Goal: Information Seeking & Learning: Learn about a topic

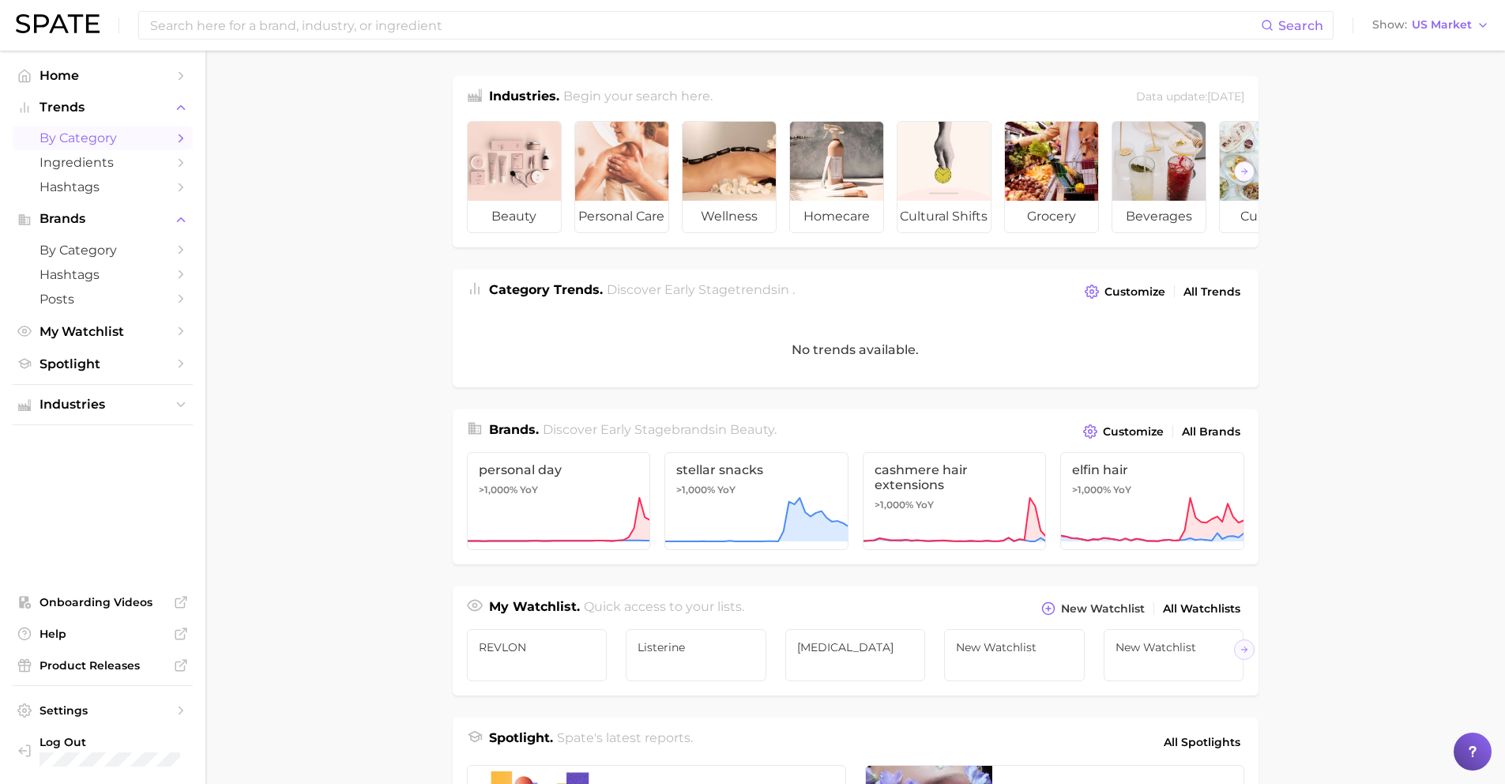
click at [69, 136] on span "by Category" at bounding box center [102, 137] width 126 height 15
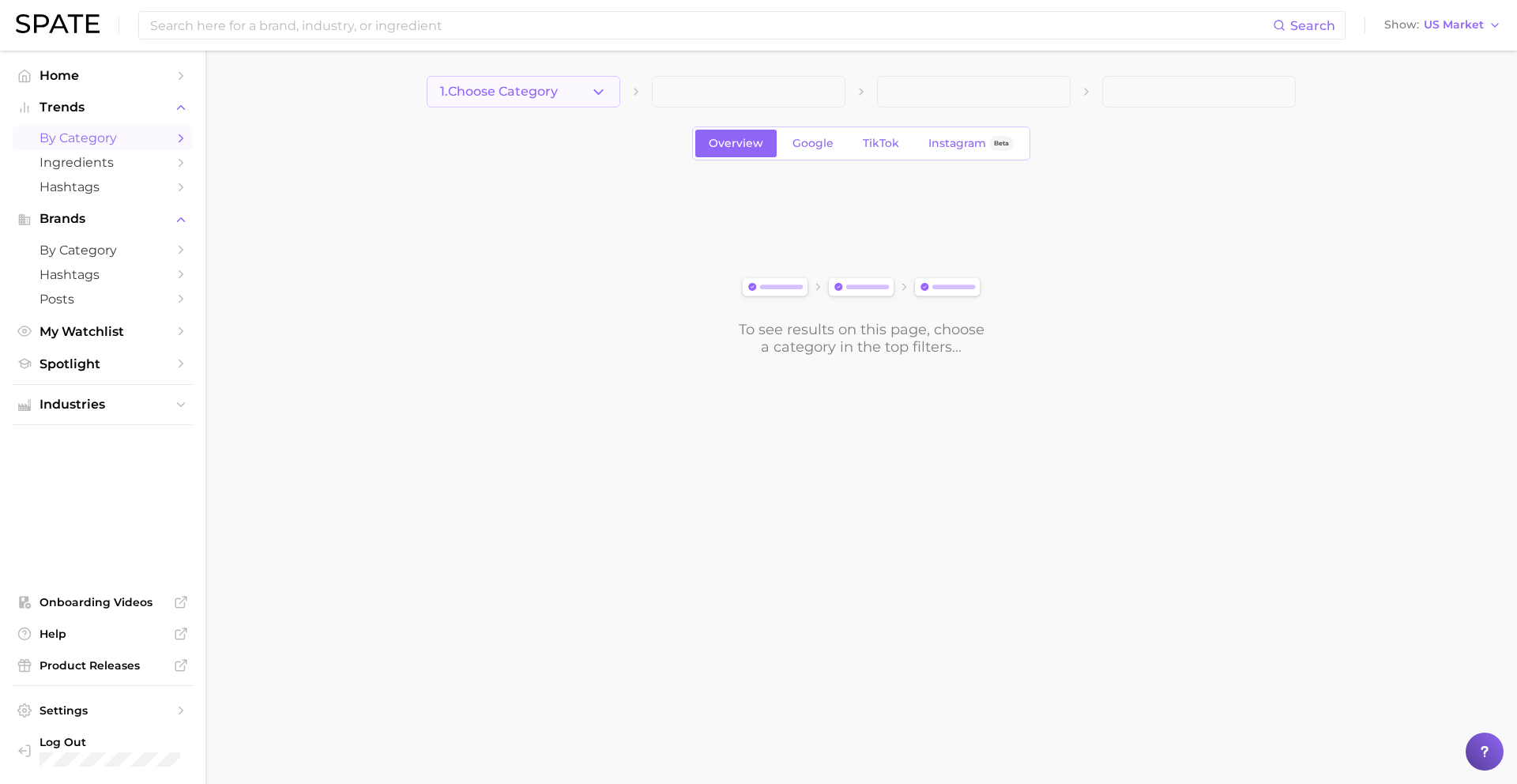
click at [594, 94] on icon "button" at bounding box center [598, 92] width 17 height 17
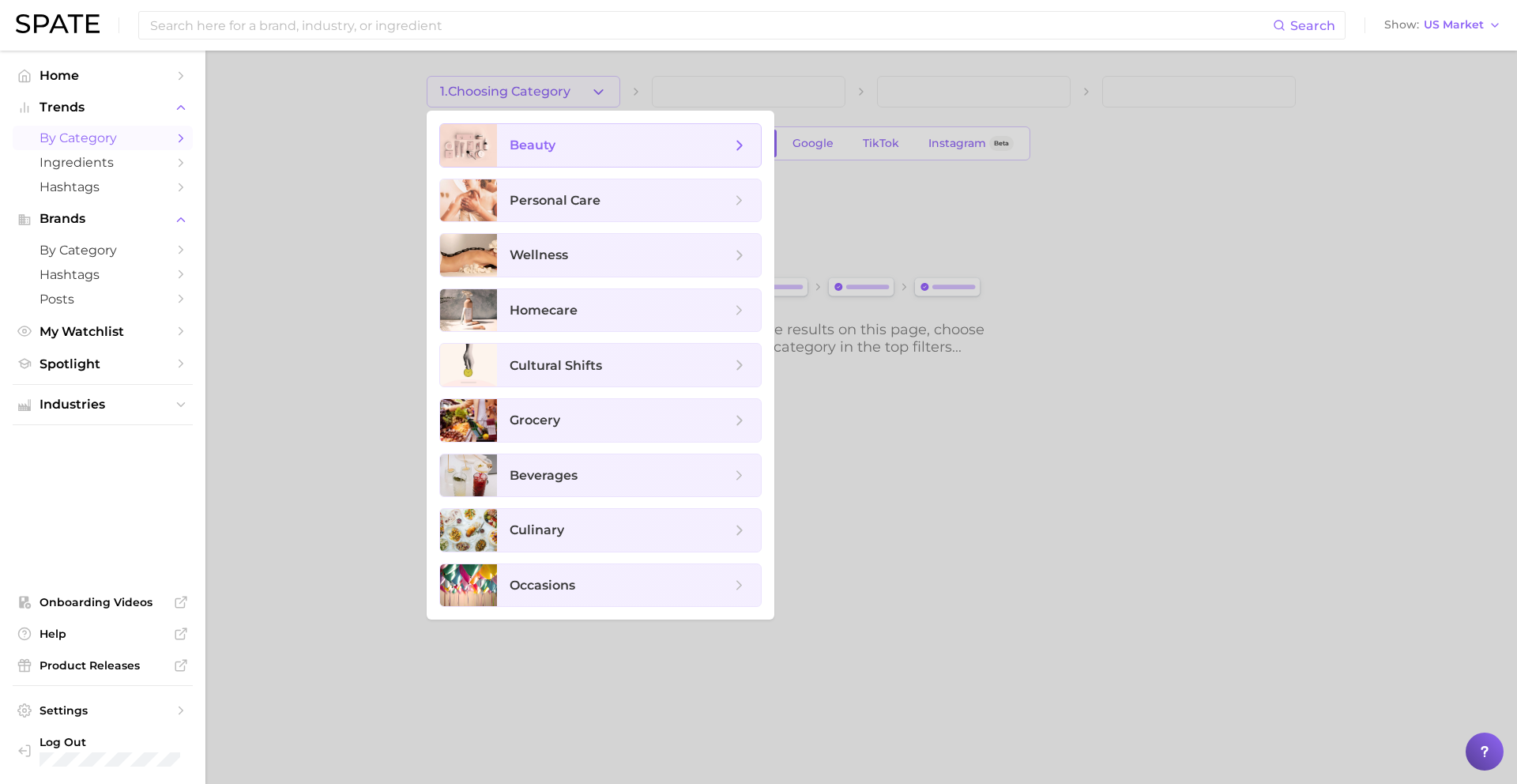
click at [562, 152] on span "beauty" at bounding box center [619, 145] width 221 height 17
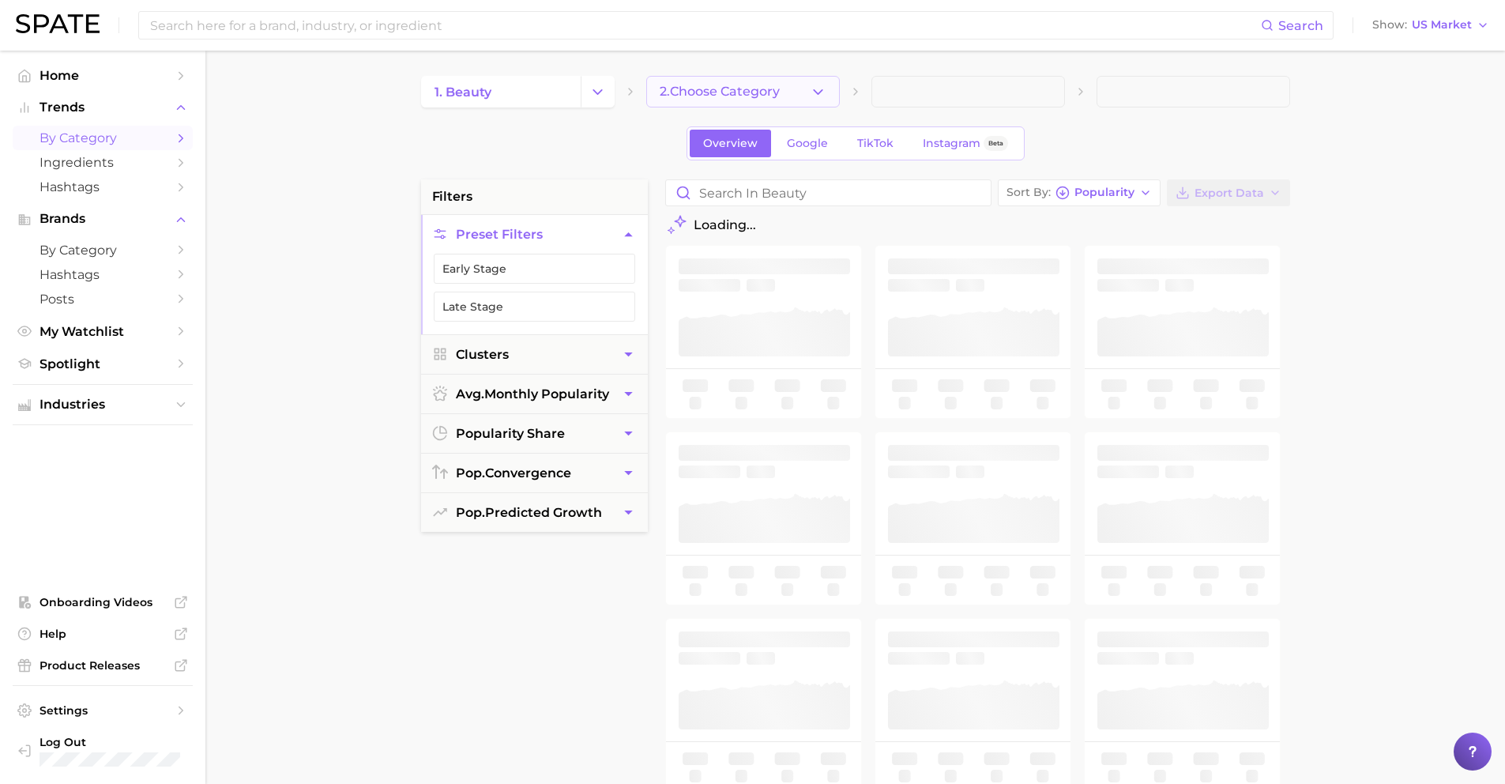
click at [814, 88] on icon "button" at bounding box center [818, 92] width 17 height 17
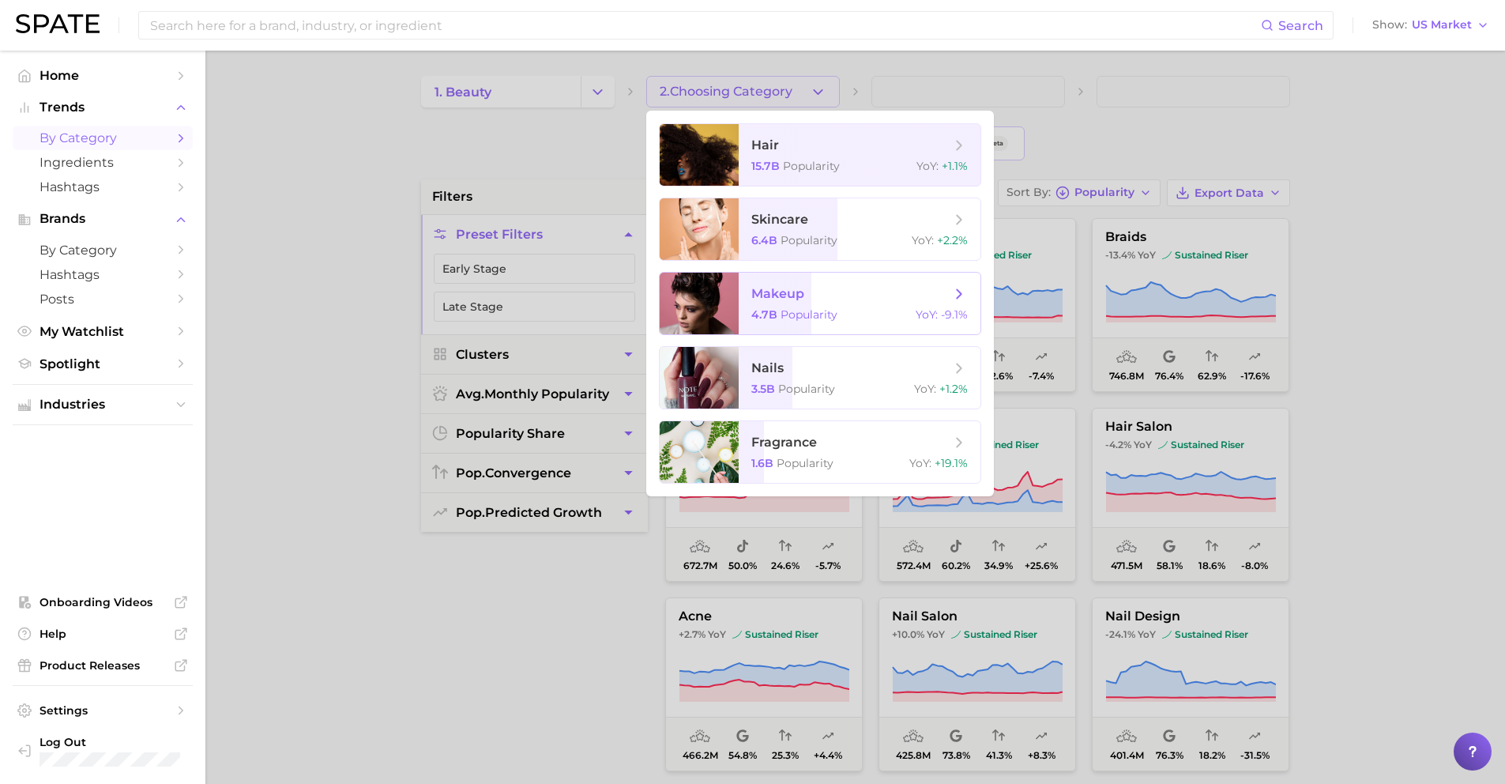
click at [807, 303] on span "makeup 4.7b Popularity YoY : -9.1%" at bounding box center [860, 304] width 242 height 62
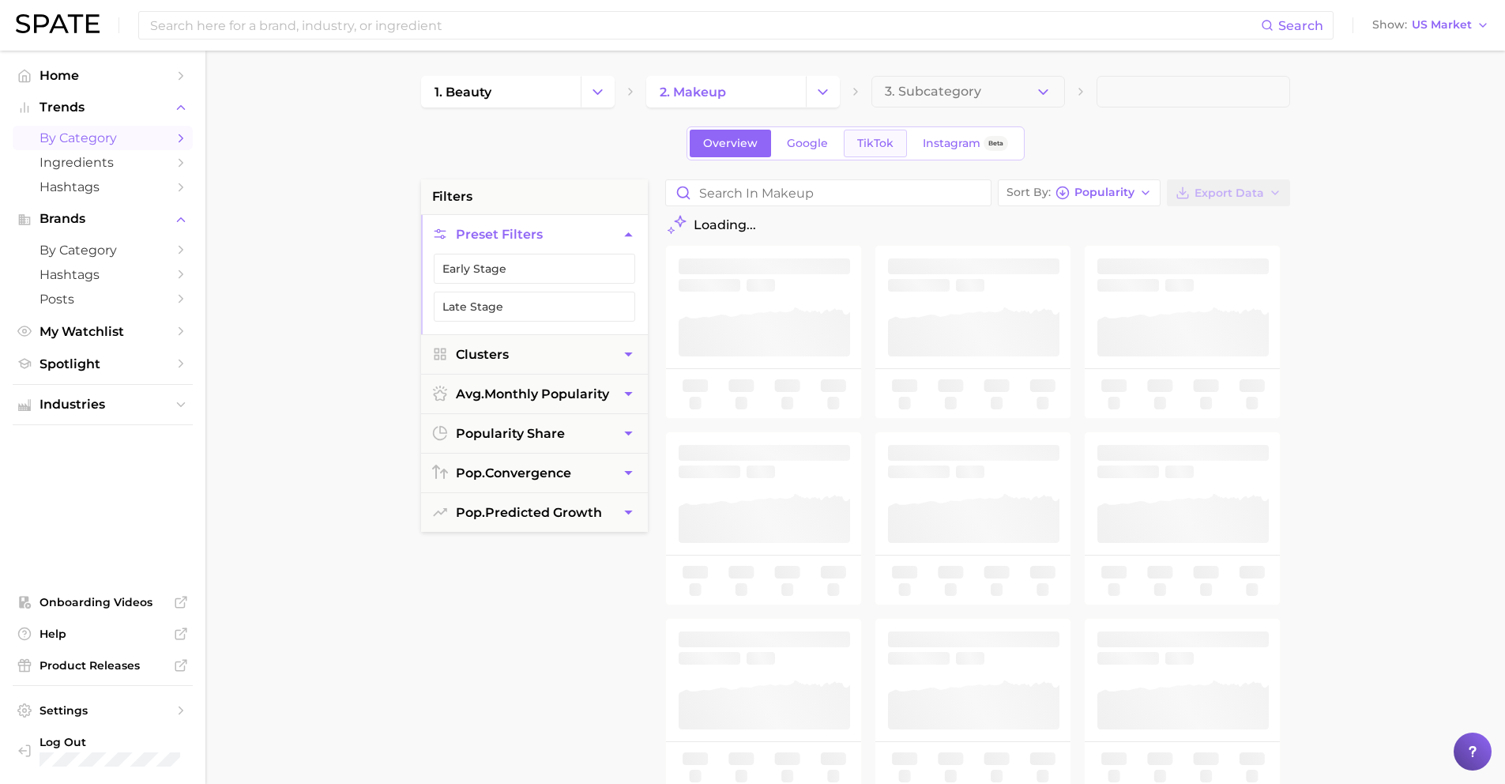
click at [892, 146] on link "TikTok" at bounding box center [875, 144] width 63 height 28
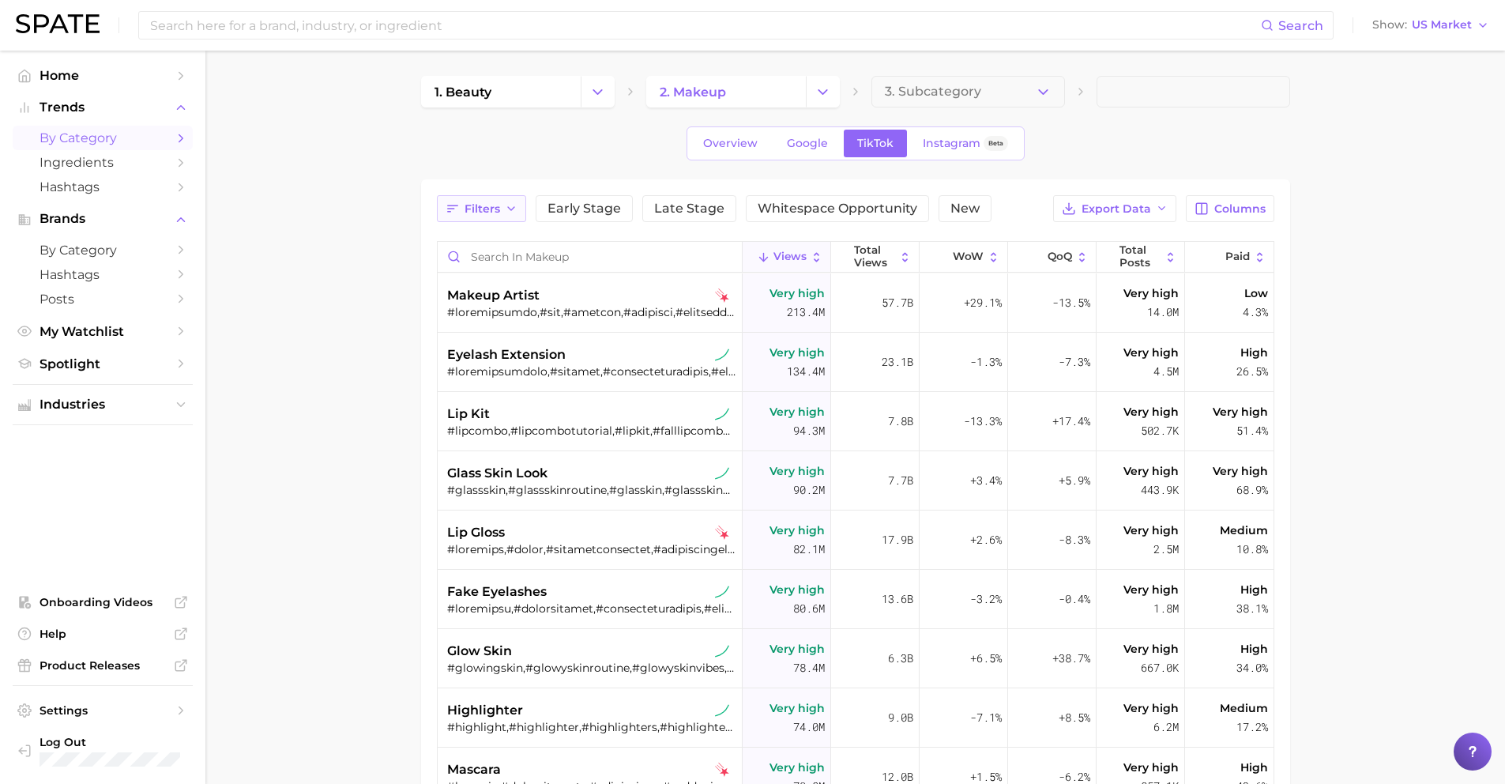
click at [509, 207] on icon "button" at bounding box center [511, 208] width 13 height 13
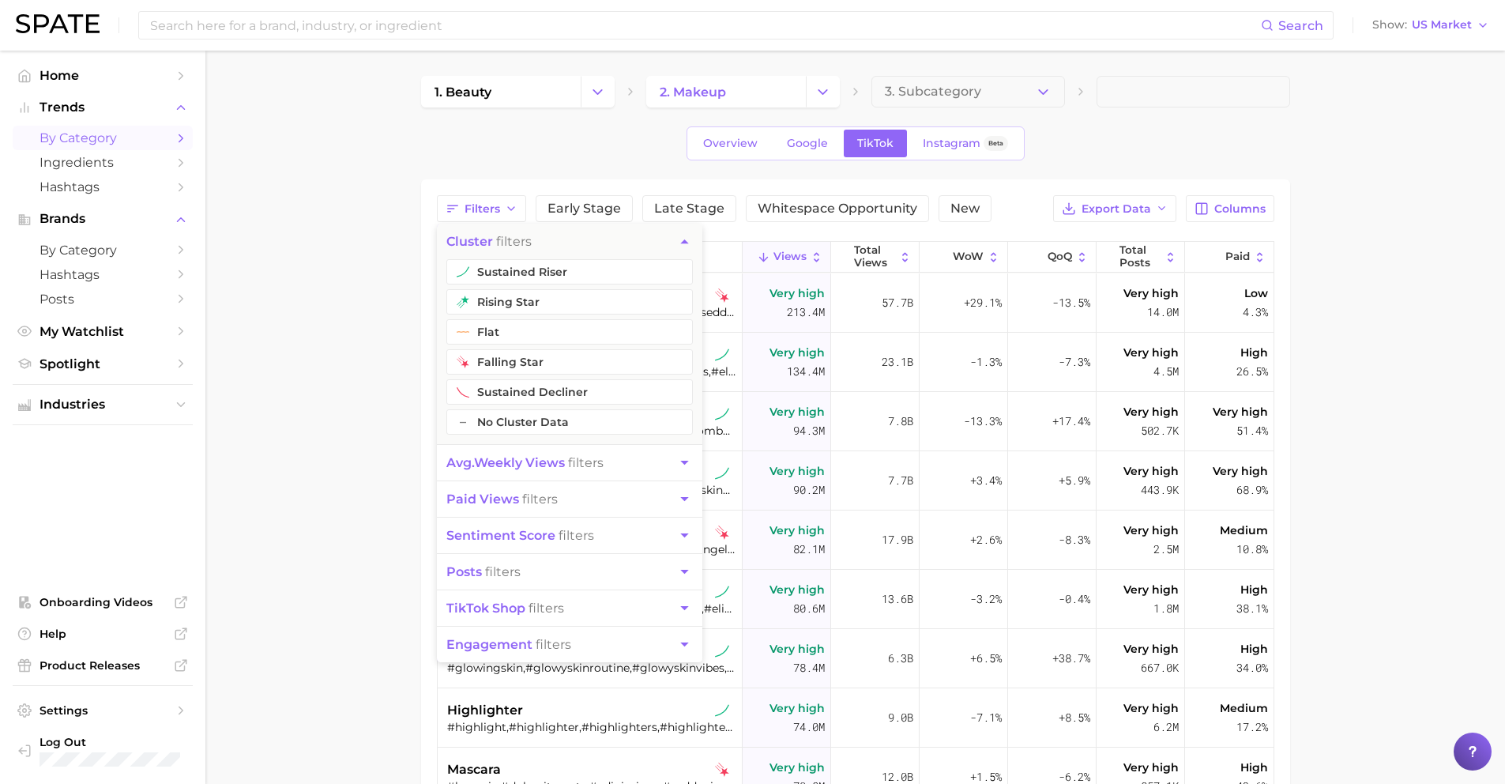
click at [508, 466] on span "avg. weekly views" at bounding box center [505, 462] width 118 height 15
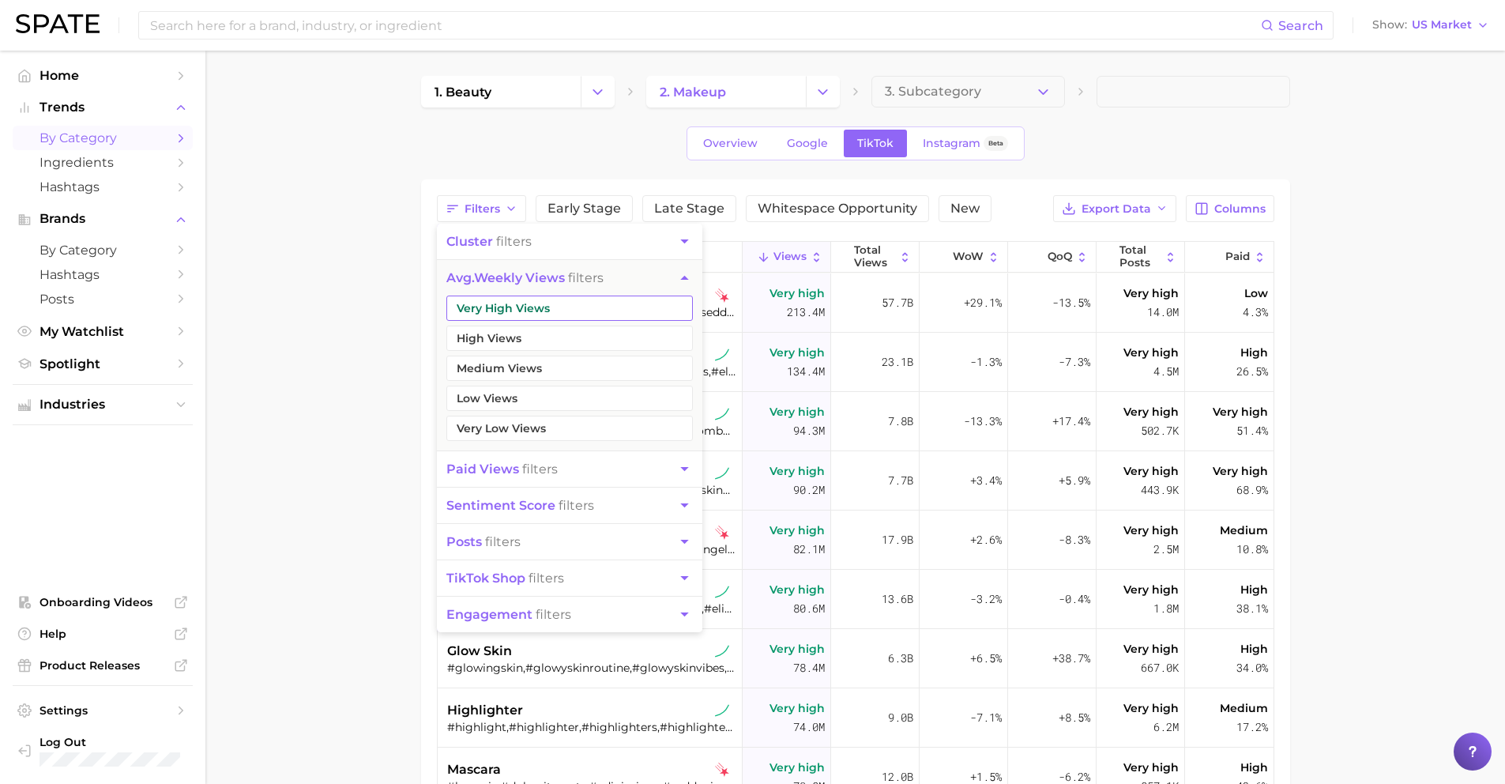
click at [501, 310] on button "Very High Views" at bounding box center [569, 307] width 246 height 25
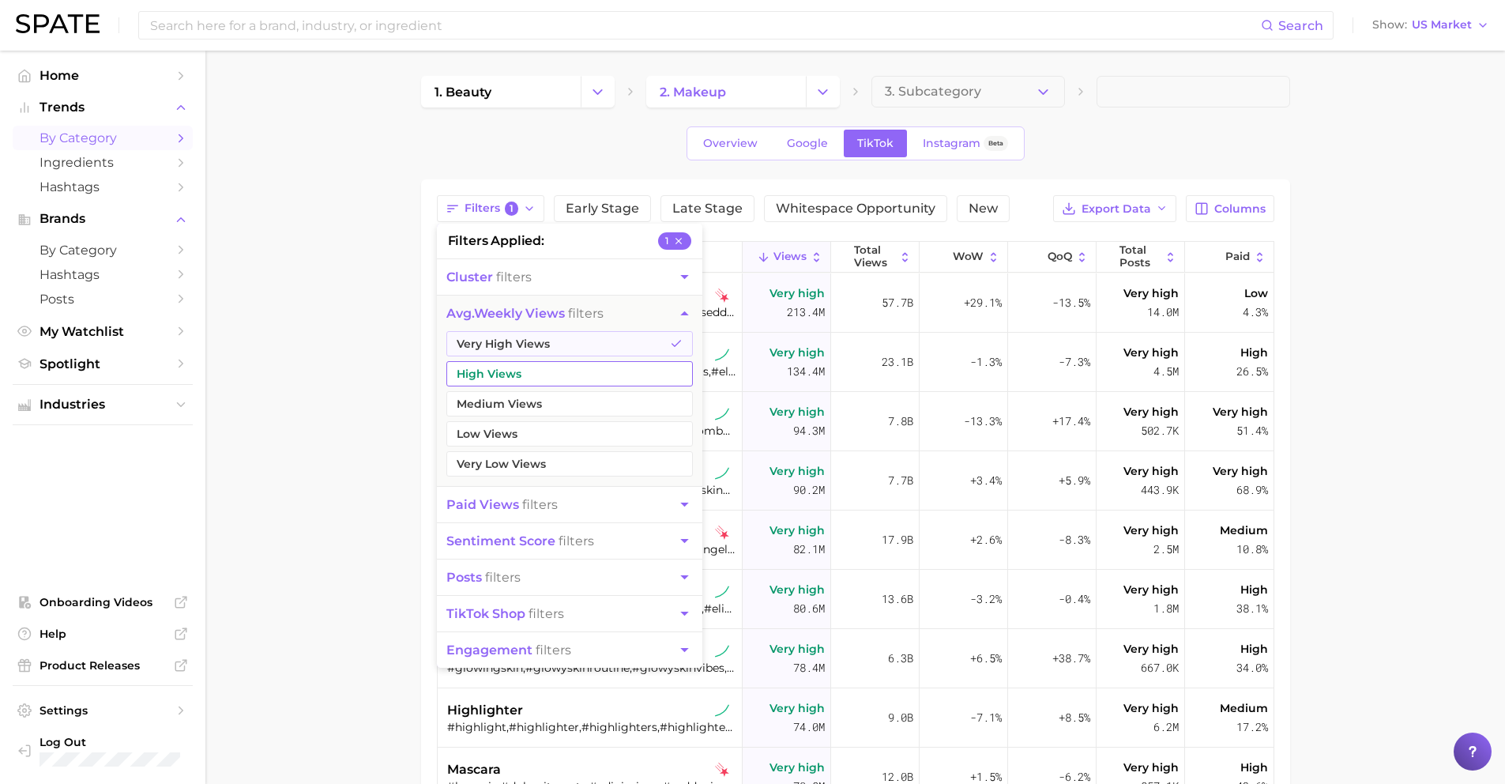
click at [498, 367] on button "High Views" at bounding box center [569, 373] width 246 height 25
click at [515, 509] on span "paid views" at bounding box center [482, 504] width 73 height 15
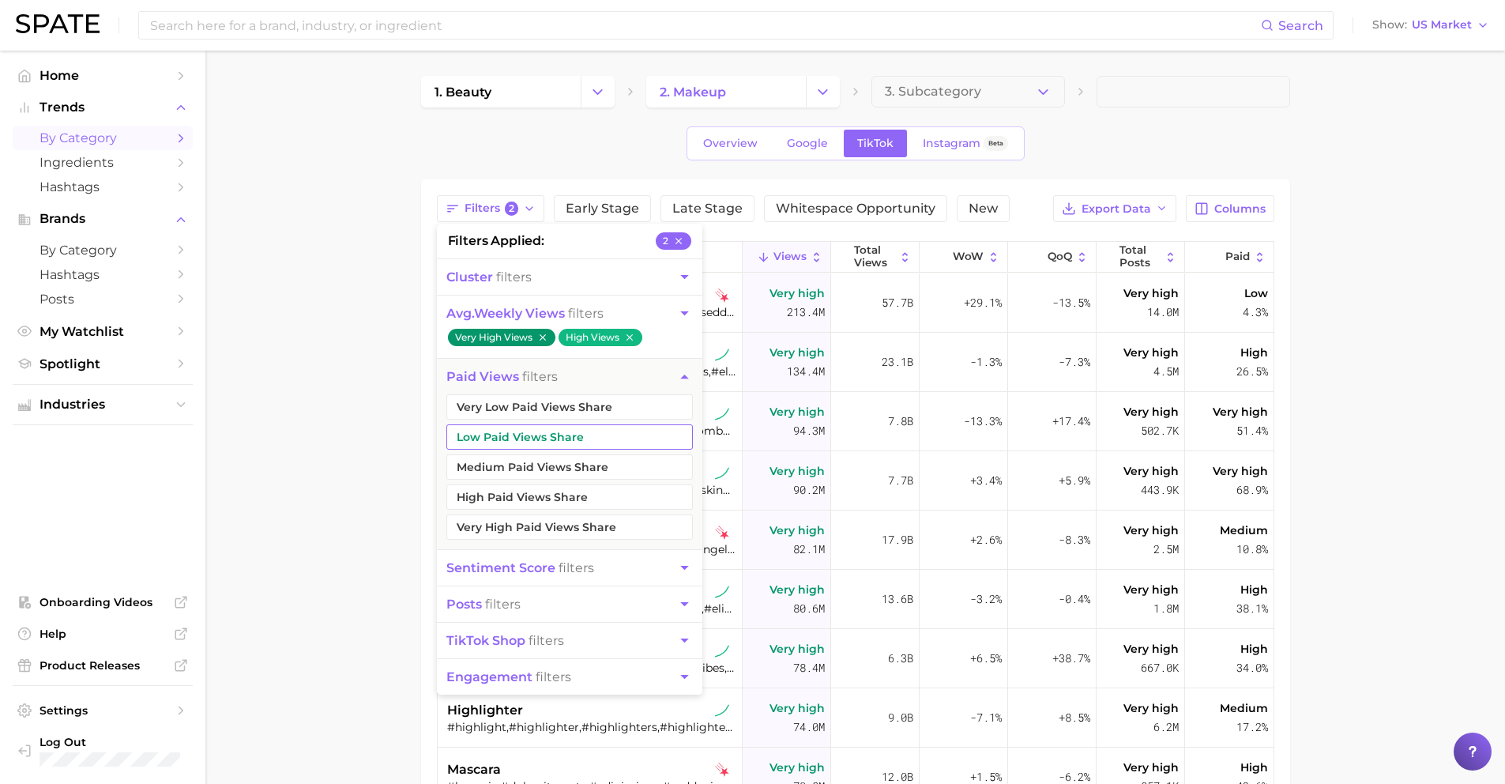
click at [505, 442] on button "Low Paid Views Share" at bounding box center [569, 436] width 246 height 25
click at [503, 408] on button "Very Low Paid Views Share" at bounding box center [569, 406] width 246 height 25
click at [503, 467] on button "Medium Paid Views Share" at bounding box center [569, 466] width 246 height 25
click at [359, 471] on main "1. beauty 2. makeup 3. Subcategory Overview Google TikTok Instagram Beta Filter…" at bounding box center [854, 585] width 1299 height 1069
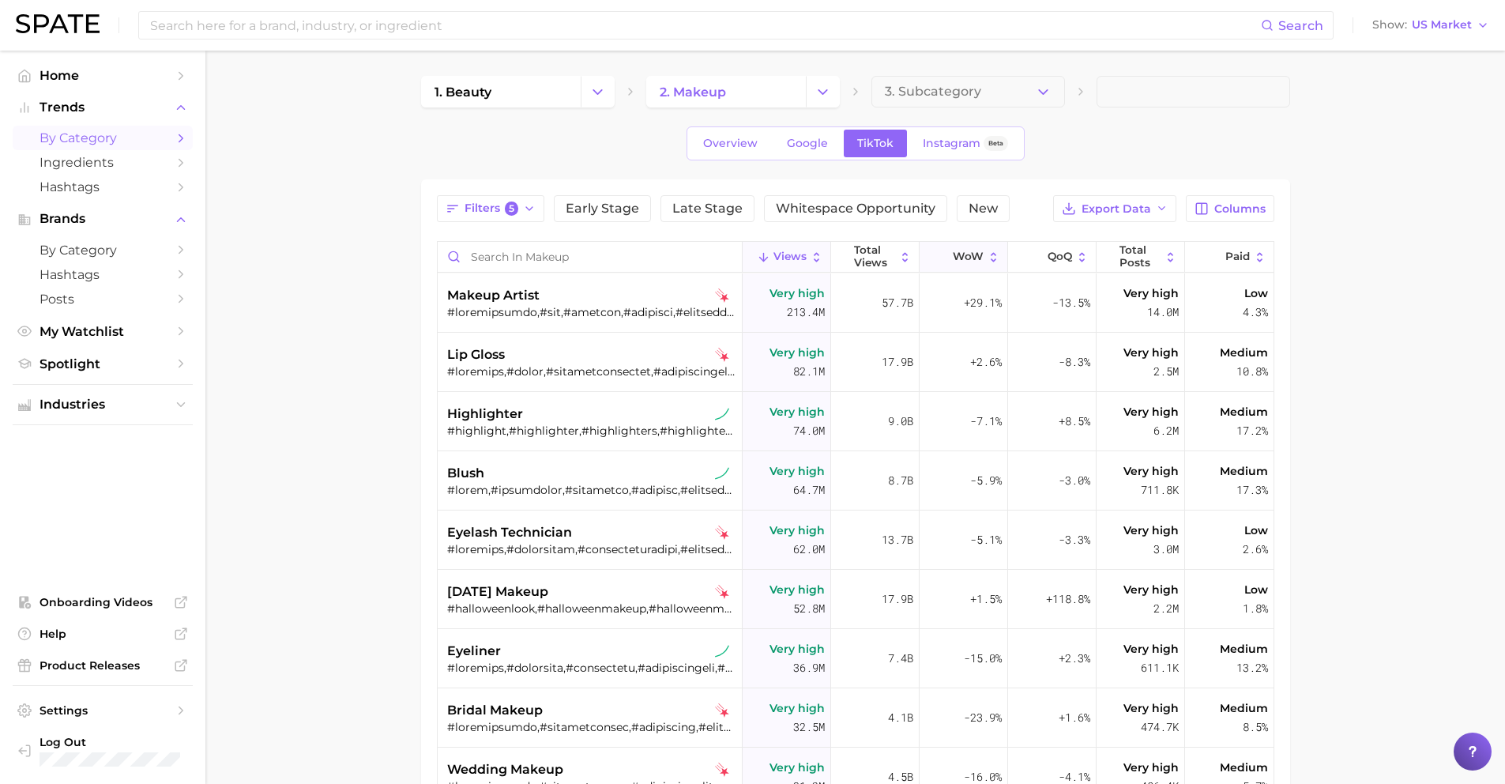
click at [971, 258] on span "WoW" at bounding box center [968, 256] width 31 height 13
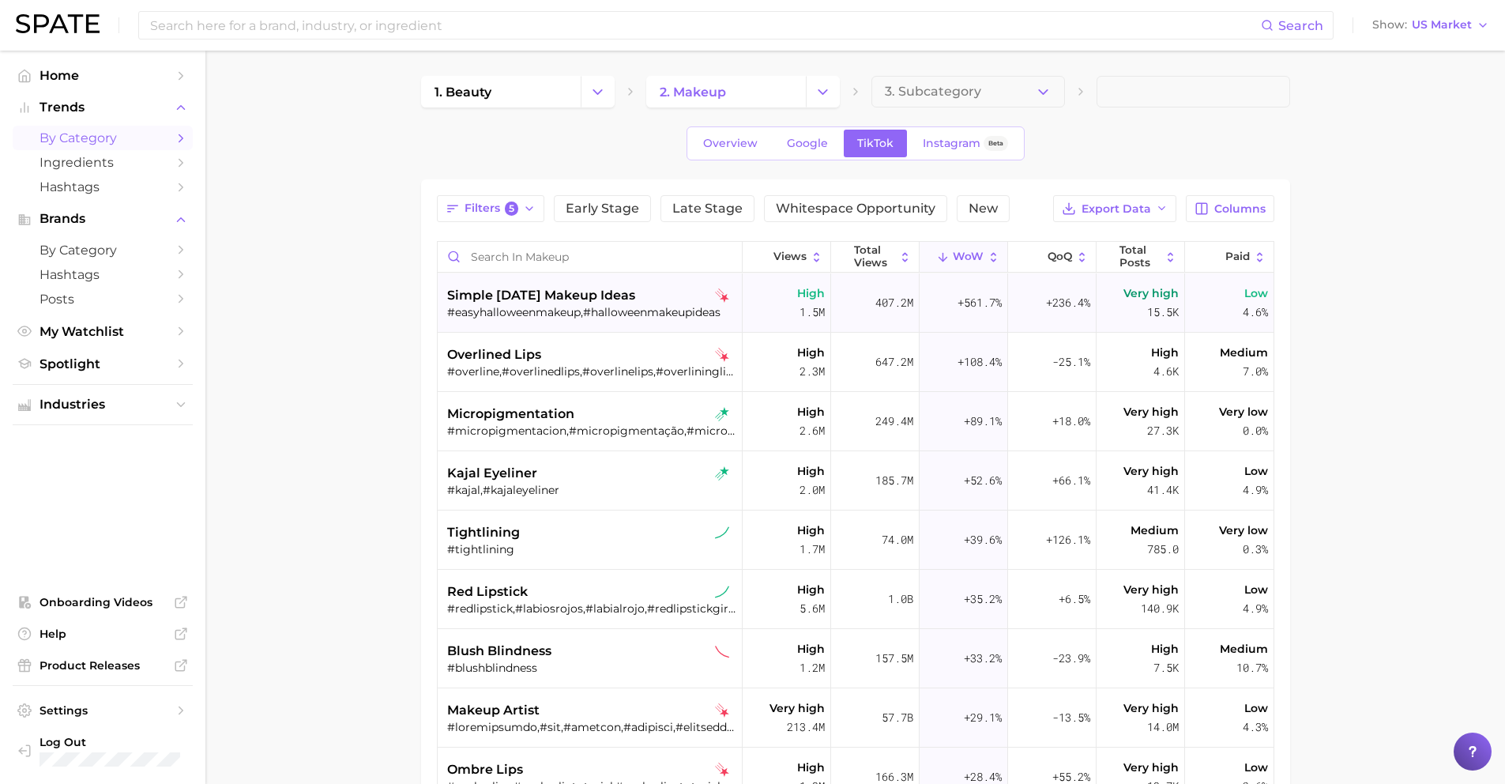
click at [502, 306] on div "#easyhalloweenmakeup,#halloweenmakeupideas" at bounding box center [591, 312] width 289 height 14
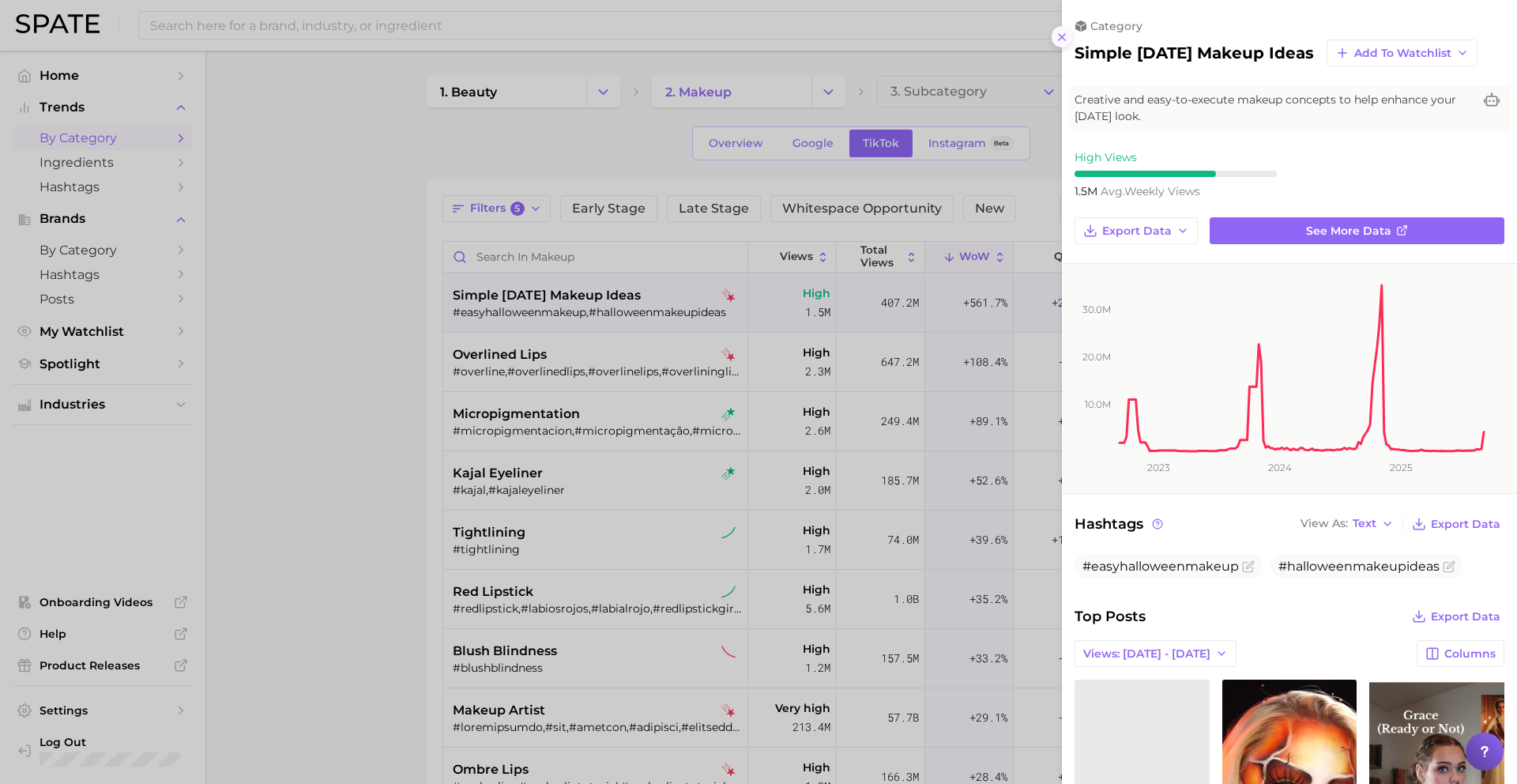
click at [1068, 34] on button at bounding box center [1061, 36] width 21 height 21
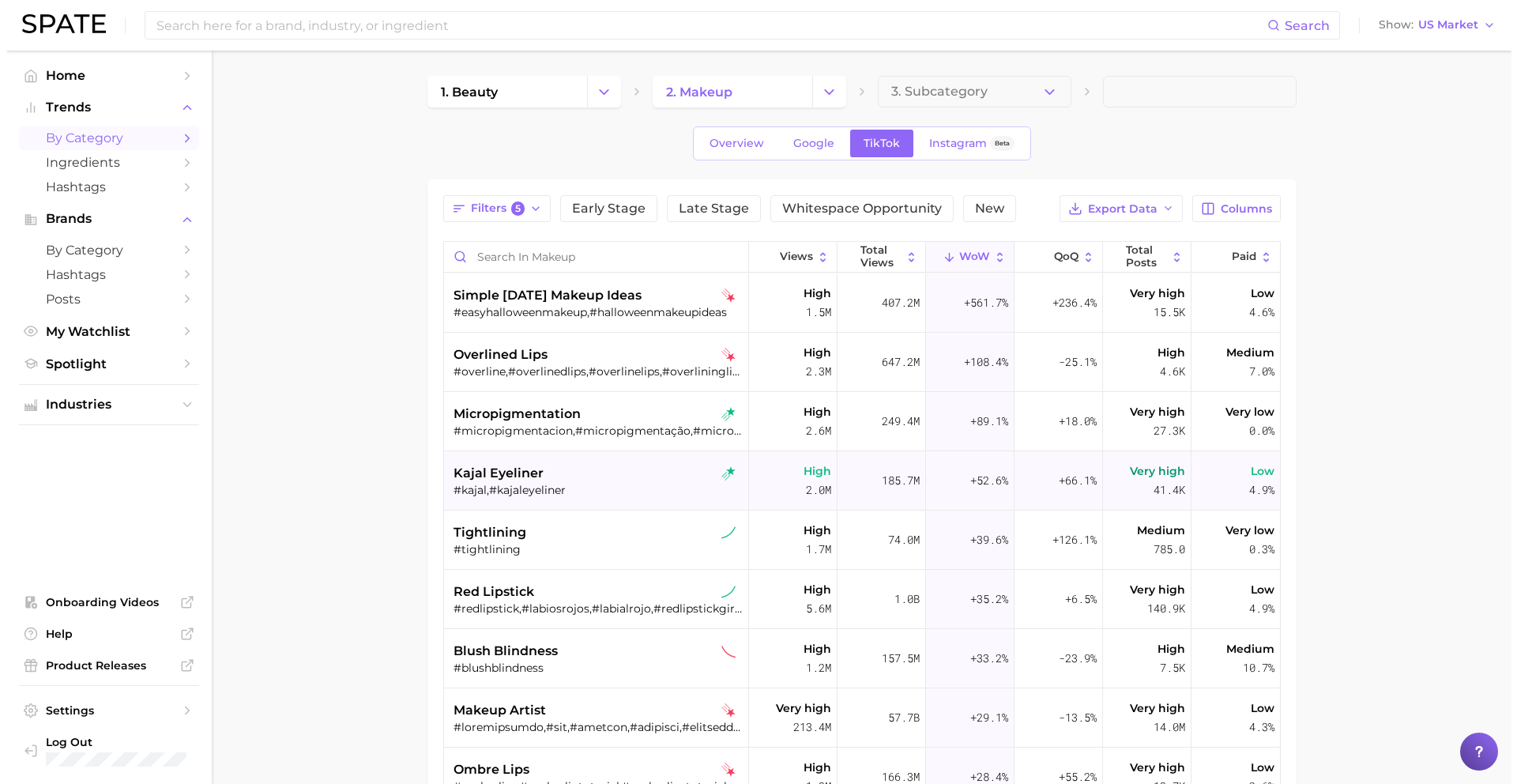
scroll to position [280, 0]
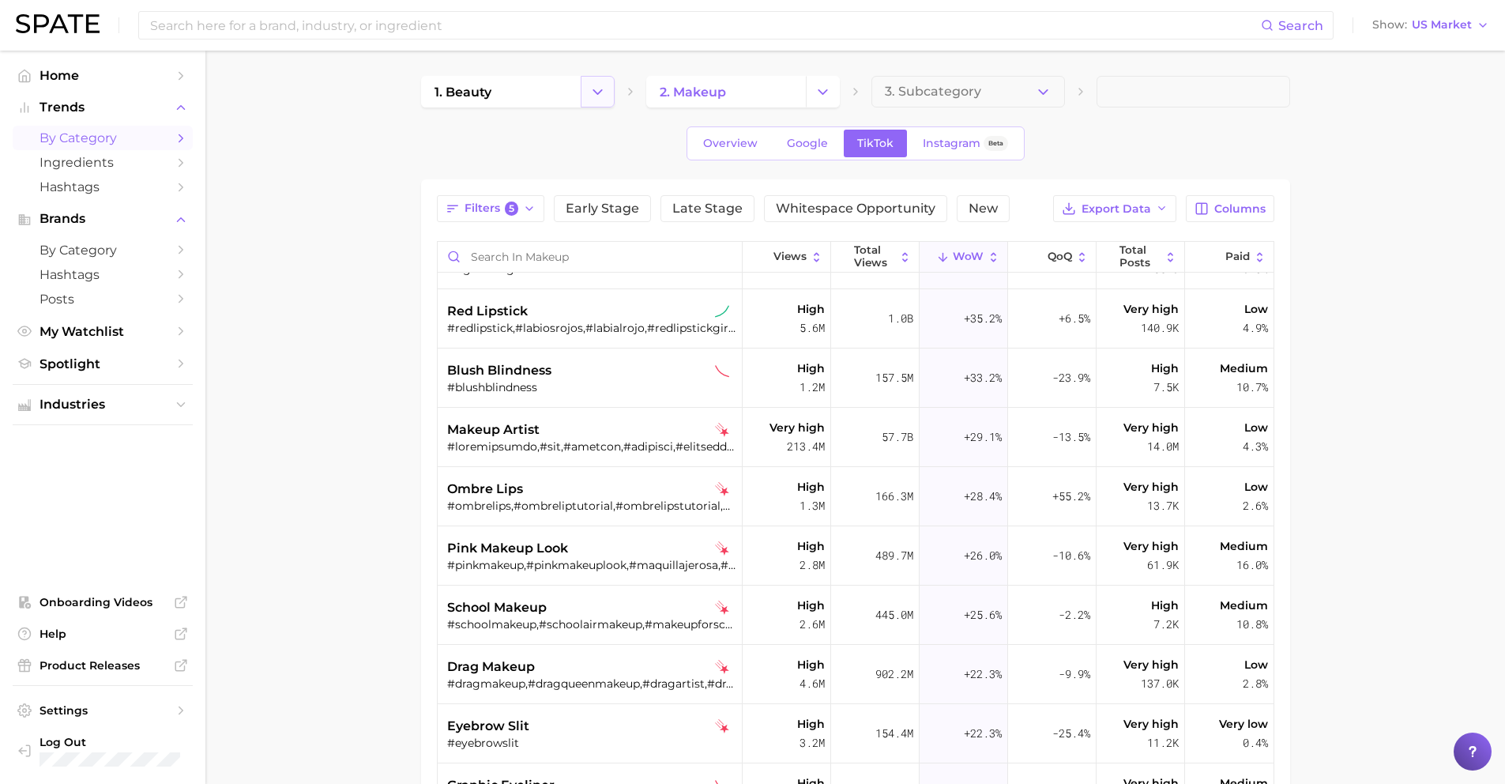
click at [599, 93] on icon "Change Category" at bounding box center [597, 92] width 17 height 17
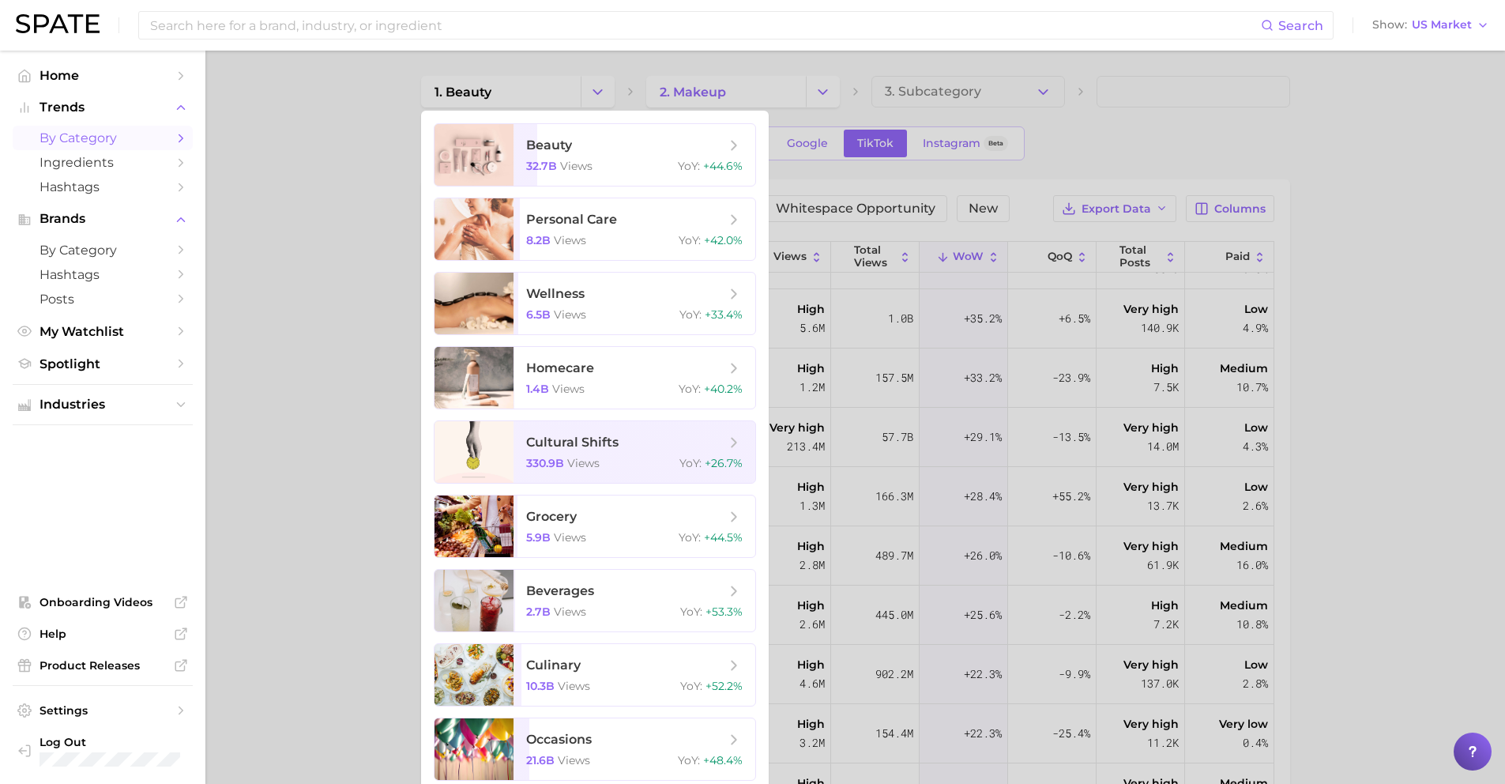
click at [834, 92] on div at bounding box center [752, 392] width 1505 height 784
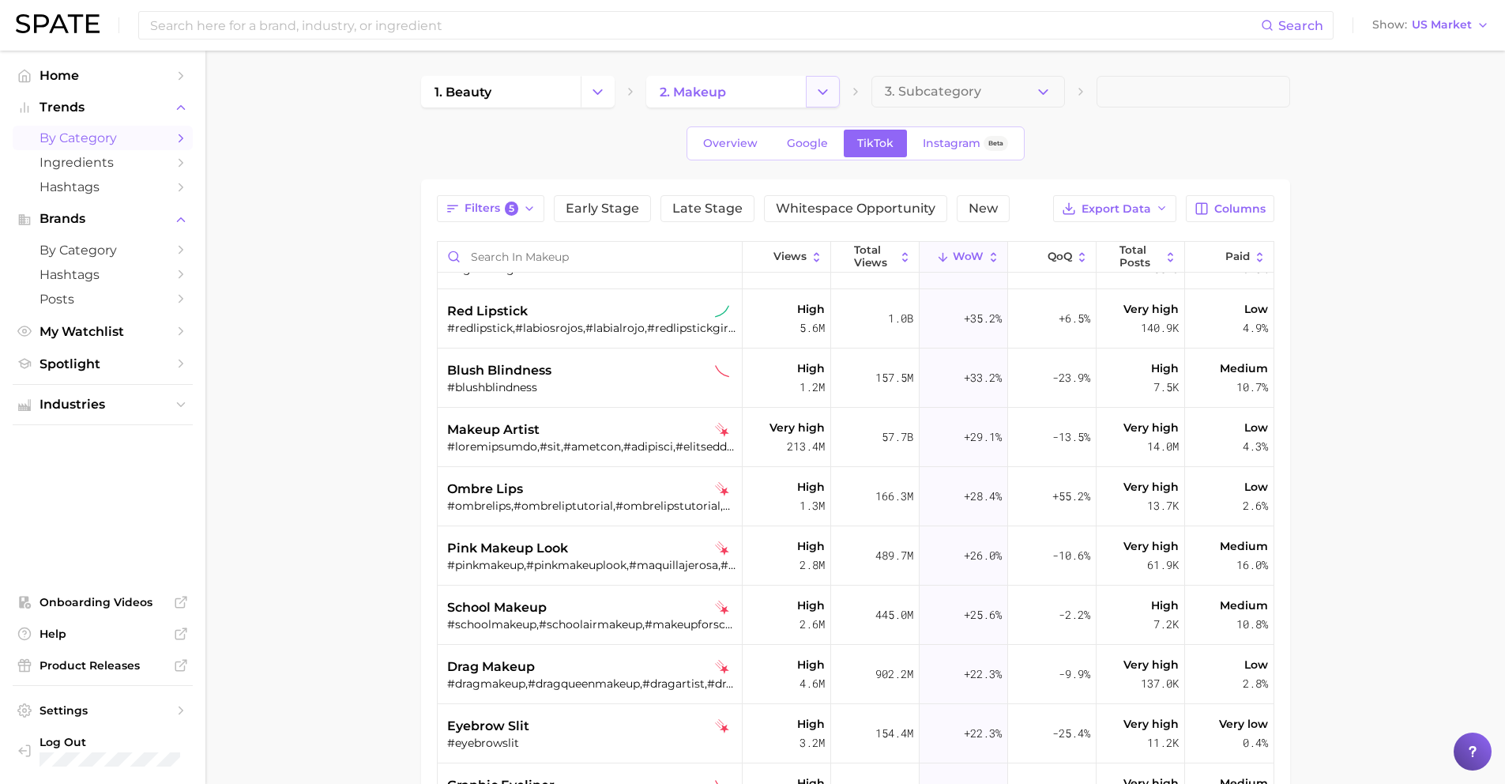
click at [822, 95] on icon "Change Category" at bounding box center [822, 92] width 17 height 17
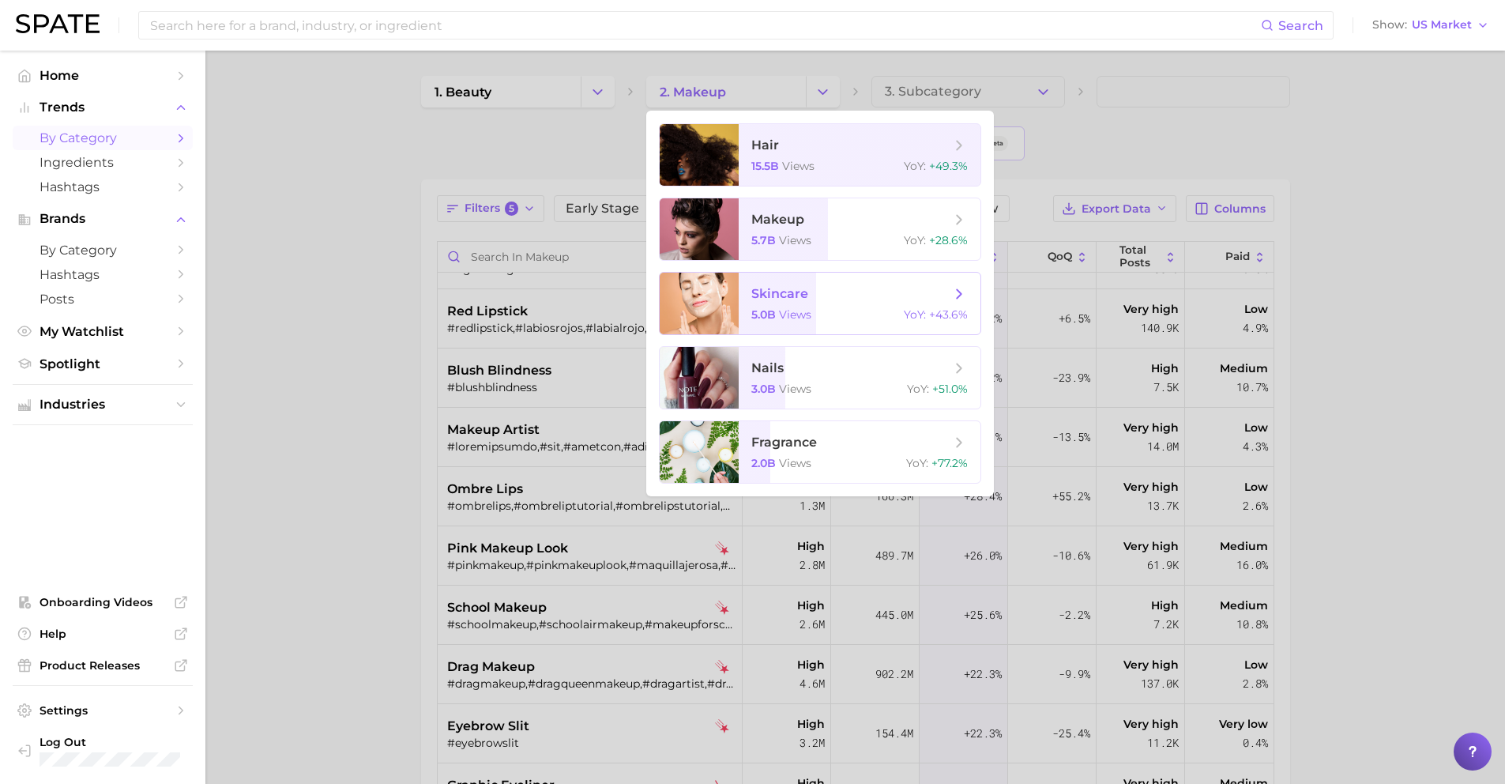
click at [795, 307] on span "views" at bounding box center [795, 314] width 32 height 14
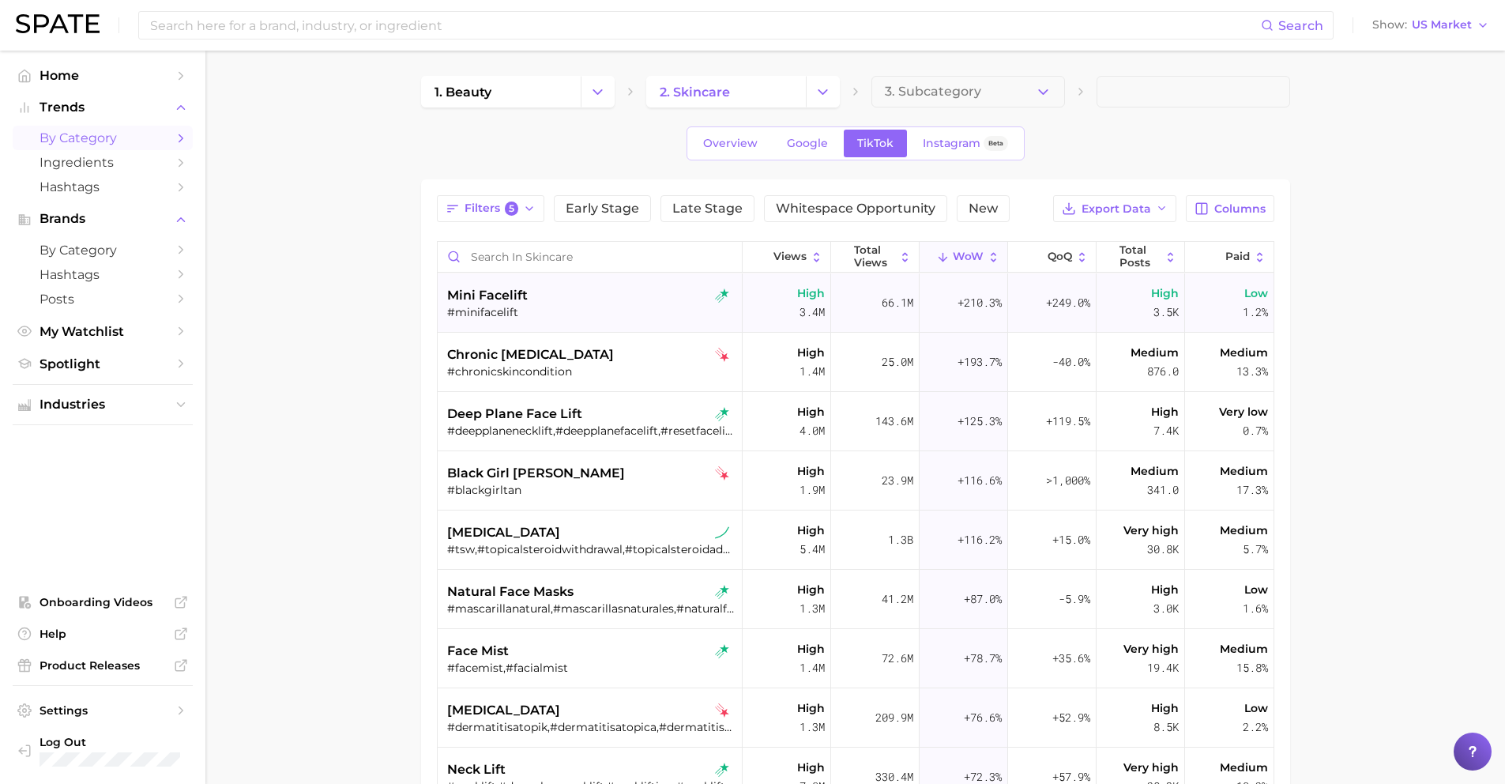
click at [649, 321] on div "mini facelift #minifacelift" at bounding box center [591, 302] width 289 height 59
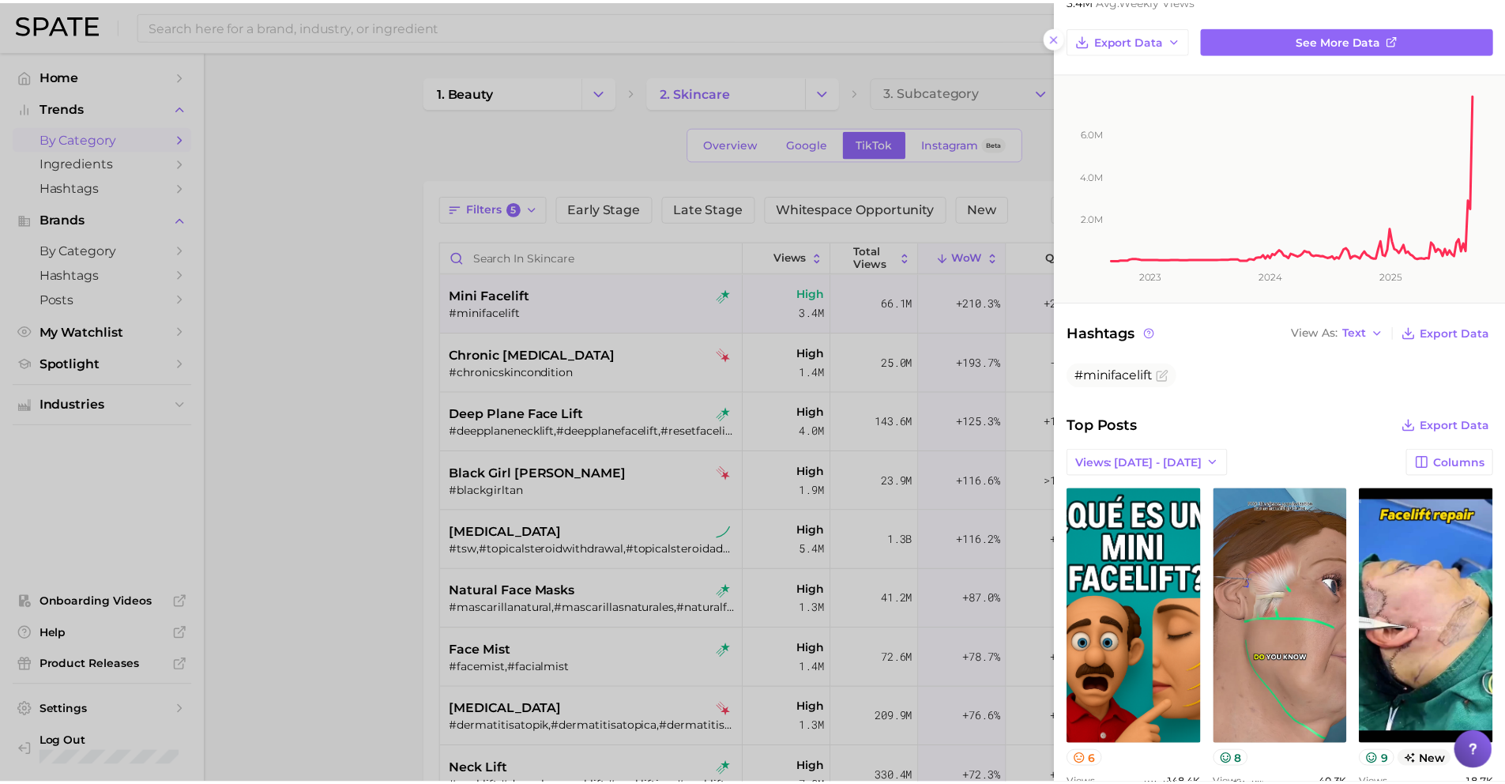
scroll to position [280, 0]
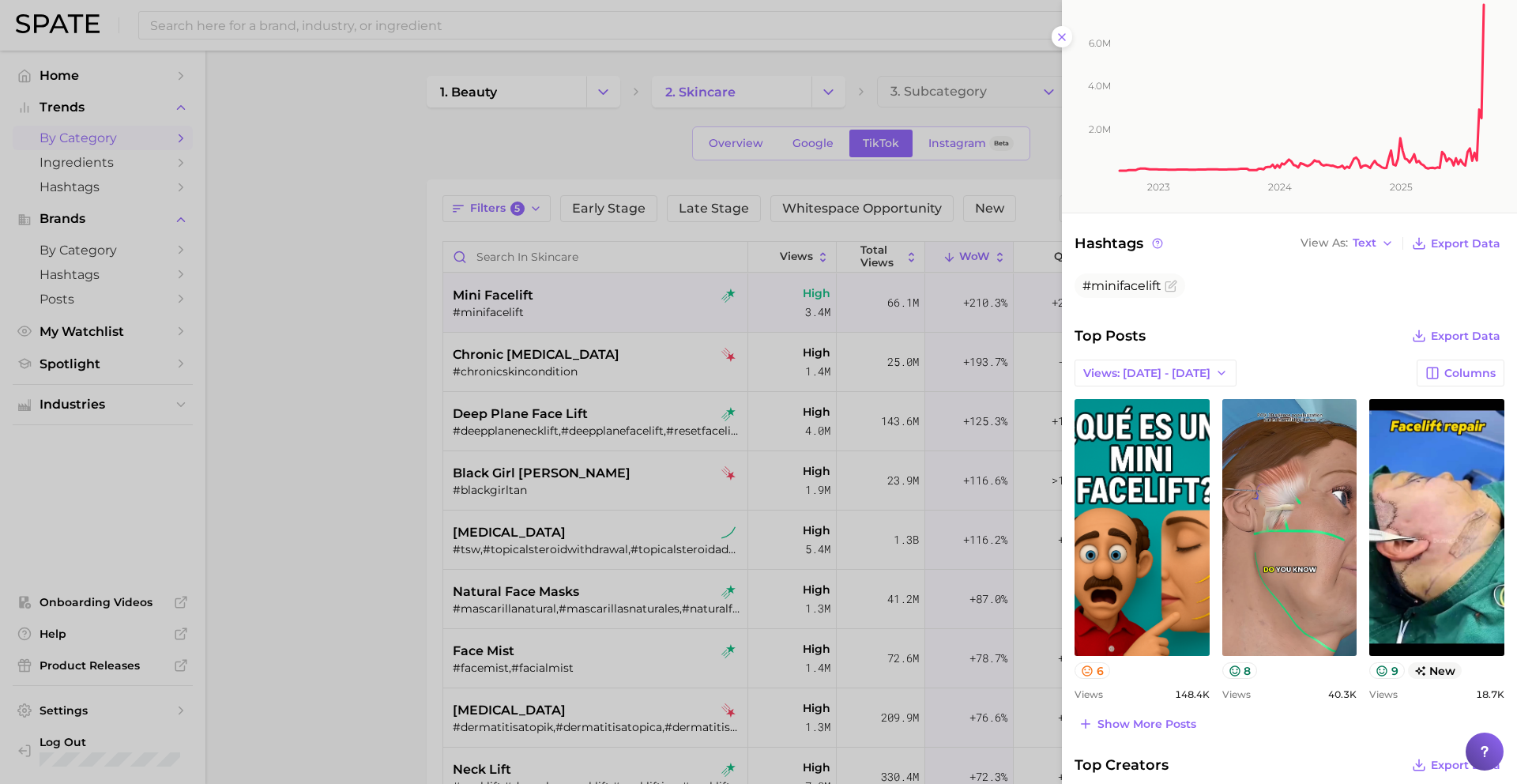
click at [971, 491] on div at bounding box center [758, 392] width 1517 height 784
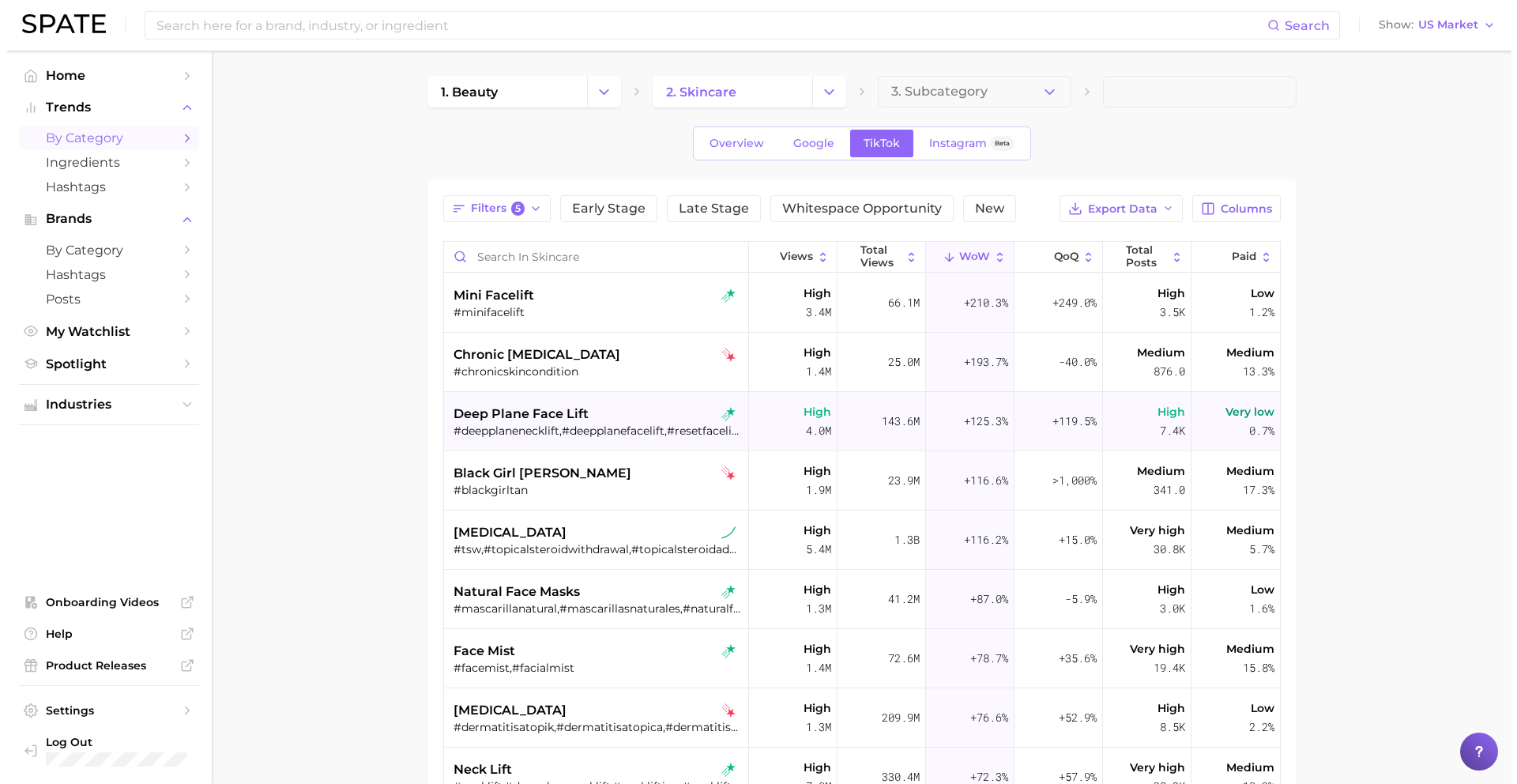
scroll to position [70, 0]
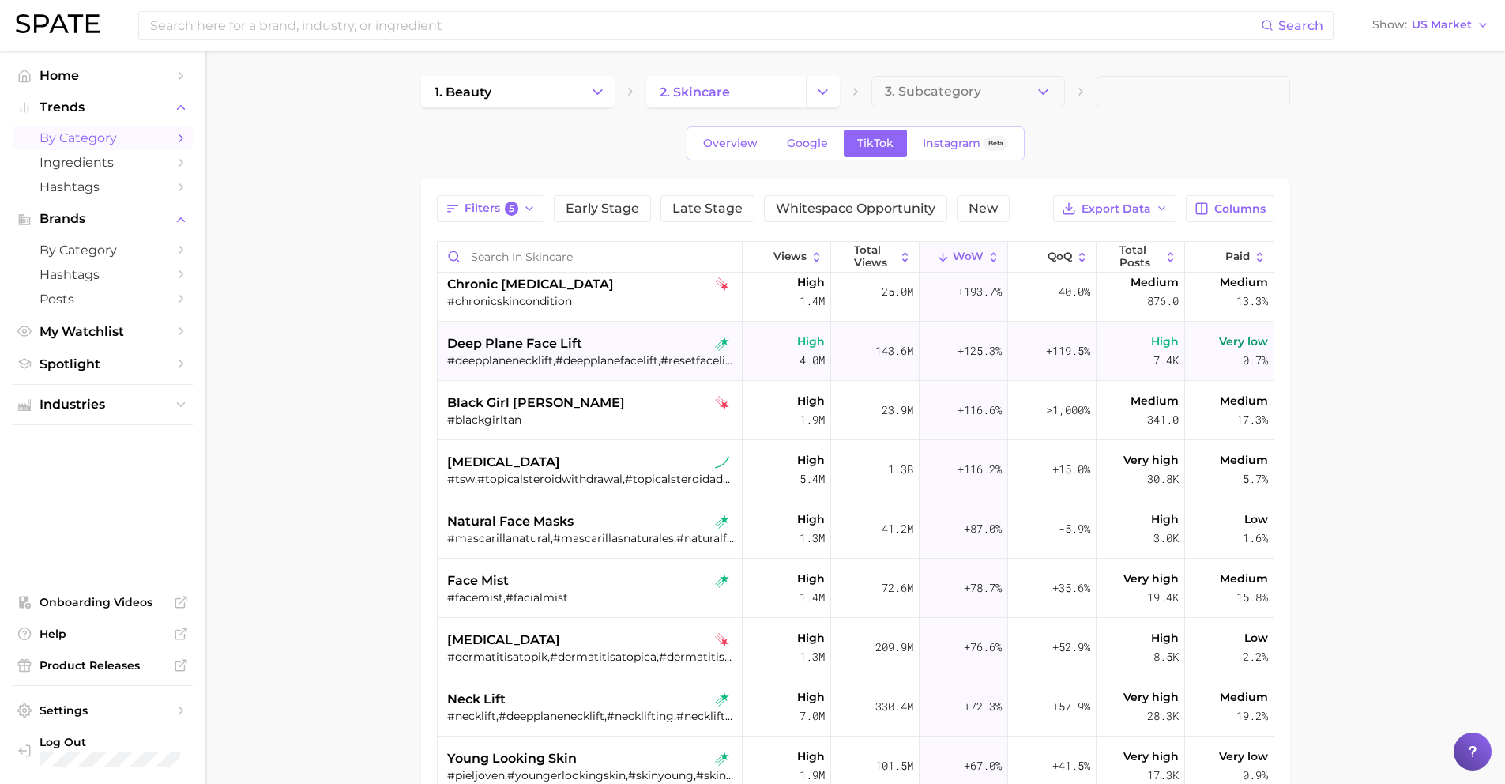
click at [609, 336] on div "deep plane face lift" at bounding box center [591, 343] width 289 height 19
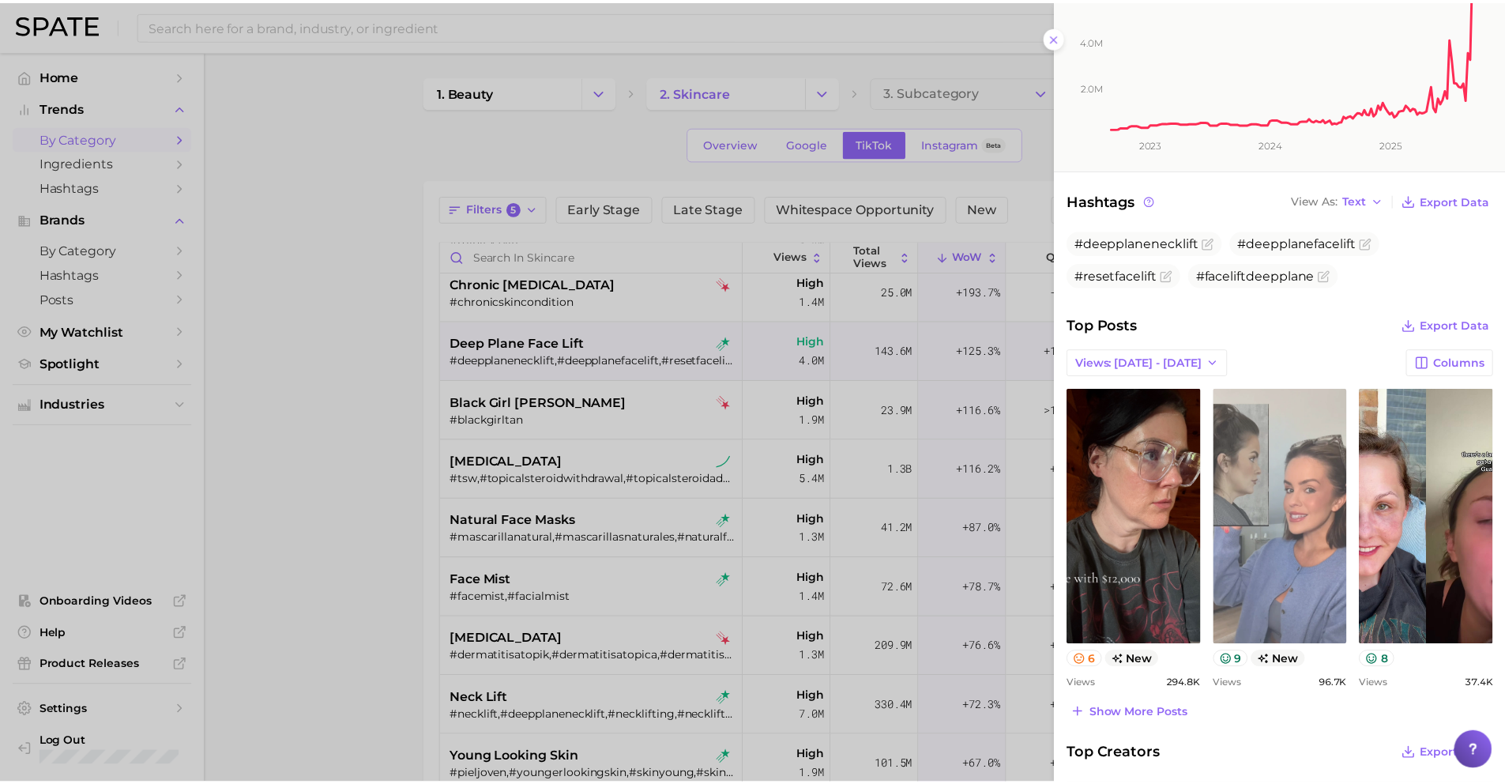
scroll to position [0, 0]
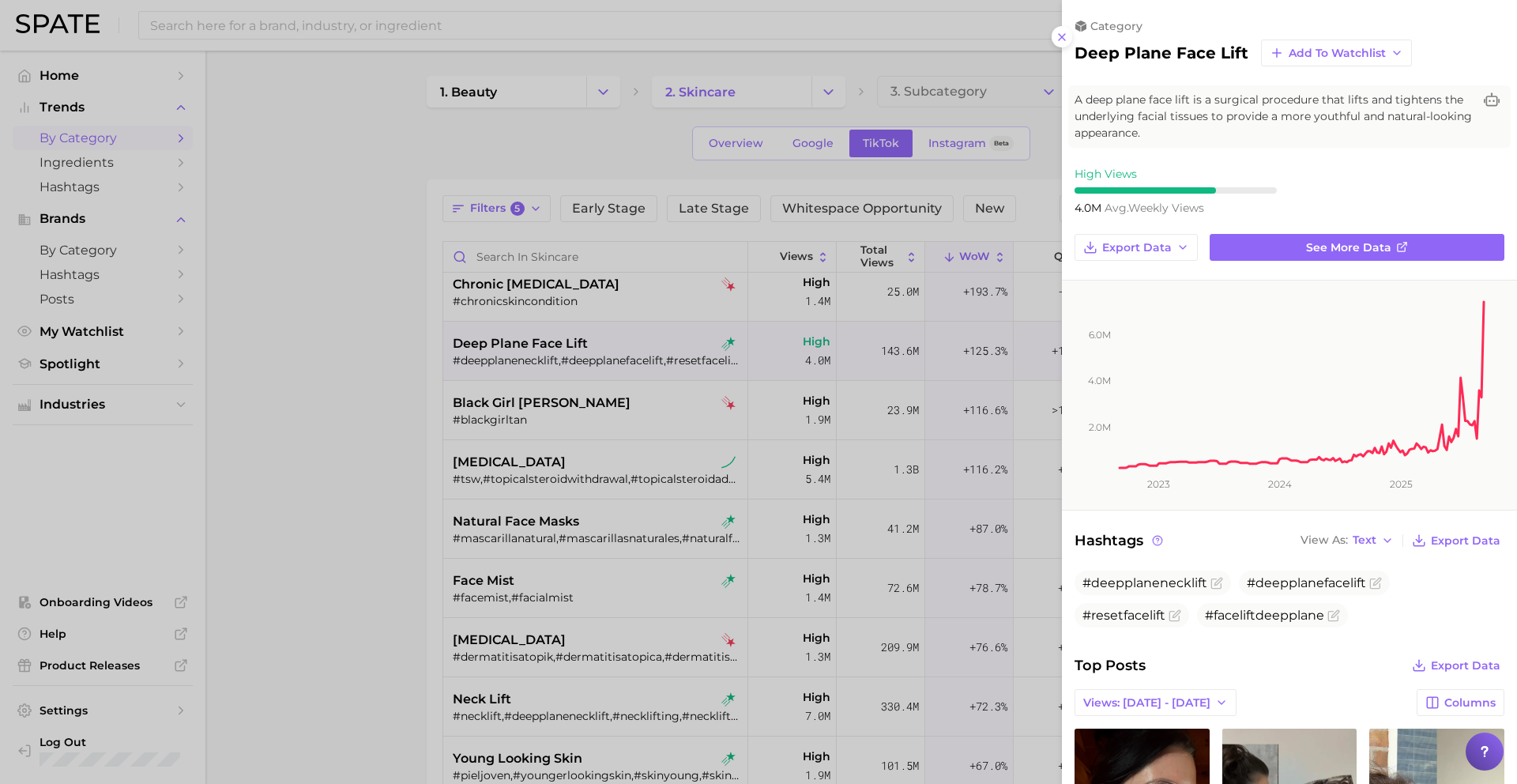
click at [734, 346] on div at bounding box center [758, 392] width 1517 height 784
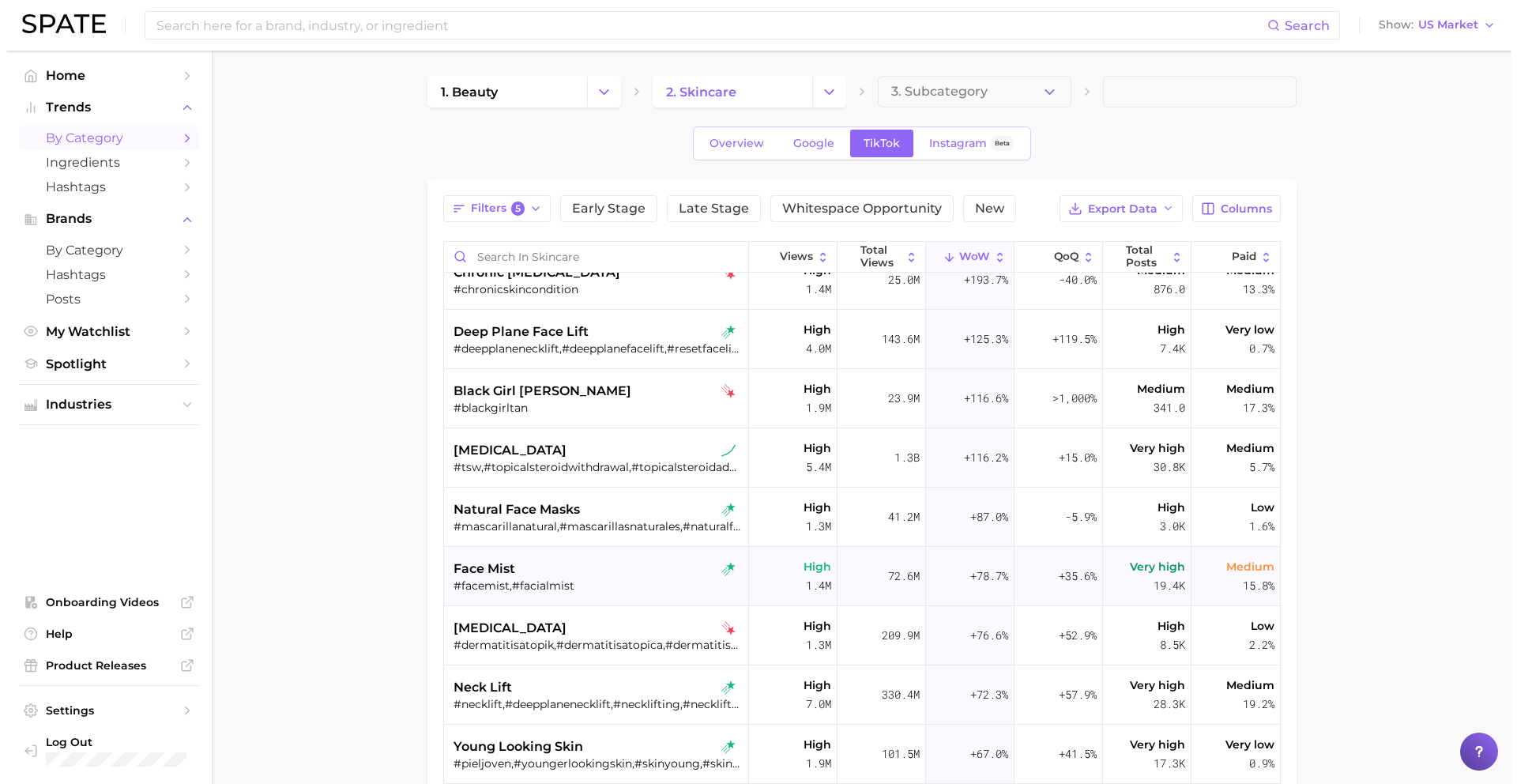
scroll to position [81, 0]
click at [591, 568] on div "face mist" at bounding box center [591, 569] width 289 height 19
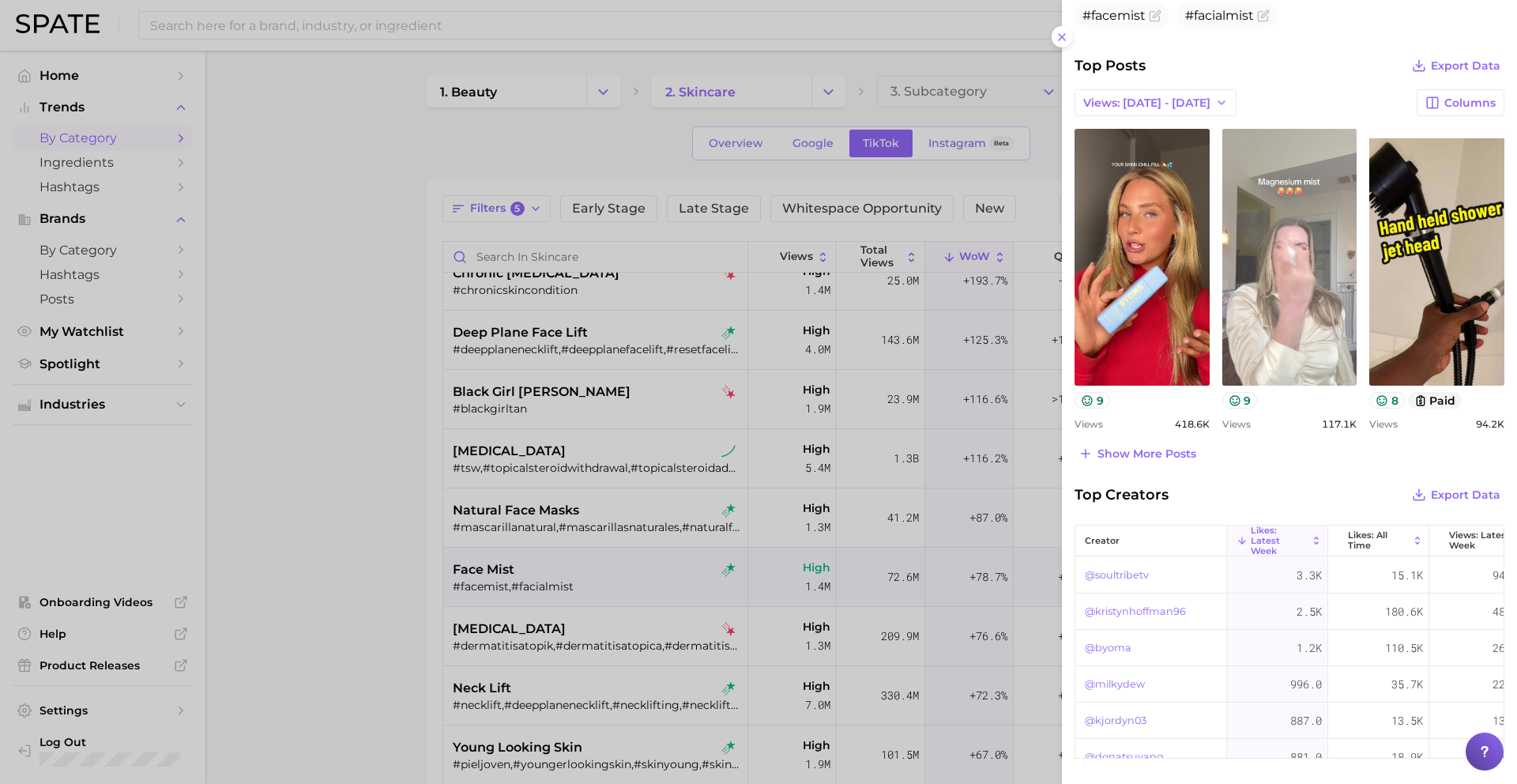
scroll to position [546, 0]
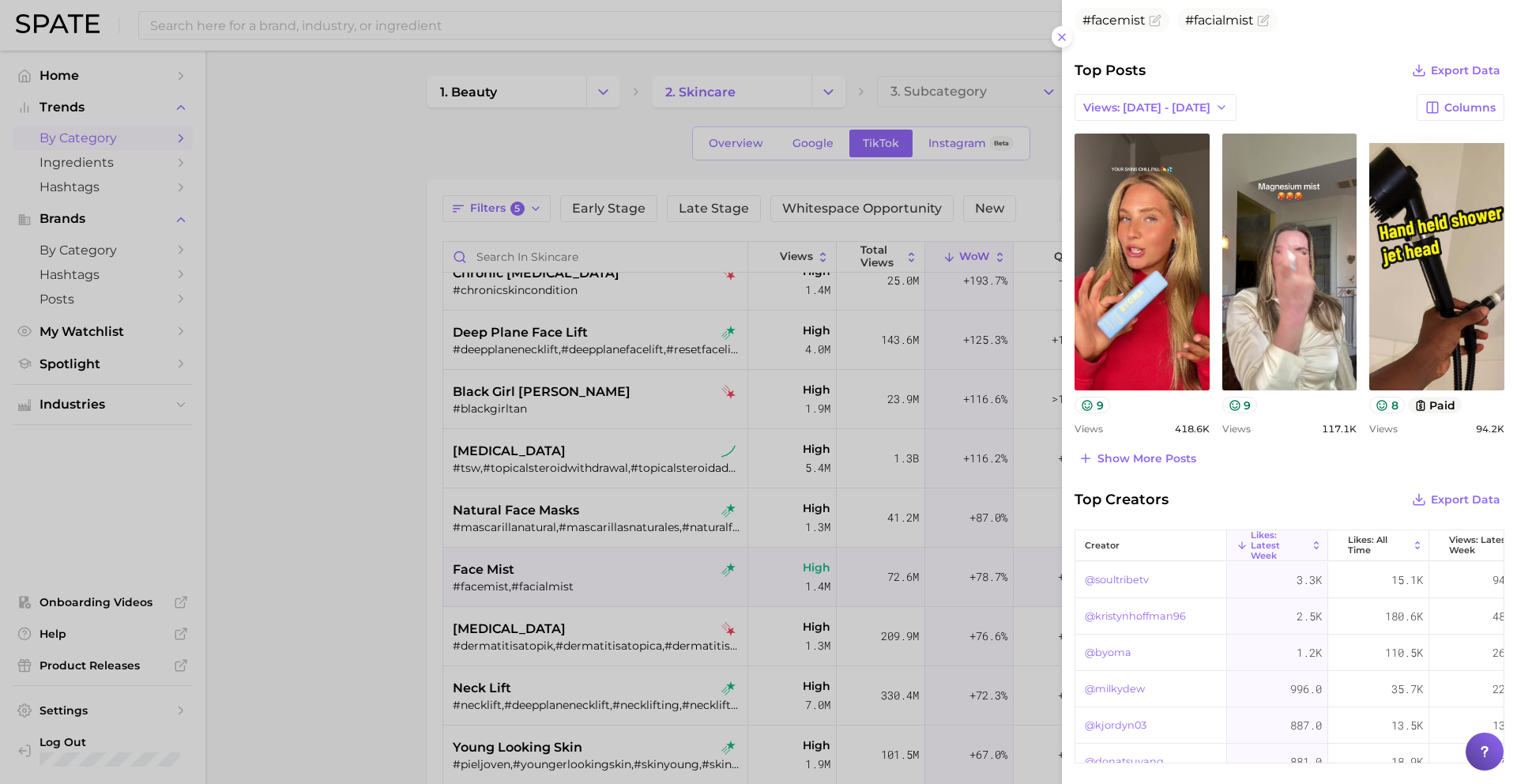
click at [566, 598] on div at bounding box center [758, 392] width 1517 height 784
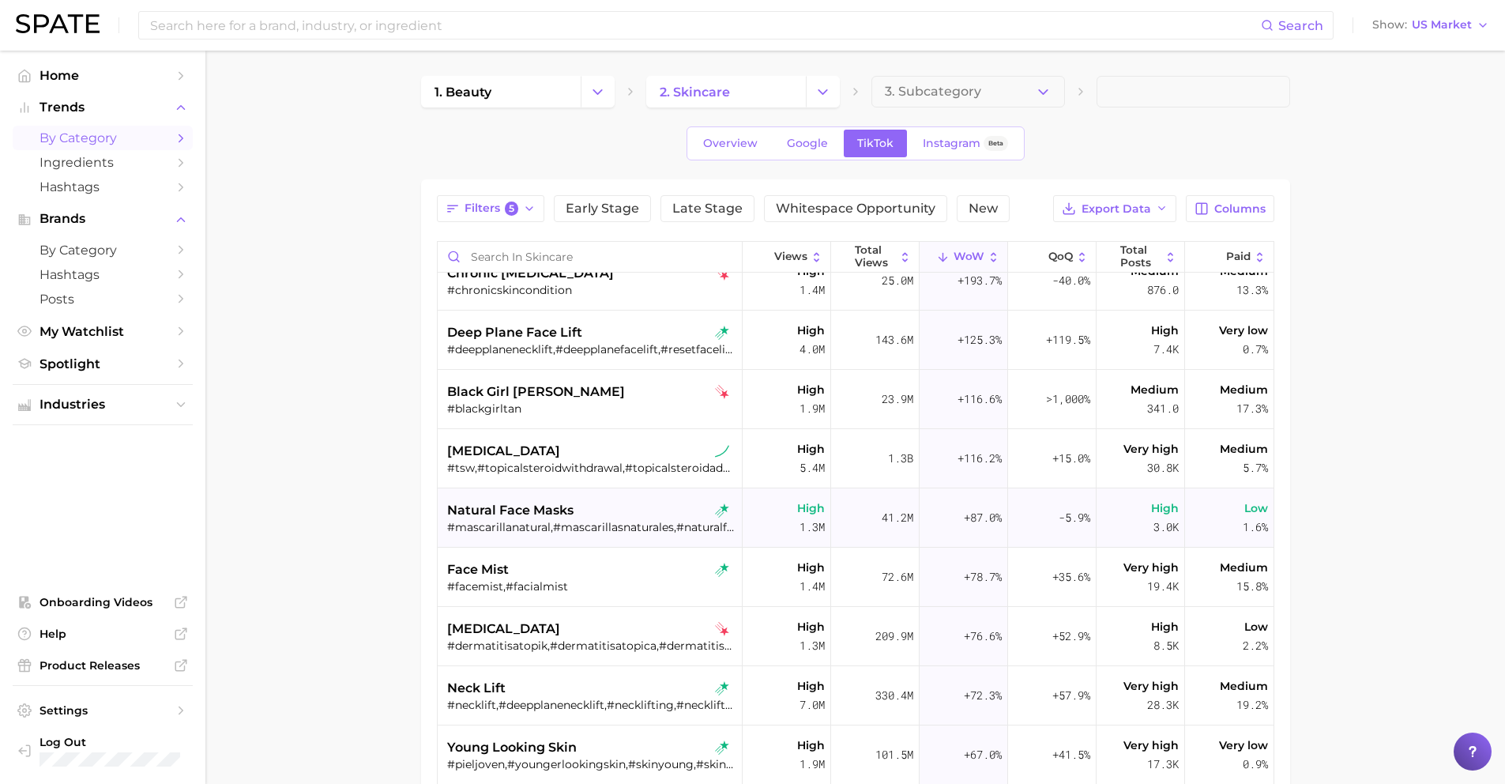
click at [564, 513] on span "natural face masks" at bounding box center [510, 510] width 126 height 19
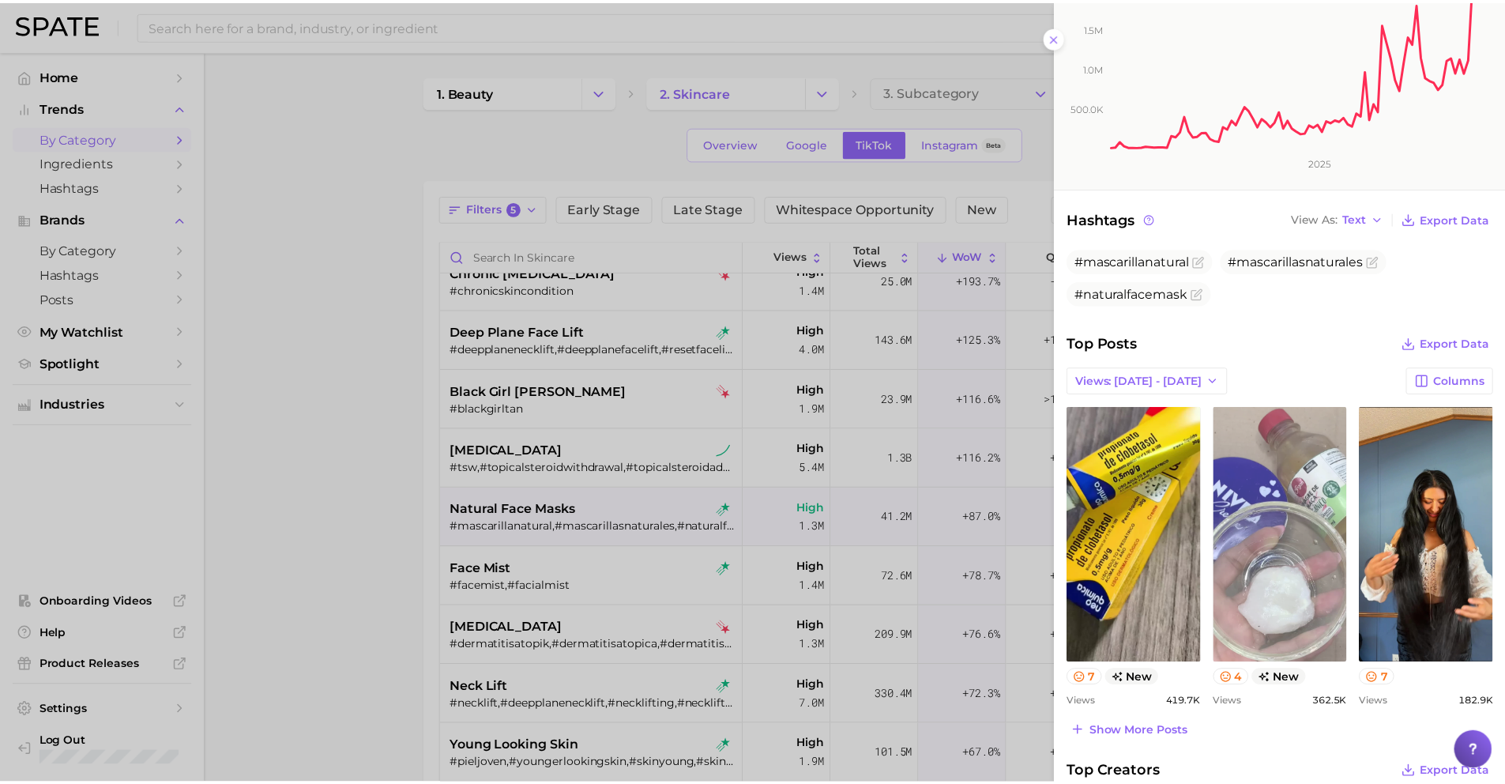
scroll to position [321, 0]
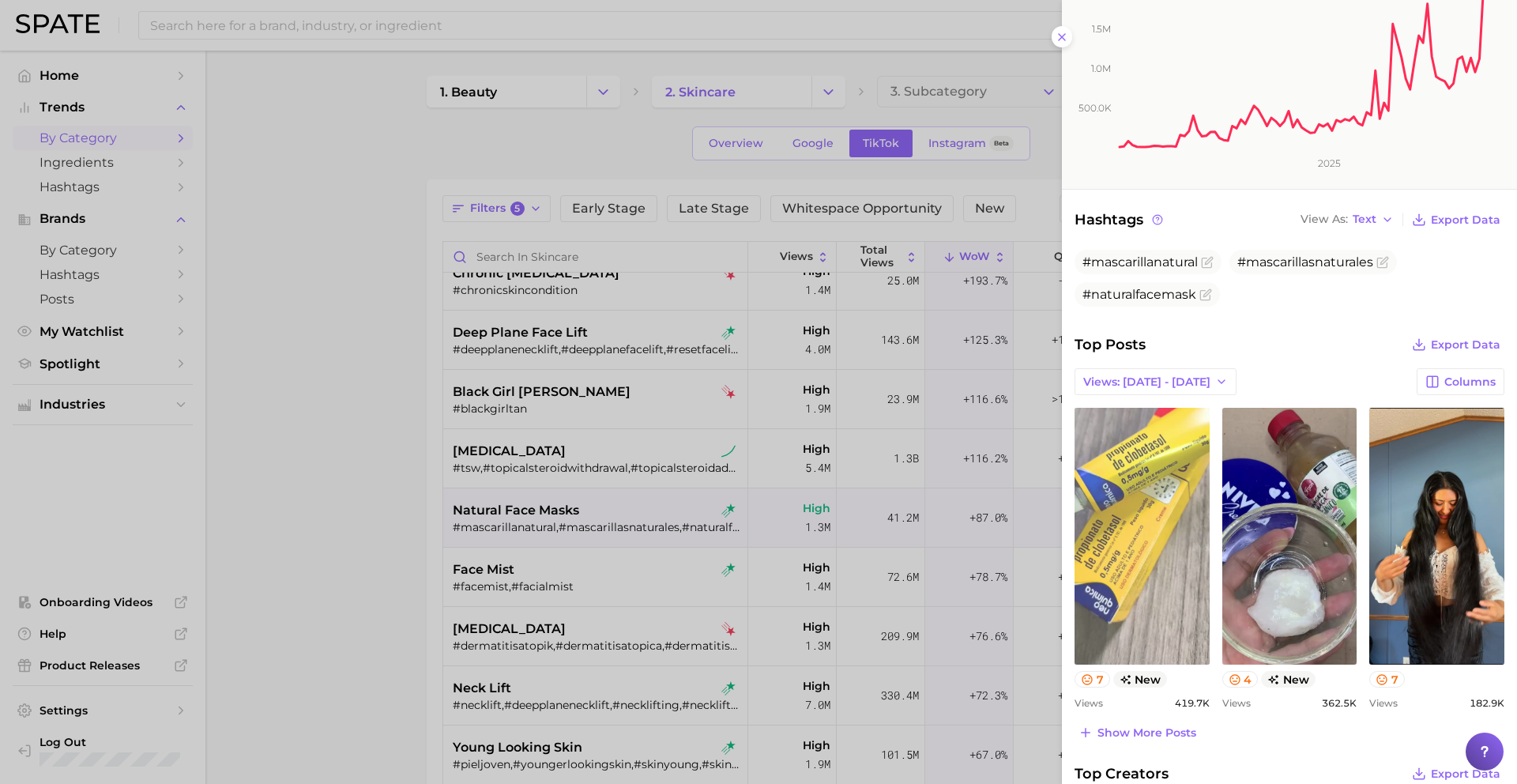
click at [1156, 645] on link "view post on TikTok" at bounding box center [1141, 536] width 135 height 257
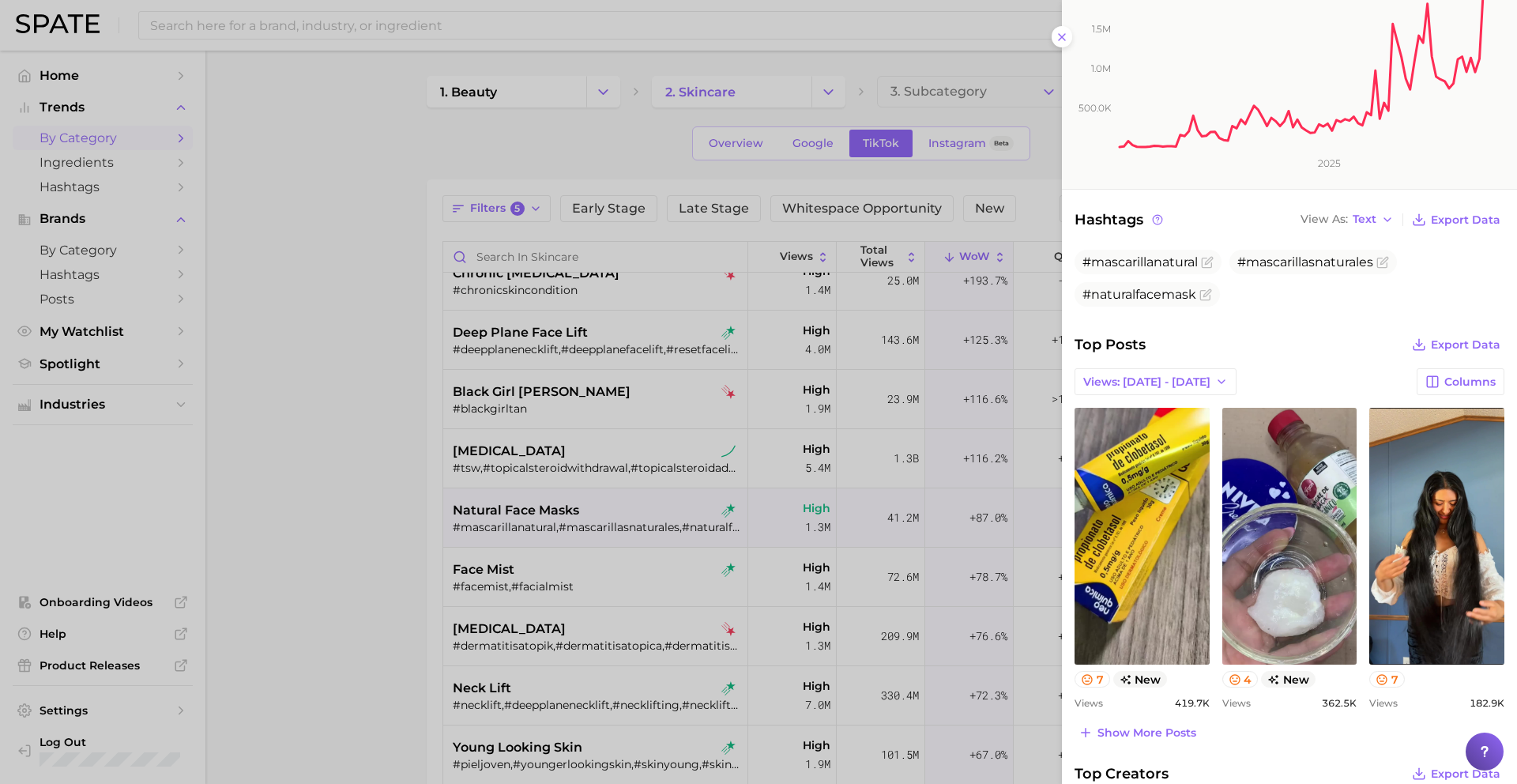
click at [1065, 35] on icon "500.0k 1.0m 1.5m 2.0m 2025" at bounding box center [1283, 74] width 443 height 229
click at [1064, 30] on icon "500.0k 1.0m 1.5m 2.0m 2025" at bounding box center [1283, 74] width 443 height 229
click at [1063, 39] on icon "500.0k 1.0m 1.5m 2.0m 2025" at bounding box center [1283, 74] width 443 height 229
click at [957, 94] on div at bounding box center [758, 392] width 1517 height 784
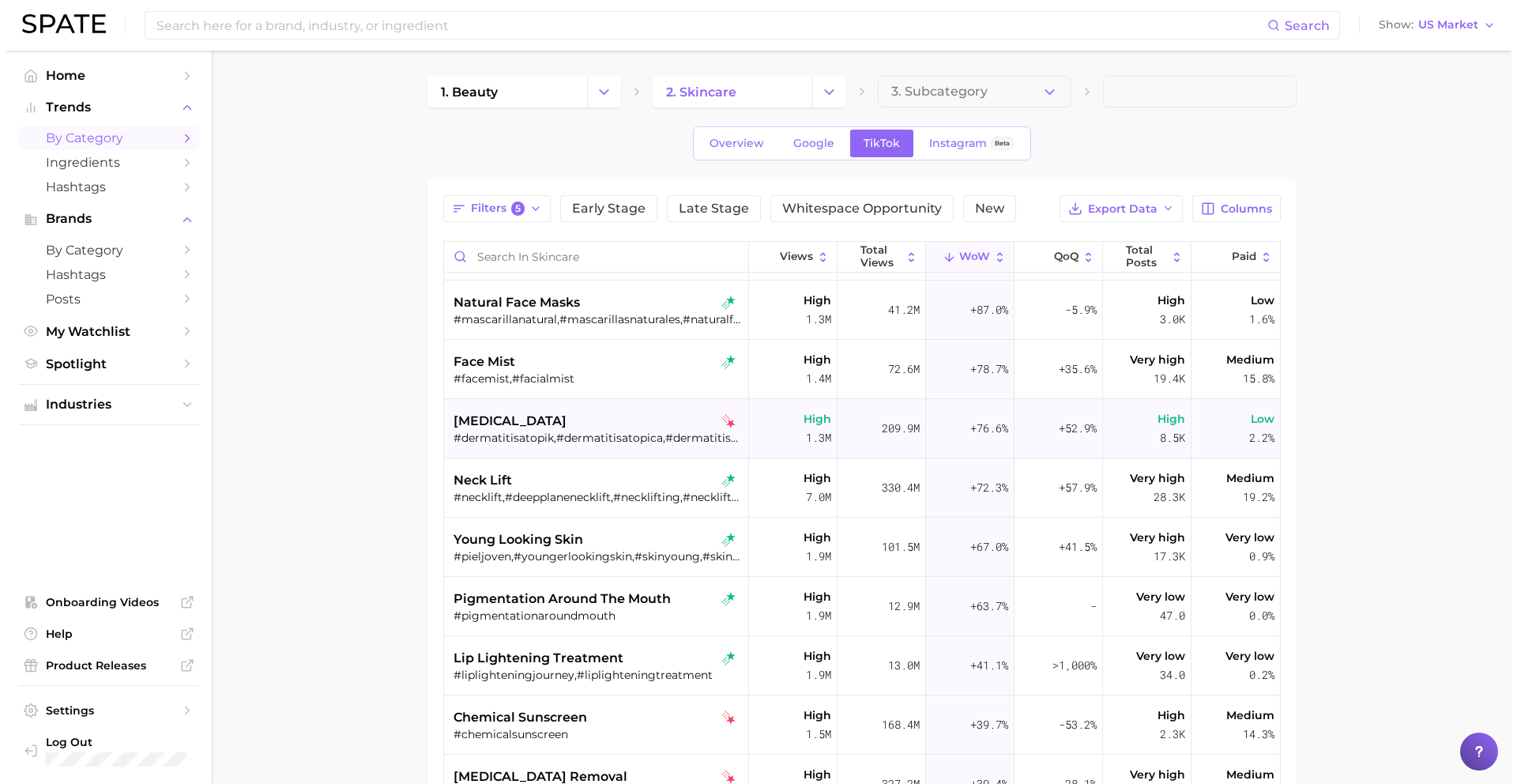
scroll to position [0, 0]
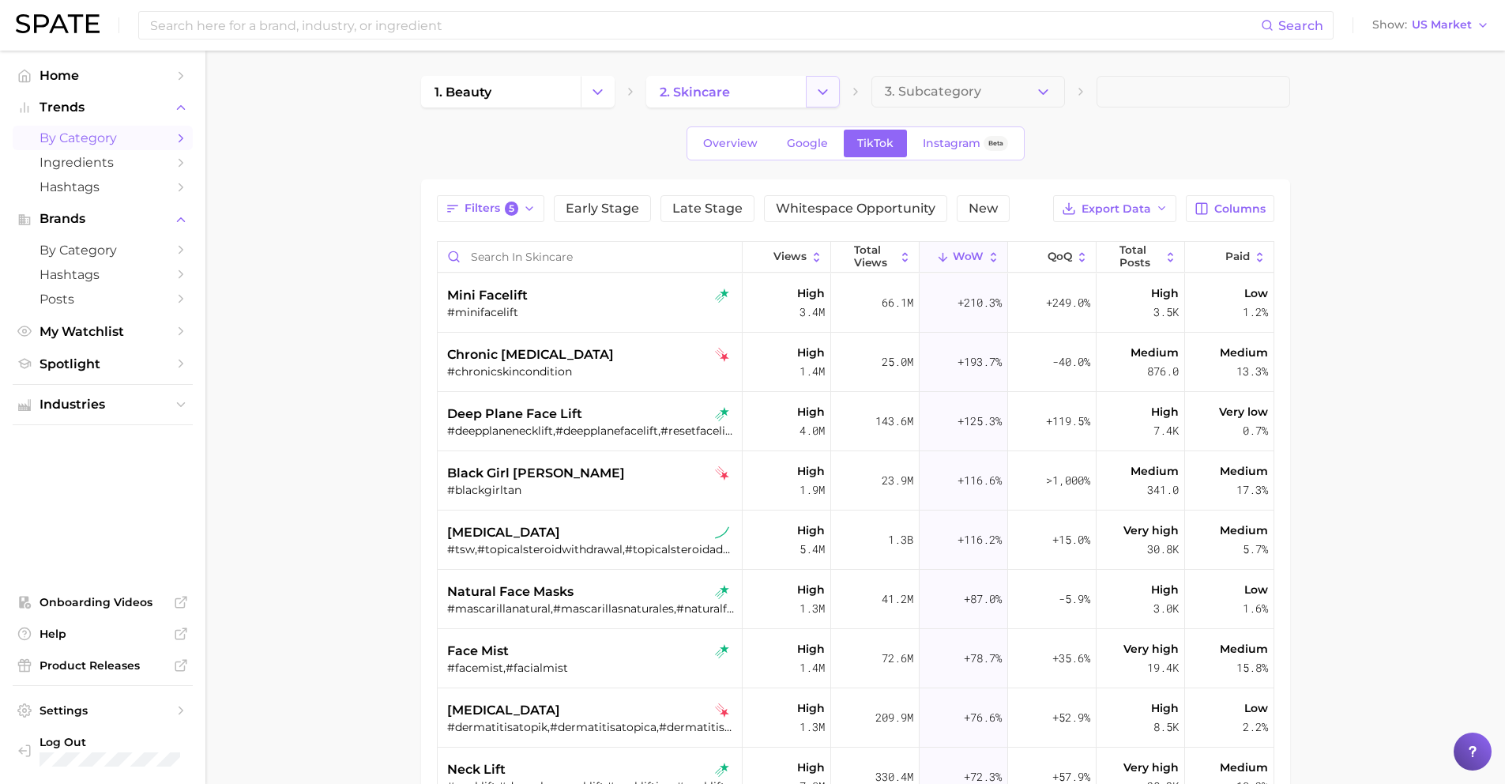
click at [820, 85] on icon "Change Category" at bounding box center [822, 92] width 17 height 17
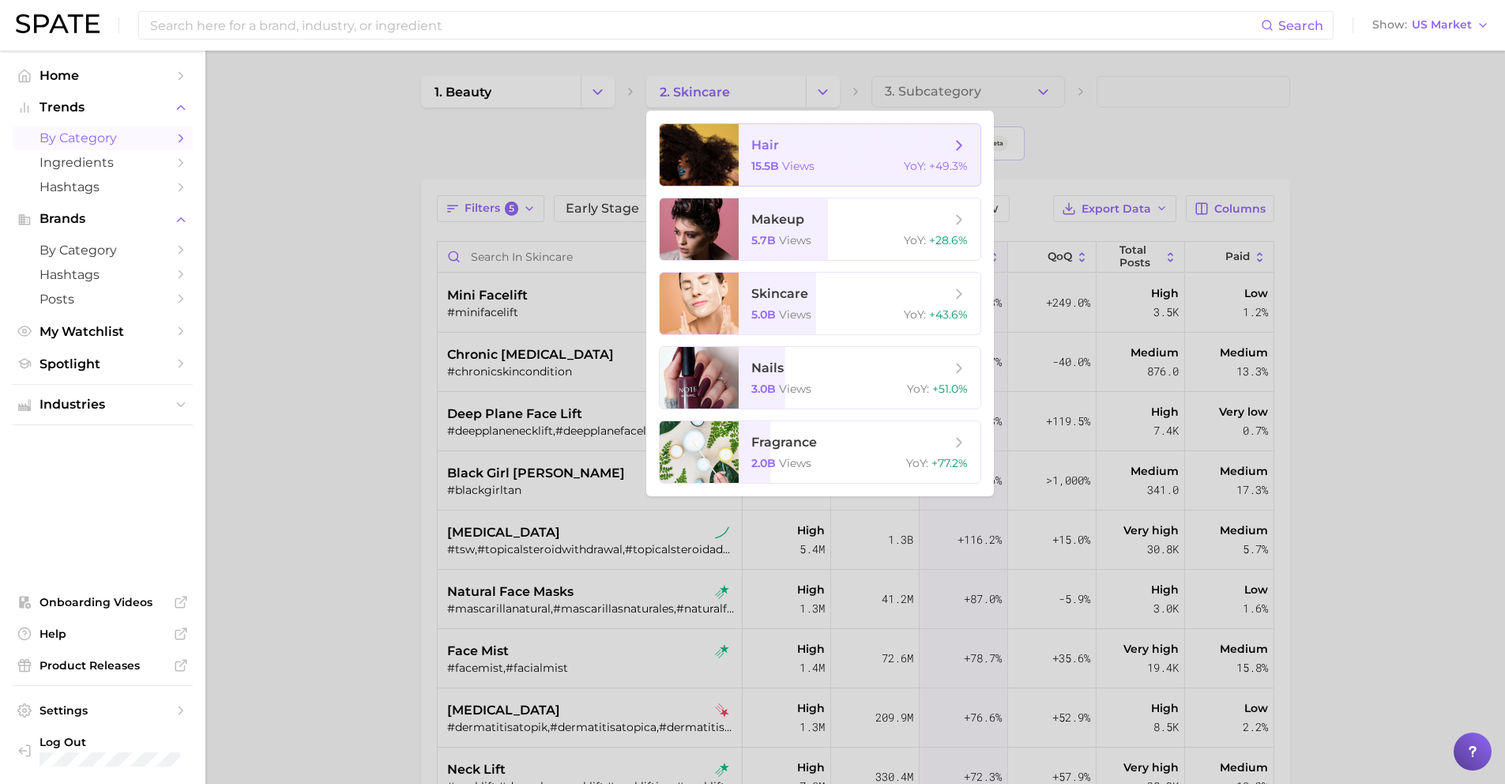
click at [781, 151] on span "hair" at bounding box center [850, 145] width 199 height 17
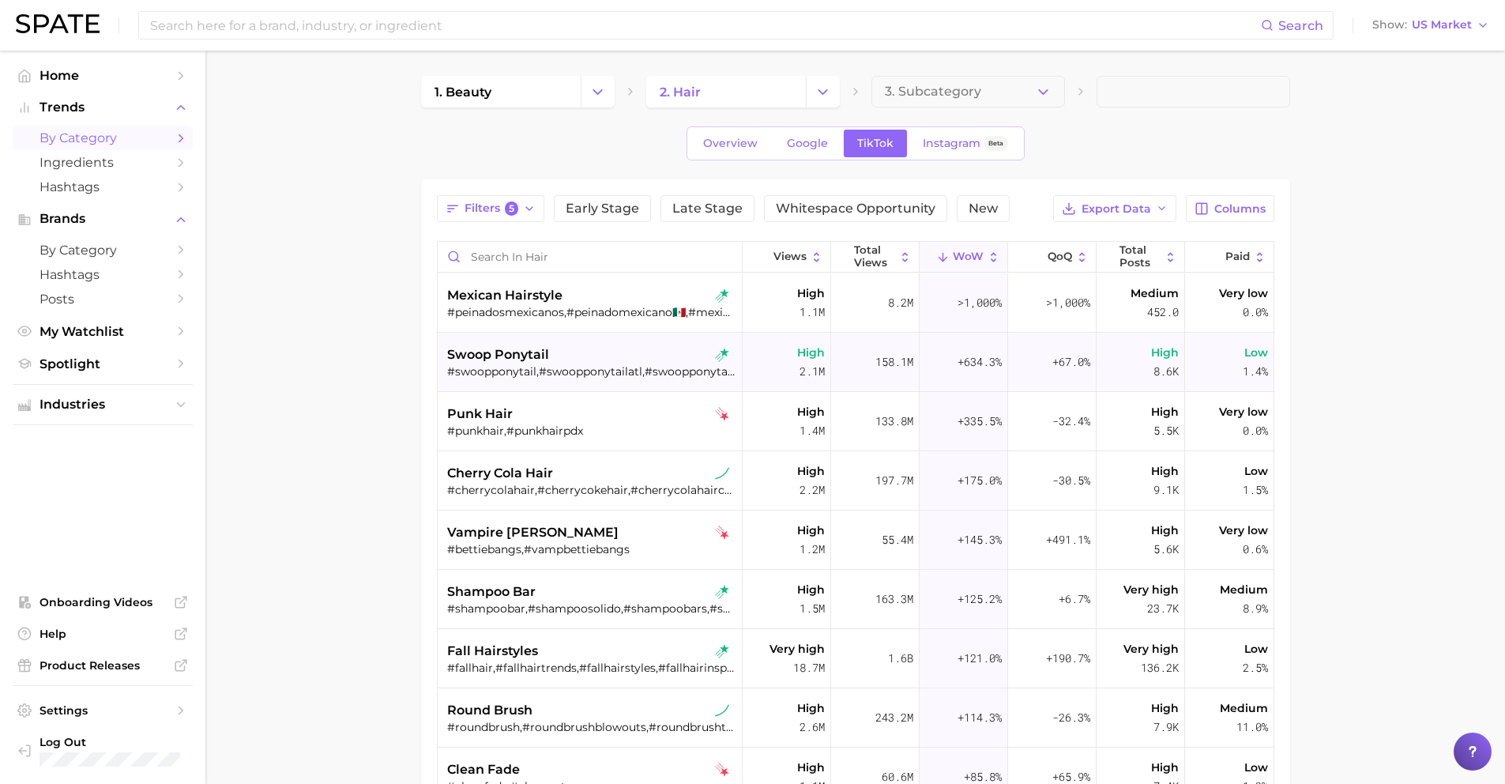
click at [598, 340] on div "swoop ponytail #swoopponytail,#swoopponytailatl,#swoopponytails,#swoopbangponyt…" at bounding box center [591, 362] width 289 height 59
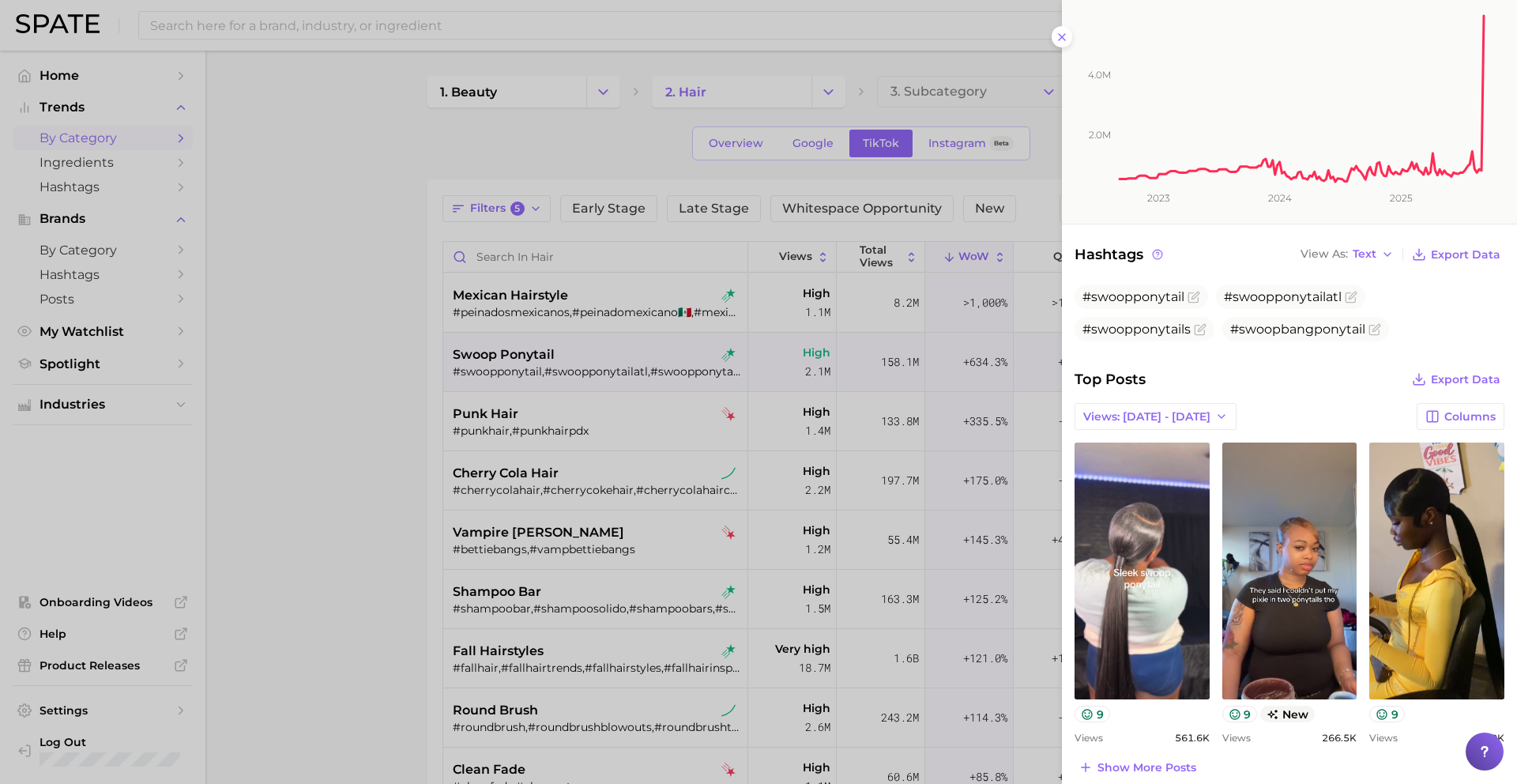
scroll to position [285, 0]
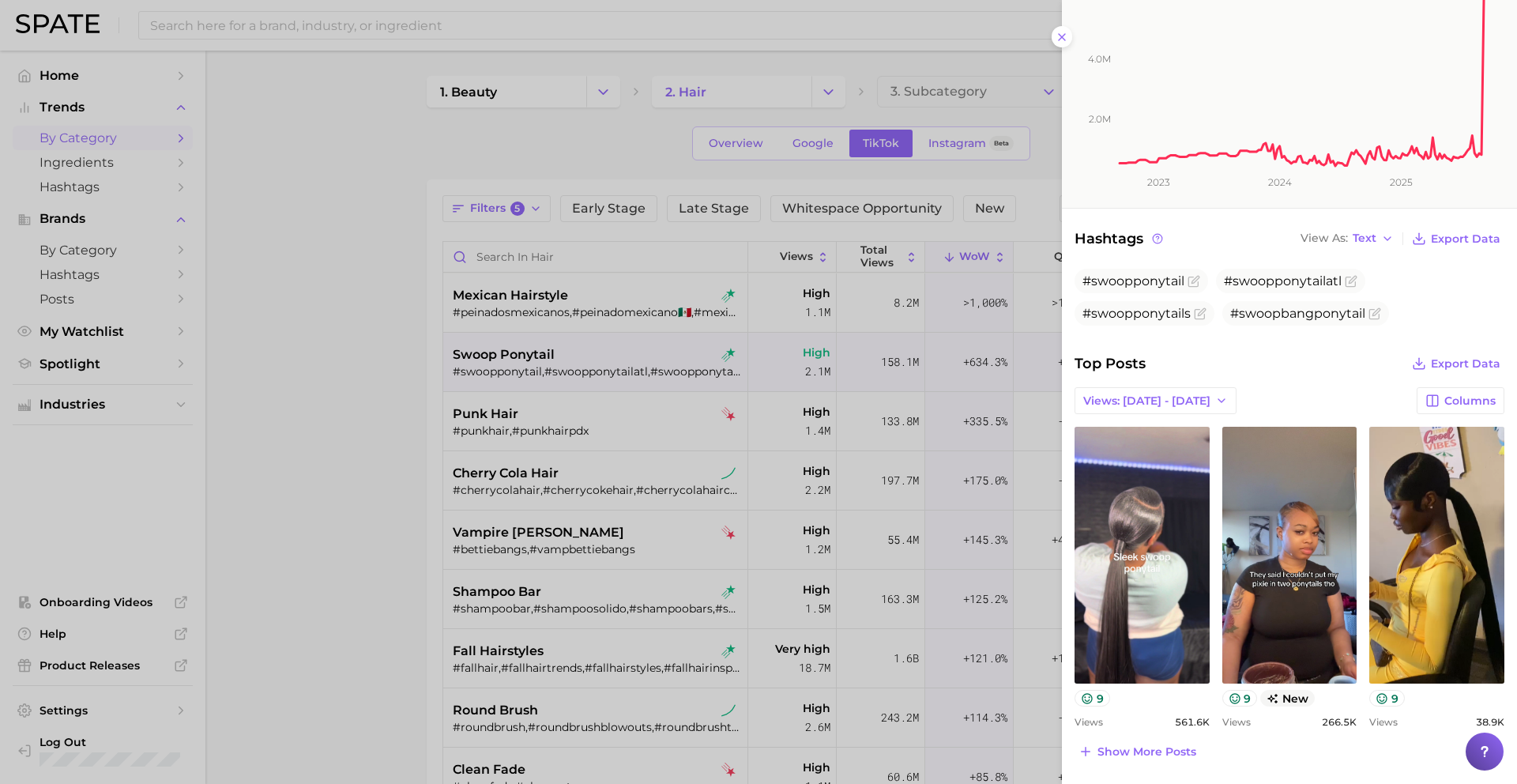
click at [801, 488] on div at bounding box center [758, 392] width 1517 height 784
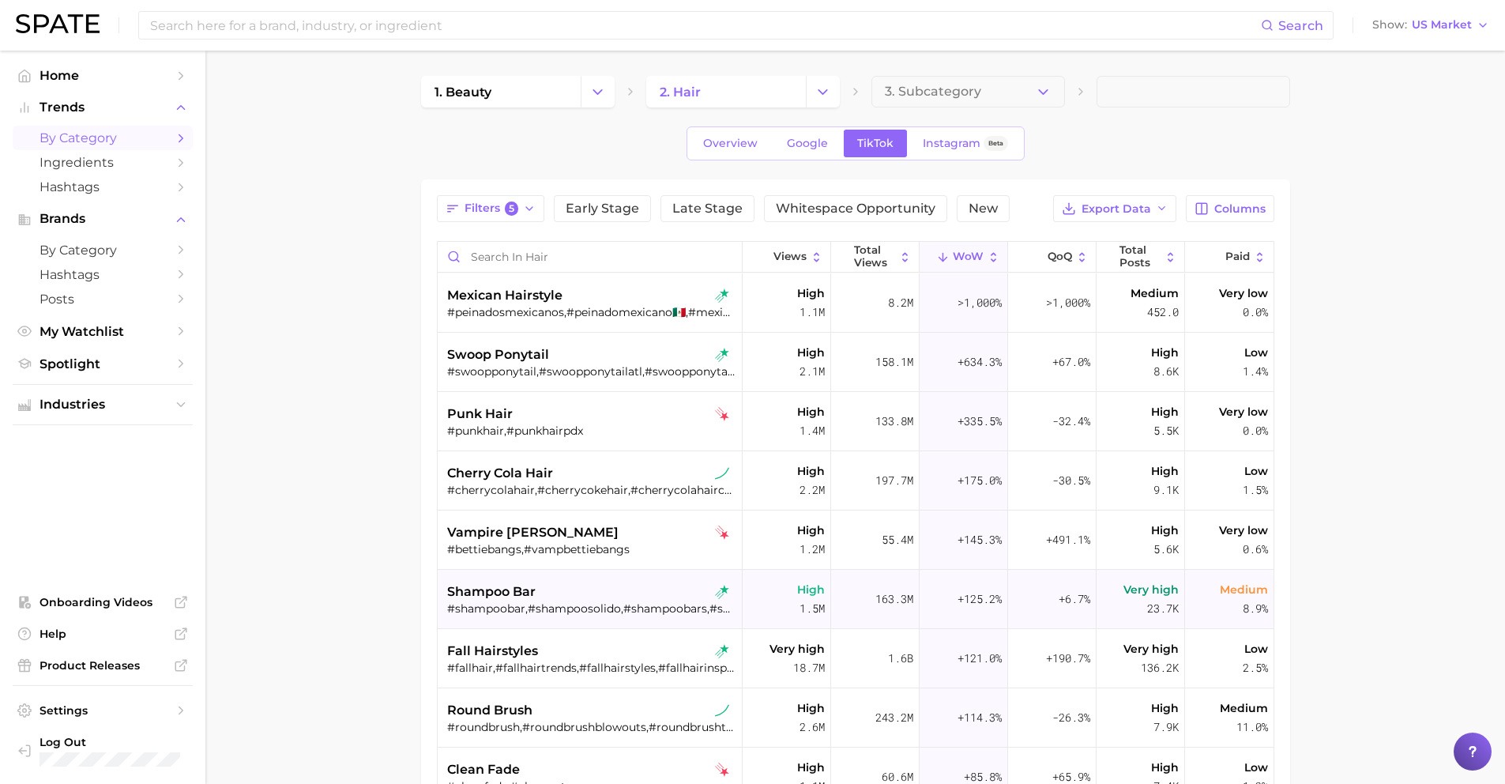
click at [628, 597] on div "shampoo bar" at bounding box center [591, 591] width 289 height 19
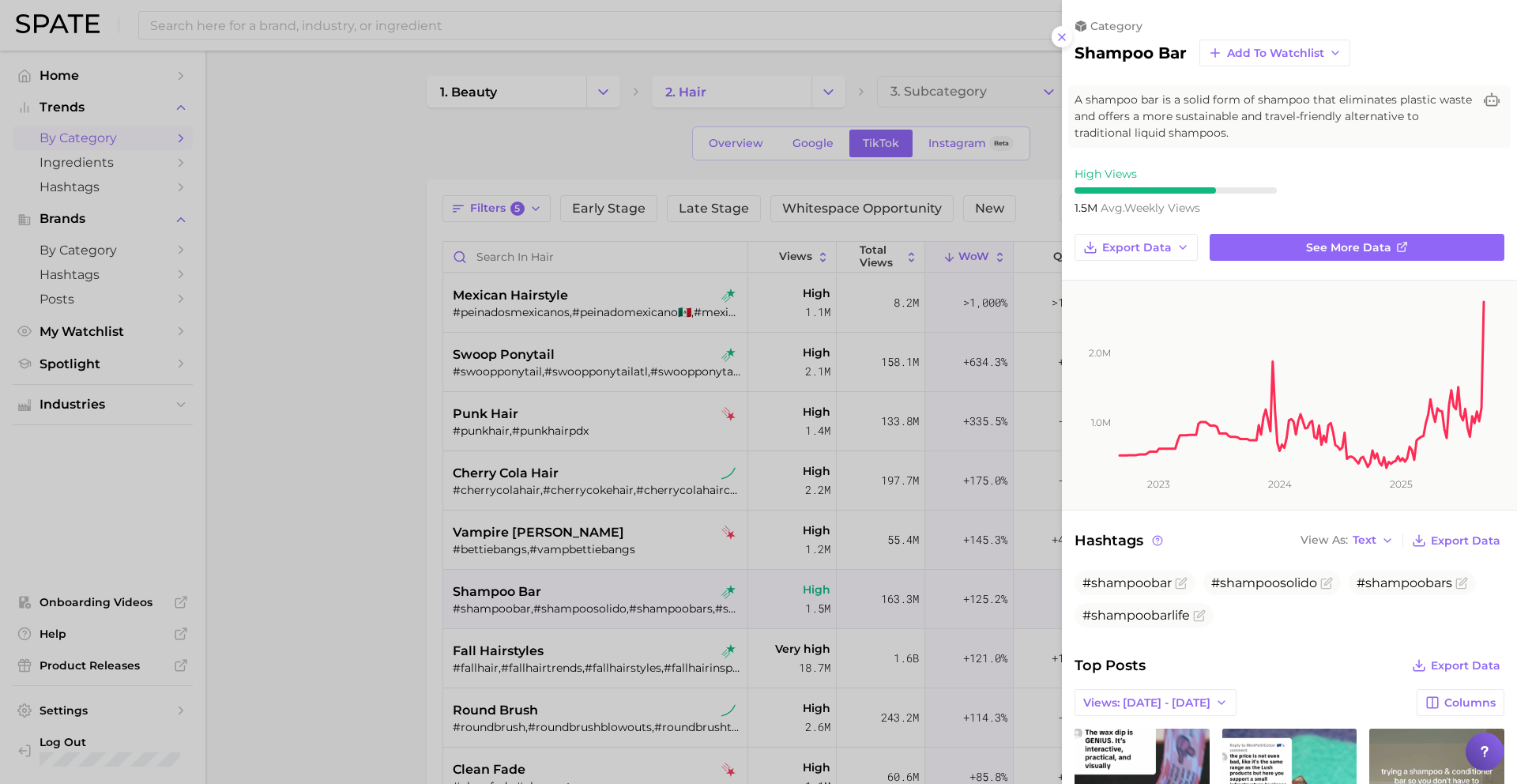
scroll to position [0, 0]
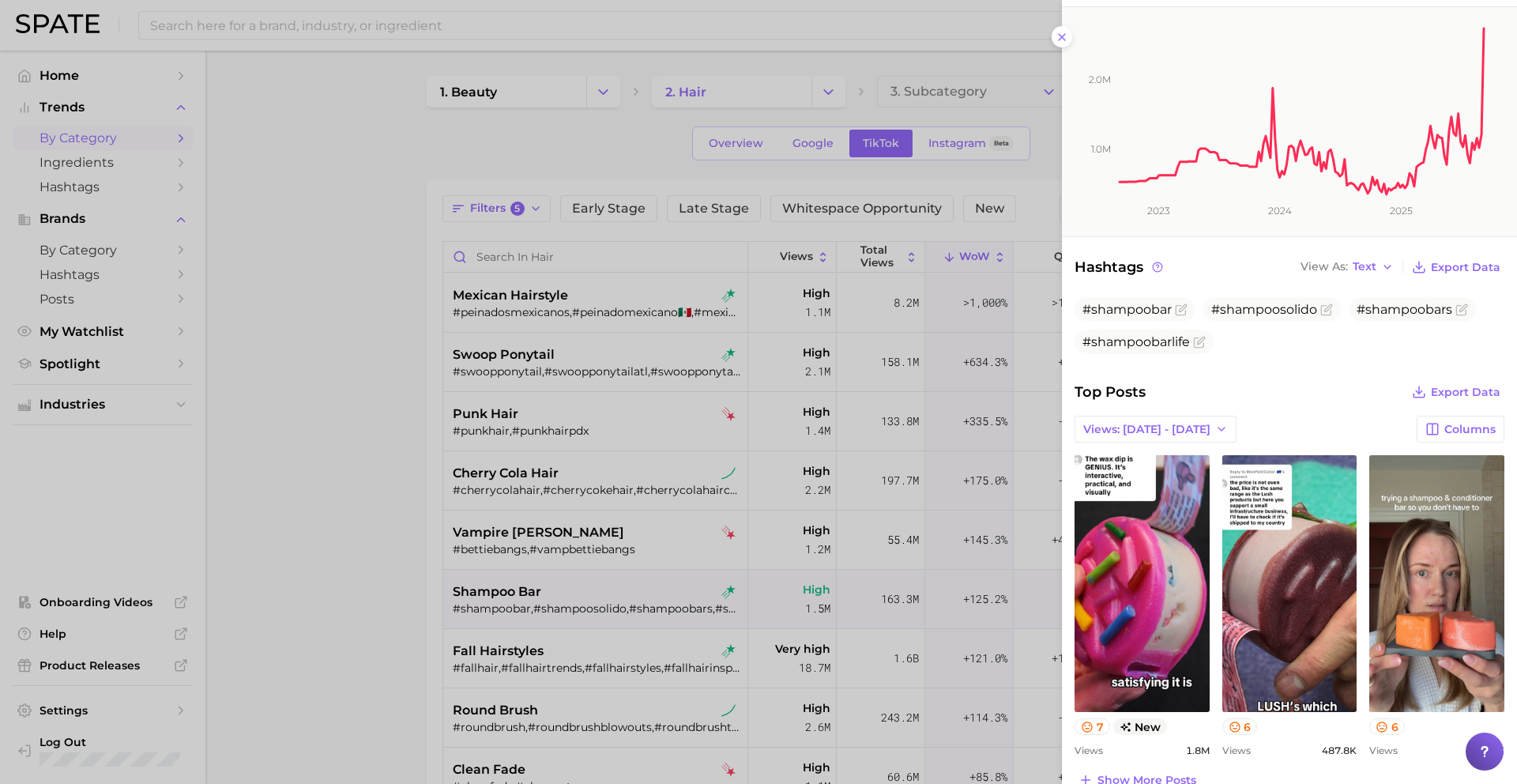
click at [713, 669] on div at bounding box center [758, 392] width 1517 height 784
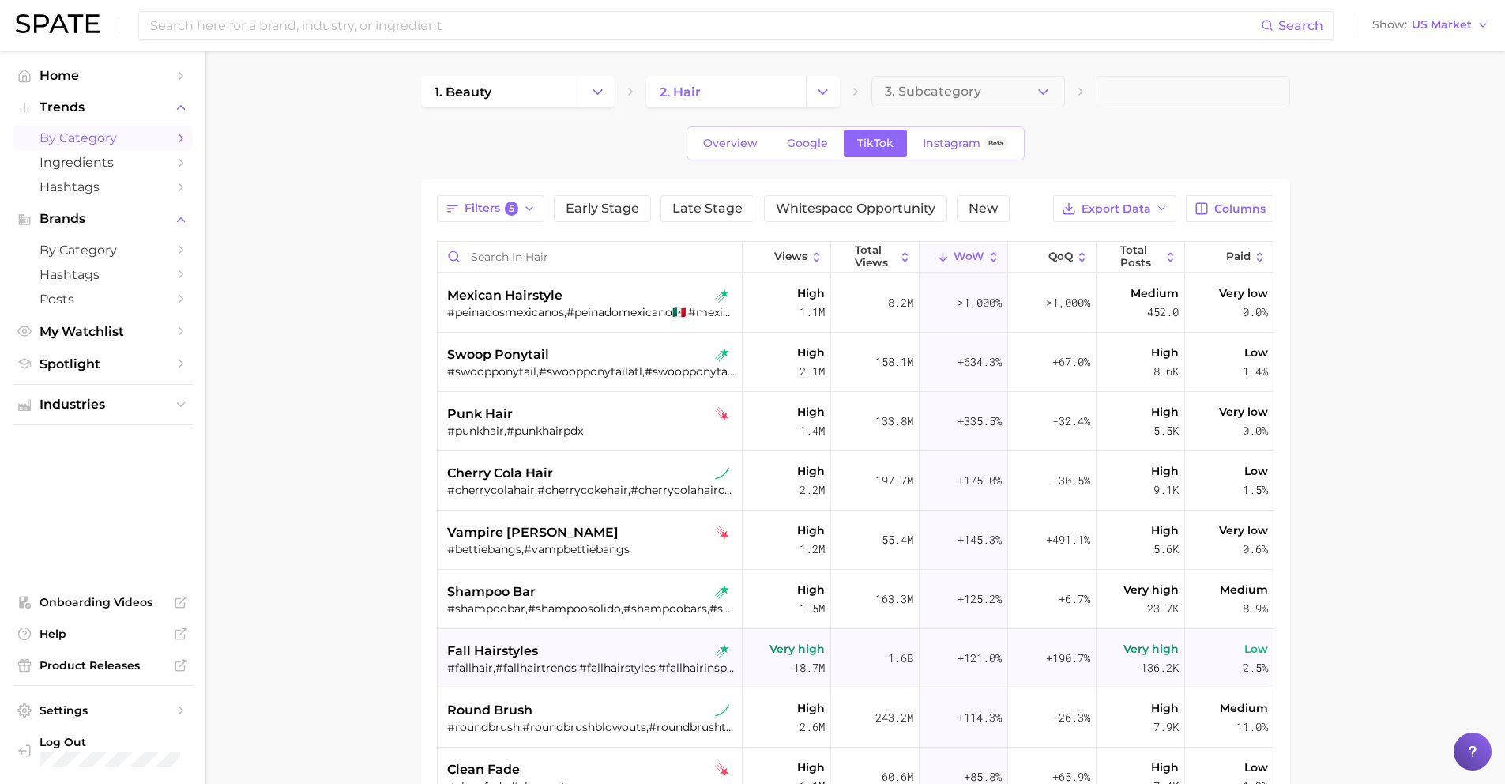
click at [564, 667] on div "#fallhair,#fallhairtrends,#fallhairstyles,#fallhairinspo,#fallhairstyle,#fallha…" at bounding box center [591, 667] width 289 height 14
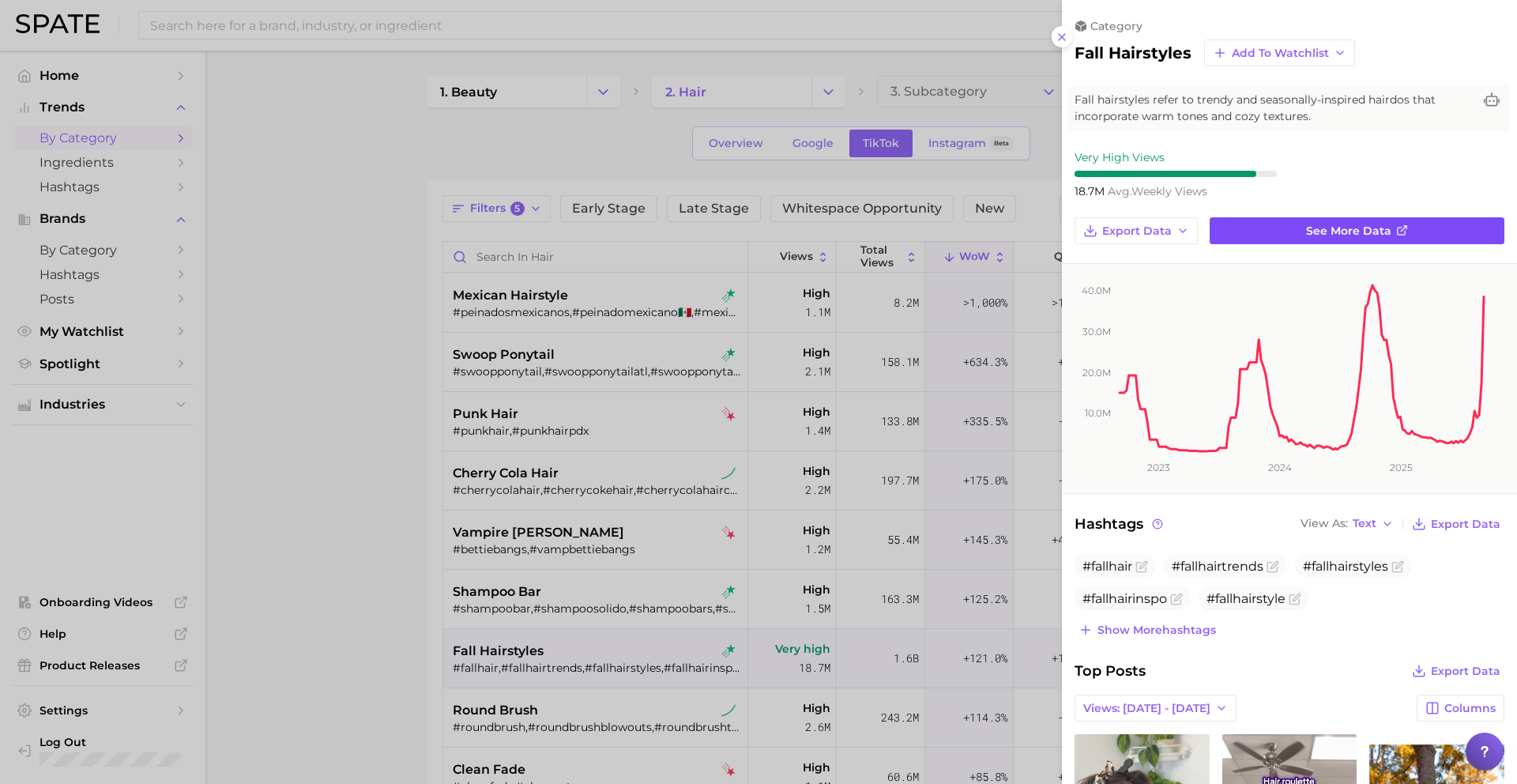
click at [1401, 230] on line at bounding box center [1404, 229] width 6 height 6
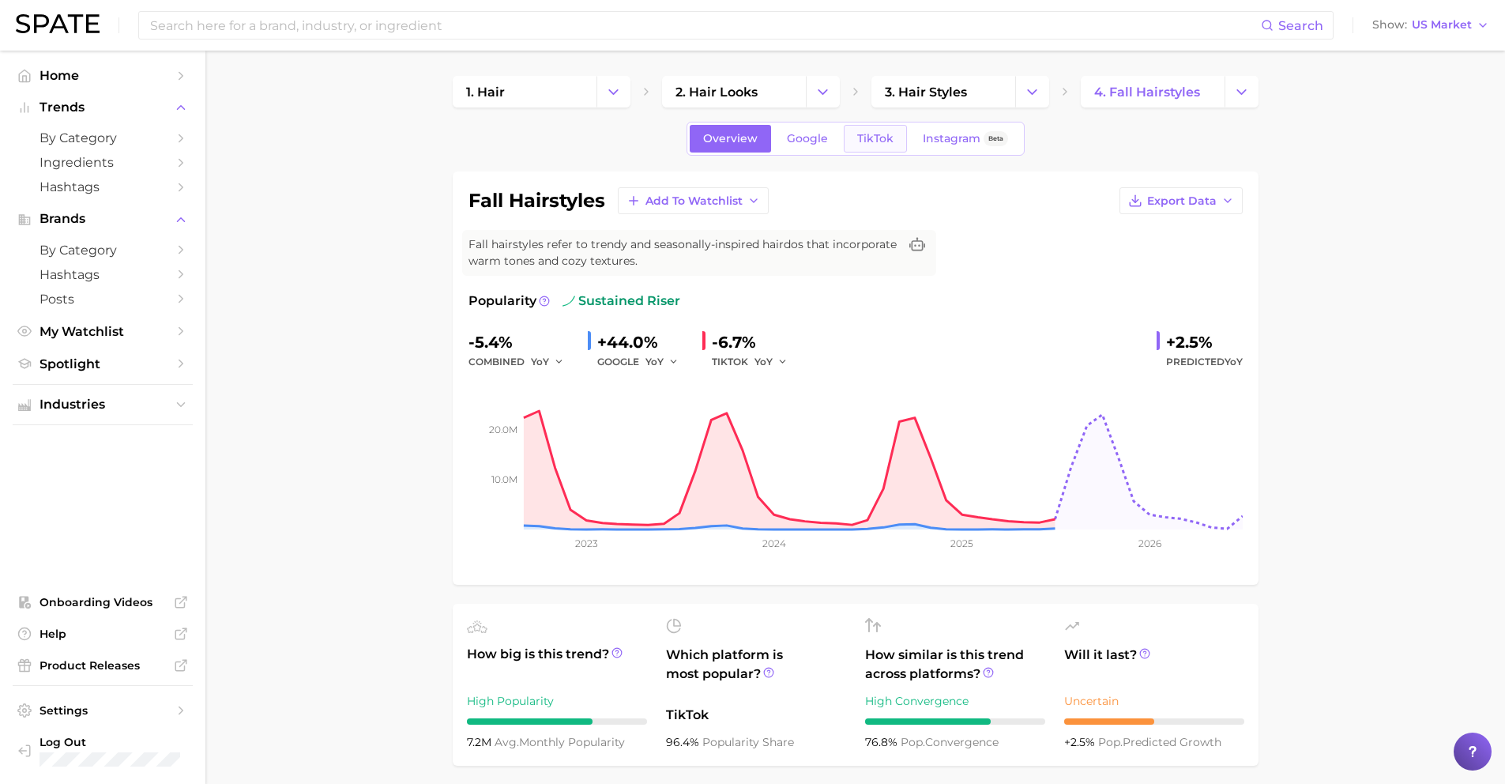
click at [871, 132] on span "TikTok" at bounding box center [875, 138] width 36 height 13
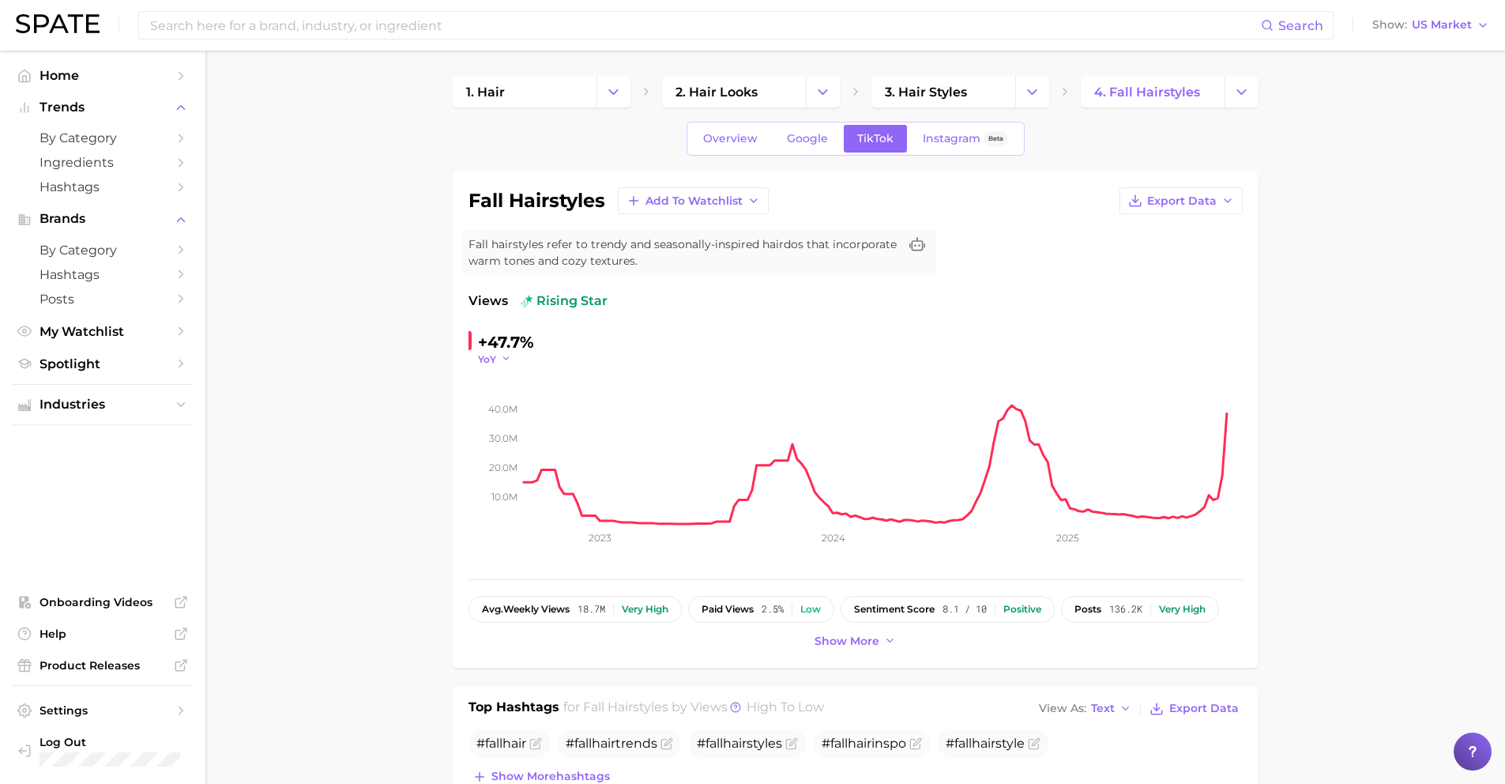
click at [491, 360] on span "YoY" at bounding box center [487, 358] width 18 height 13
click at [487, 472] on span "WoW" at bounding box center [501, 466] width 31 height 13
click at [513, 366] on icon "10.0m 20.0m 30.0m 40.0m 2023 2024 2025" at bounding box center [855, 464] width 774 height 197
click at [510, 359] on icon "button" at bounding box center [515, 358] width 11 height 11
click at [506, 441] on span "MoM" at bounding box center [500, 437] width 28 height 13
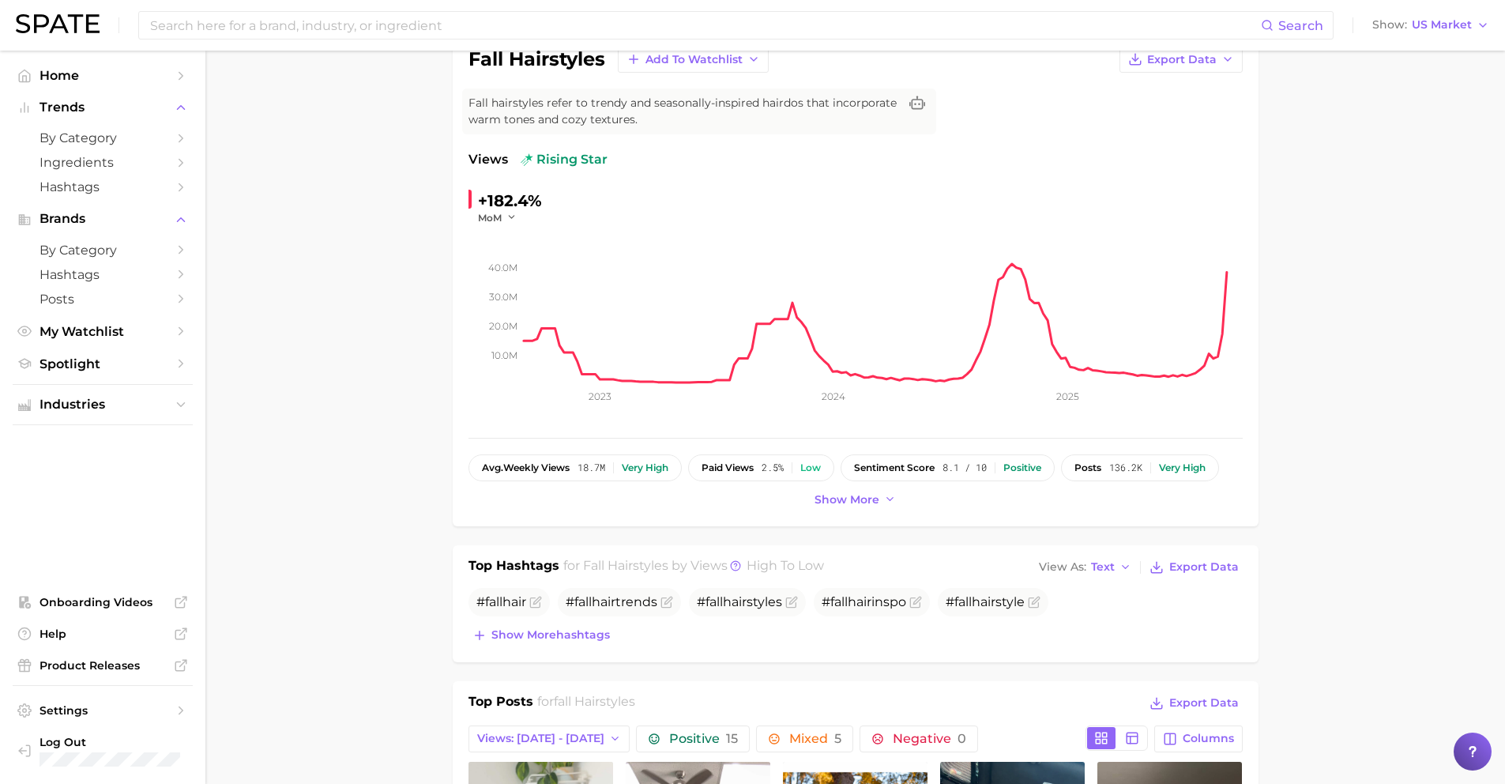
scroll to position [604, 0]
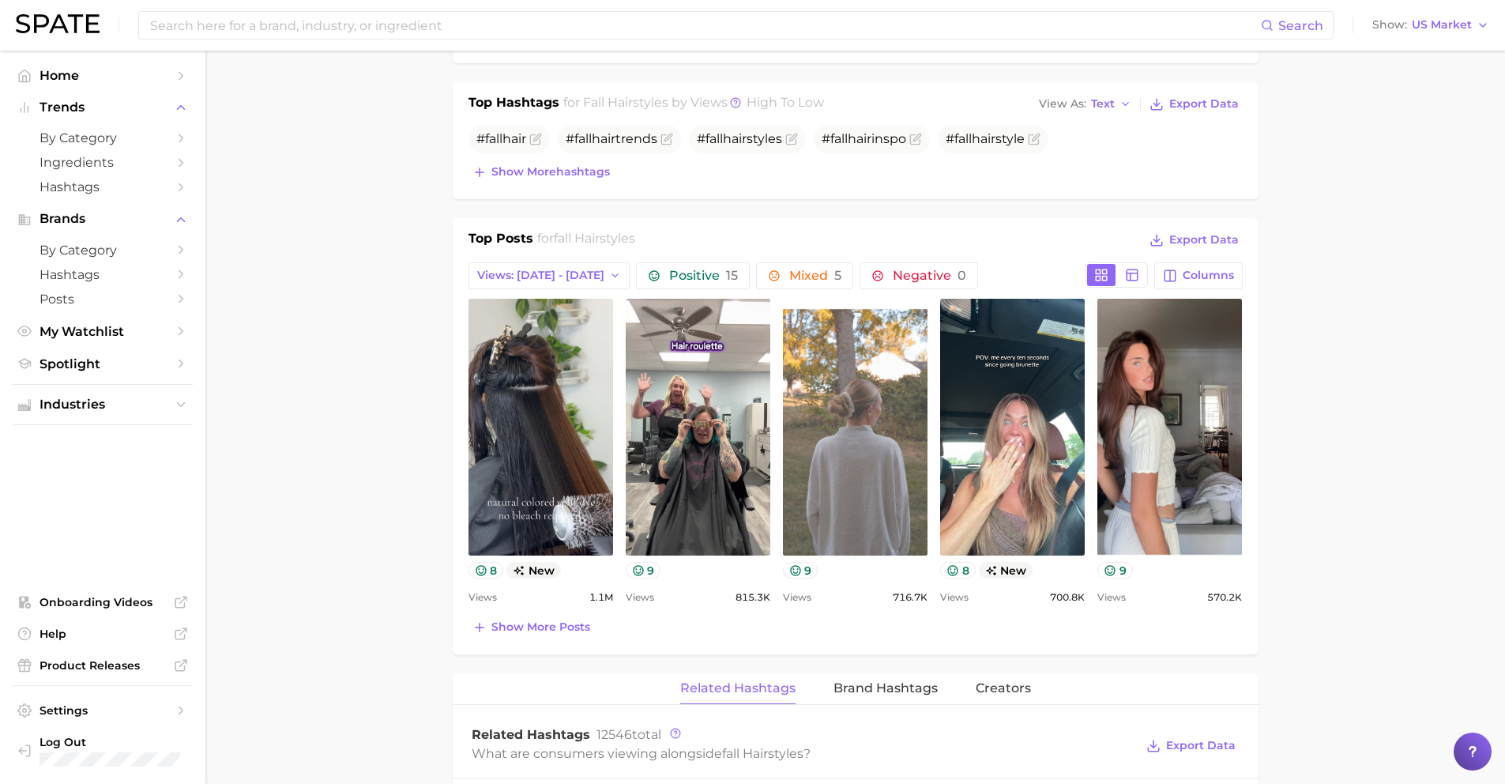
click at [874, 374] on link "view post on TikTok" at bounding box center [855, 427] width 145 height 257
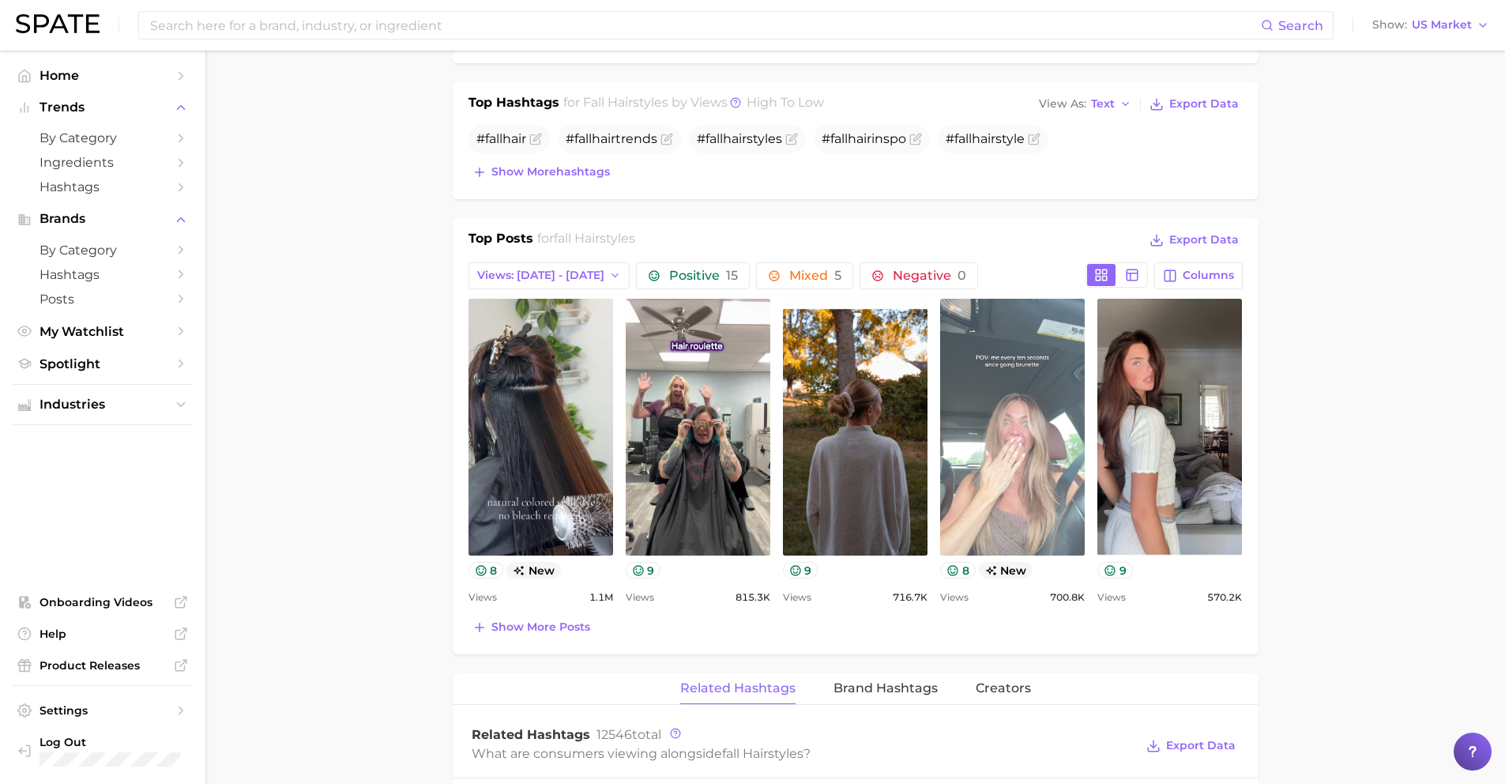
click at [1013, 382] on link "view post on TikTok" at bounding box center [1012, 427] width 145 height 257
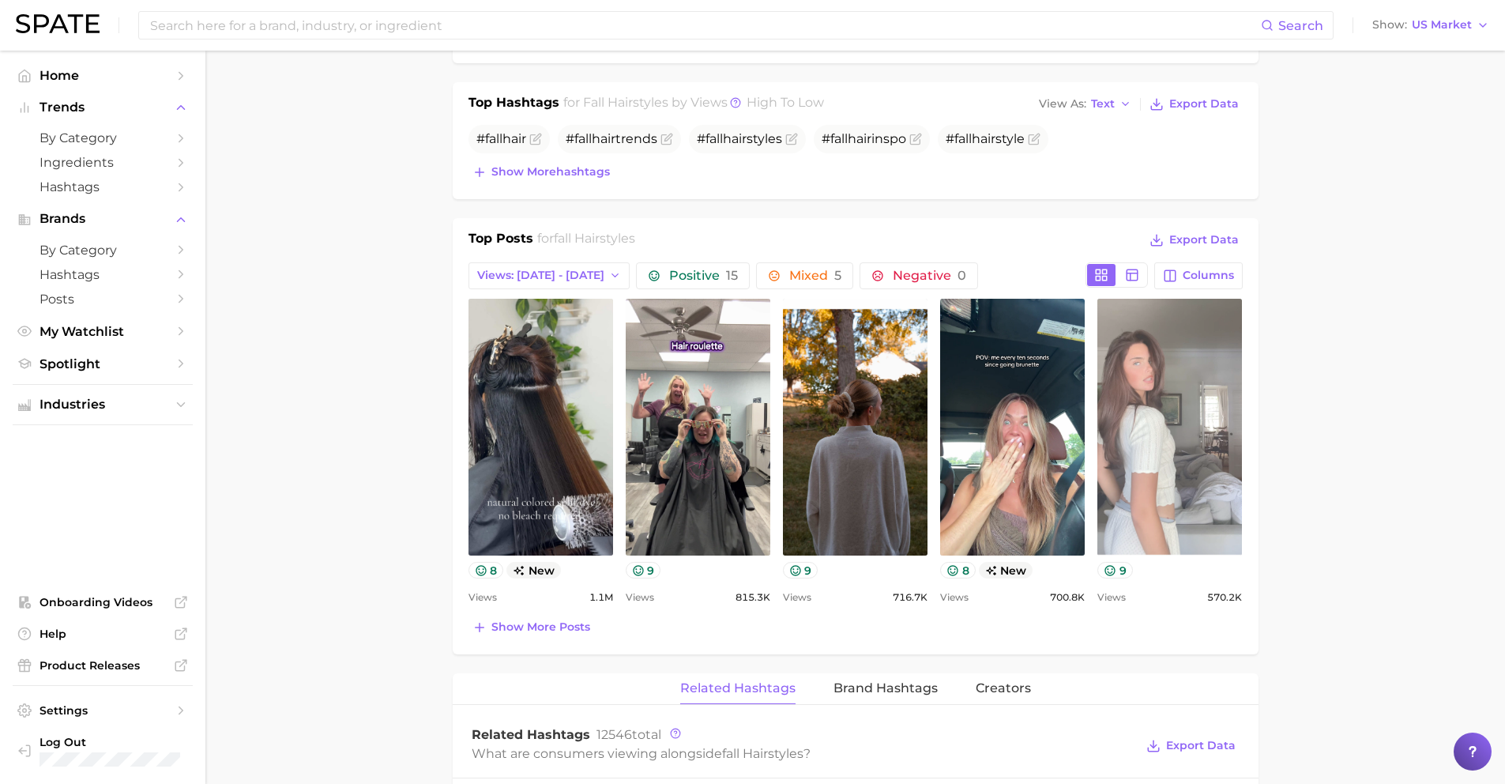
click at [1123, 404] on link "view post on TikTok" at bounding box center [1169, 427] width 145 height 257
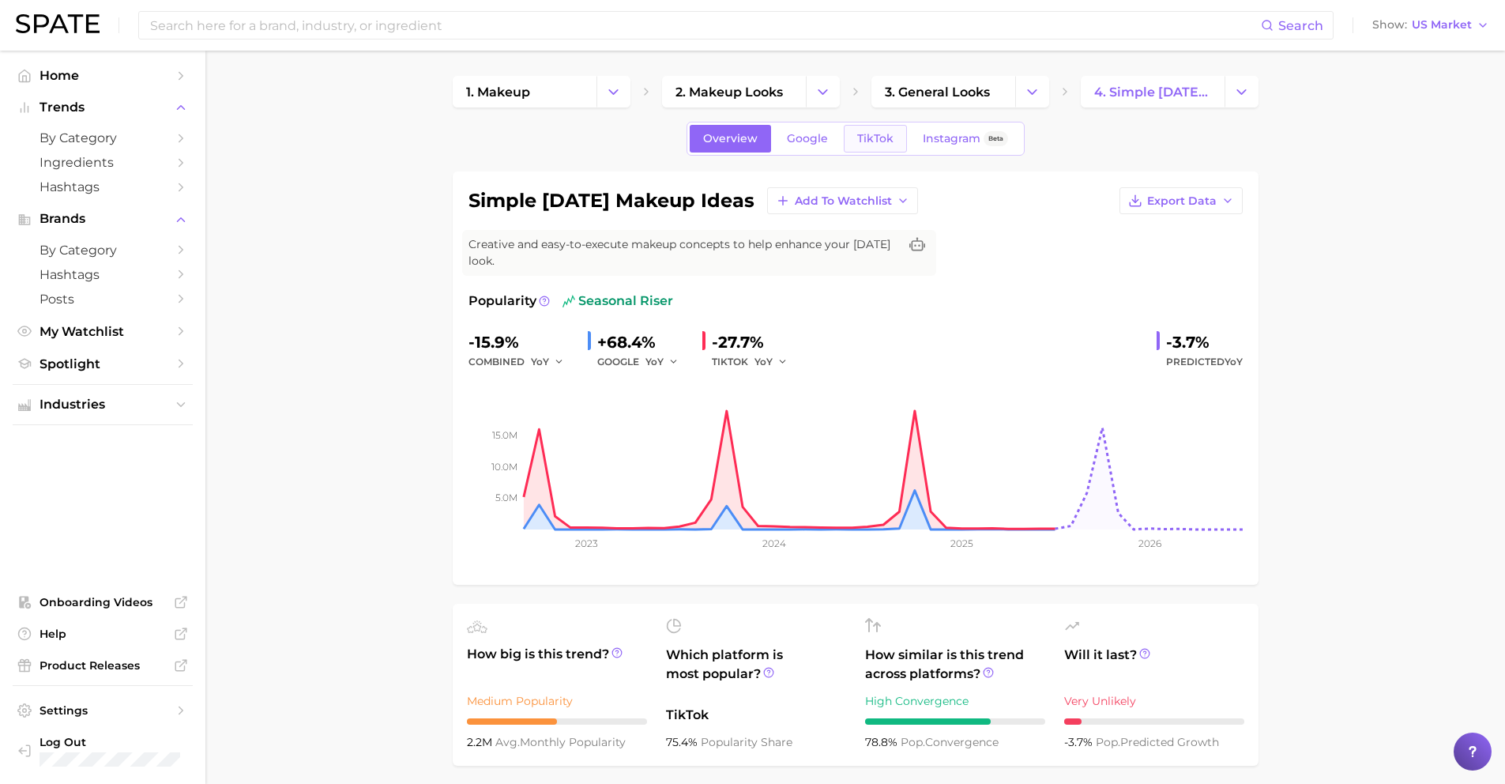
click at [877, 147] on link "TikTok" at bounding box center [875, 139] width 63 height 28
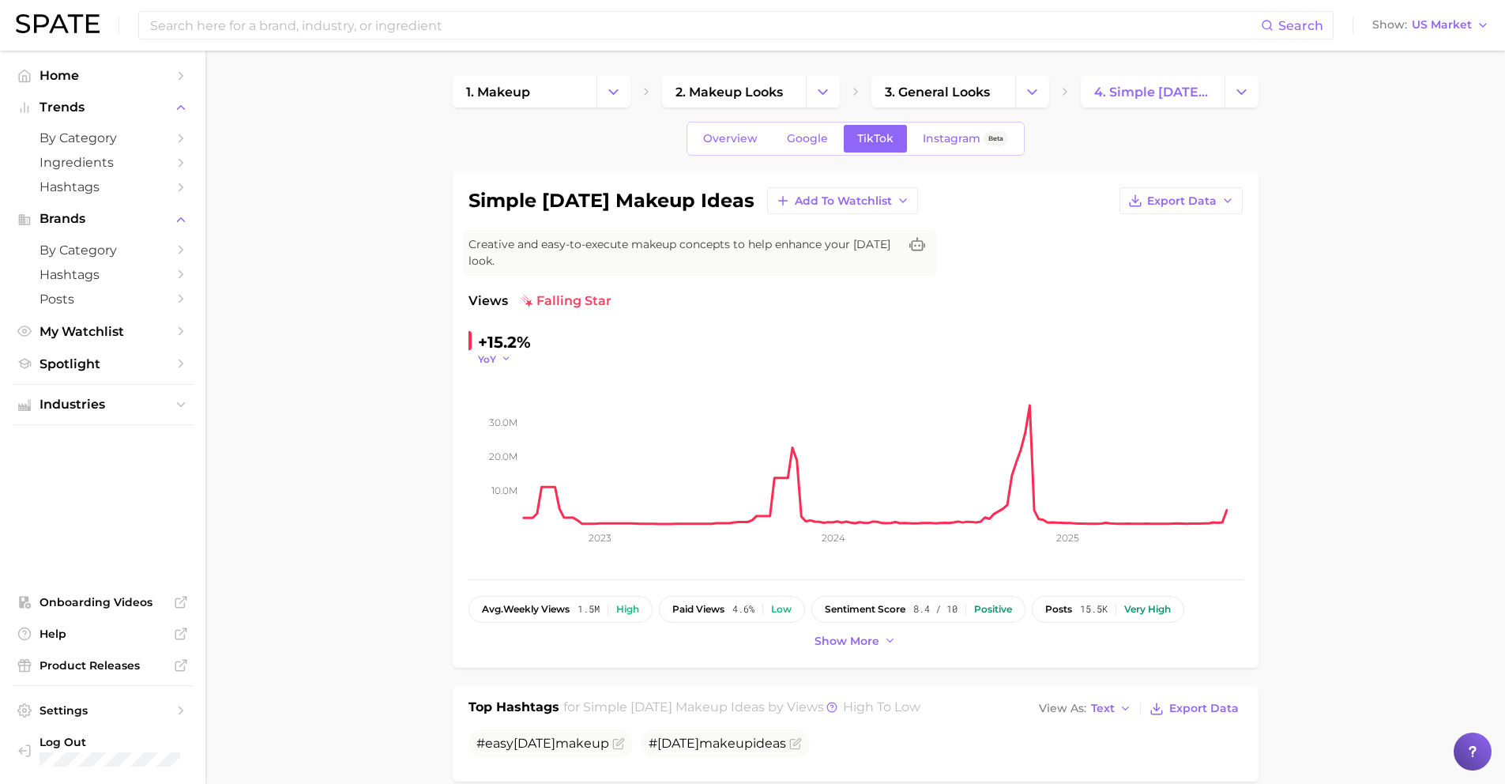
click at [503, 356] on icon "button" at bounding box center [506, 358] width 11 height 11
click at [518, 469] on button "WoW" at bounding box center [565, 467] width 174 height 28
click at [495, 359] on span "WoW" at bounding box center [492, 358] width 28 height 13
click at [508, 435] on span "MoM" at bounding box center [500, 437] width 28 height 13
click at [502, 360] on button "MoM" at bounding box center [497, 358] width 39 height 13
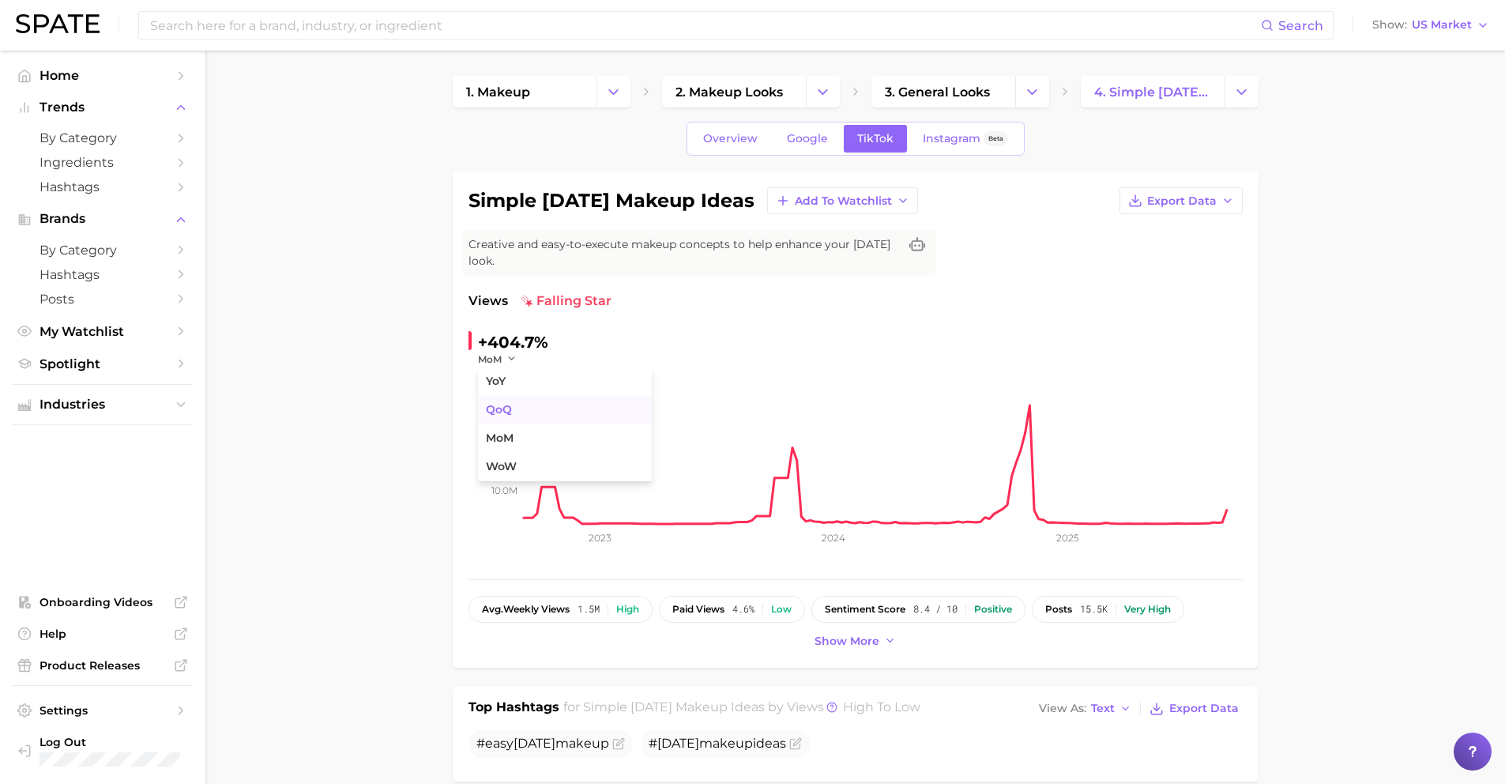
click at [503, 412] on span "QoQ" at bounding box center [499, 409] width 26 height 13
click at [491, 366] on icon "10.0m 20.0m 30.0m 2023 2024 2025" at bounding box center [855, 464] width 774 height 197
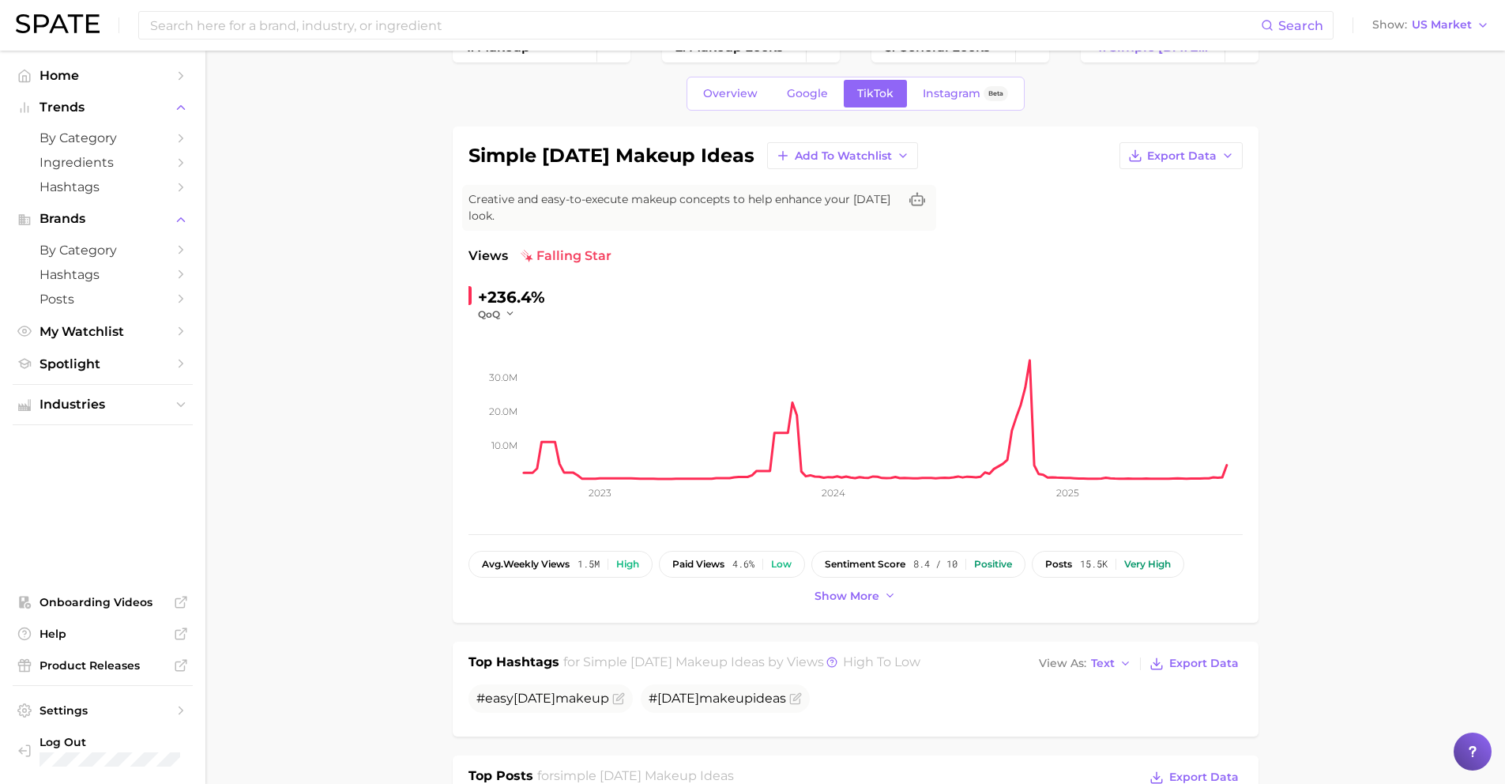
scroll to position [47, 0]
click at [500, 316] on button "QoQ" at bounding box center [497, 311] width 38 height 13
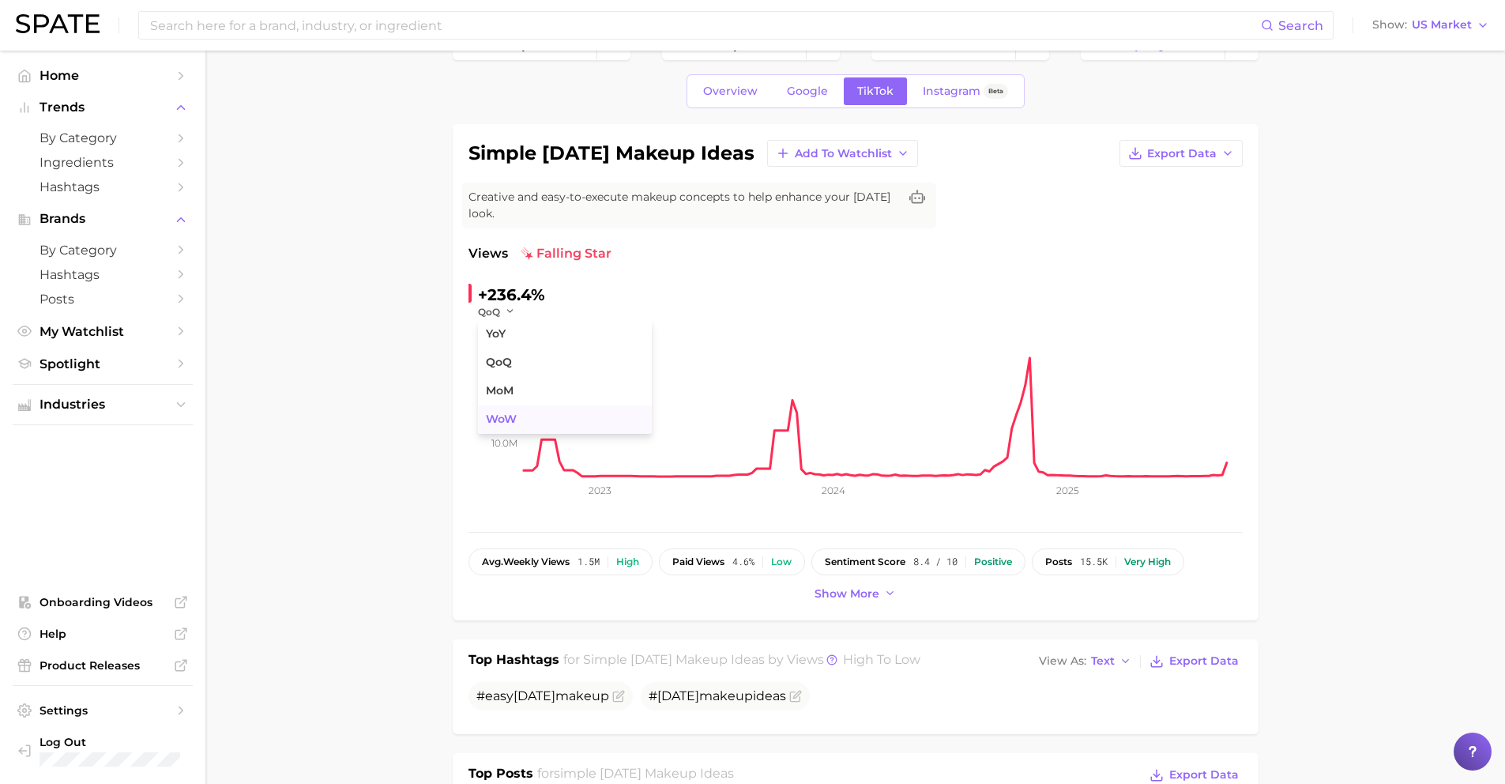
click at [517, 418] on button "WoW" at bounding box center [565, 419] width 174 height 28
click at [510, 308] on icon "button" at bounding box center [515, 311] width 11 height 11
click at [506, 389] on span "MoM" at bounding box center [500, 390] width 28 height 13
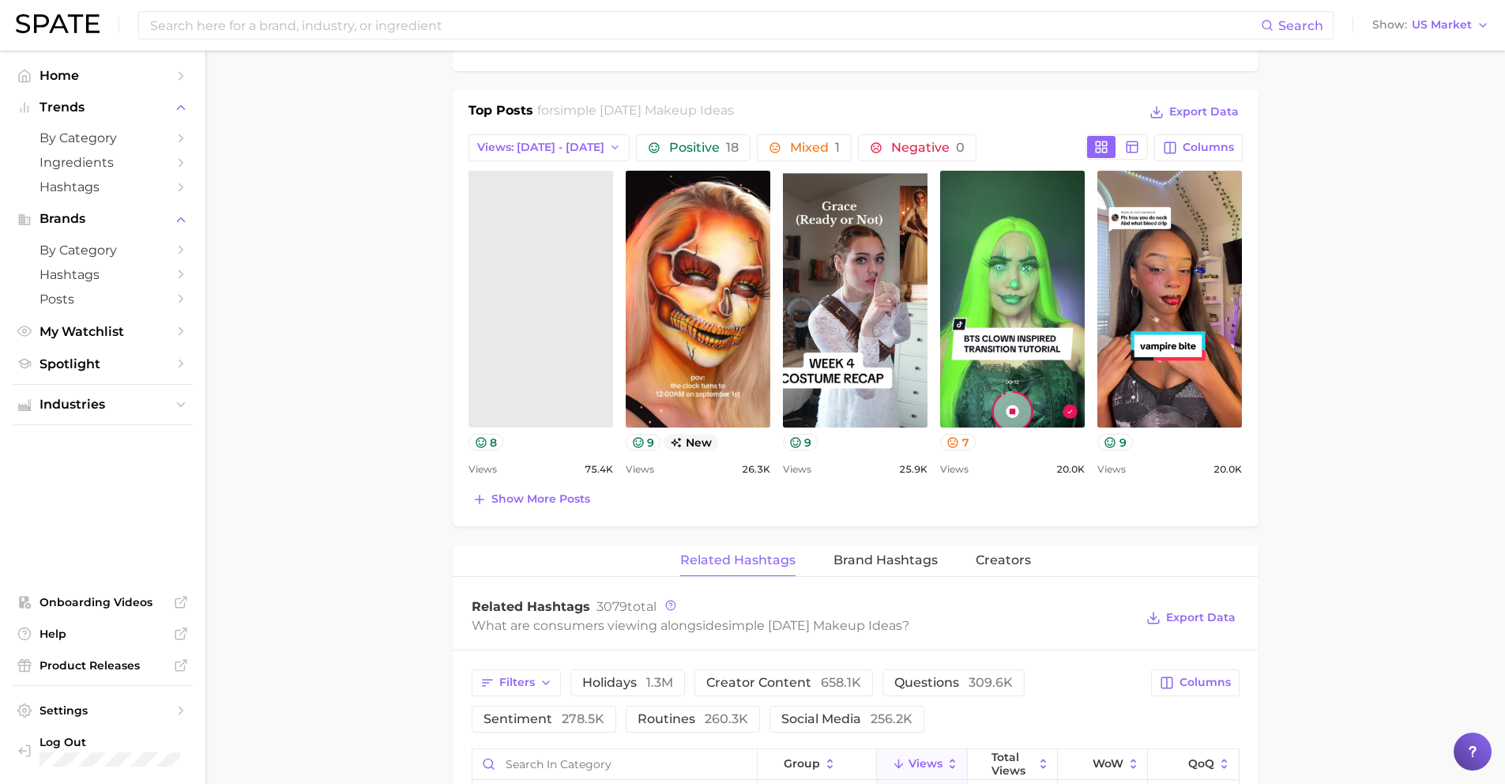
scroll to position [709, 0]
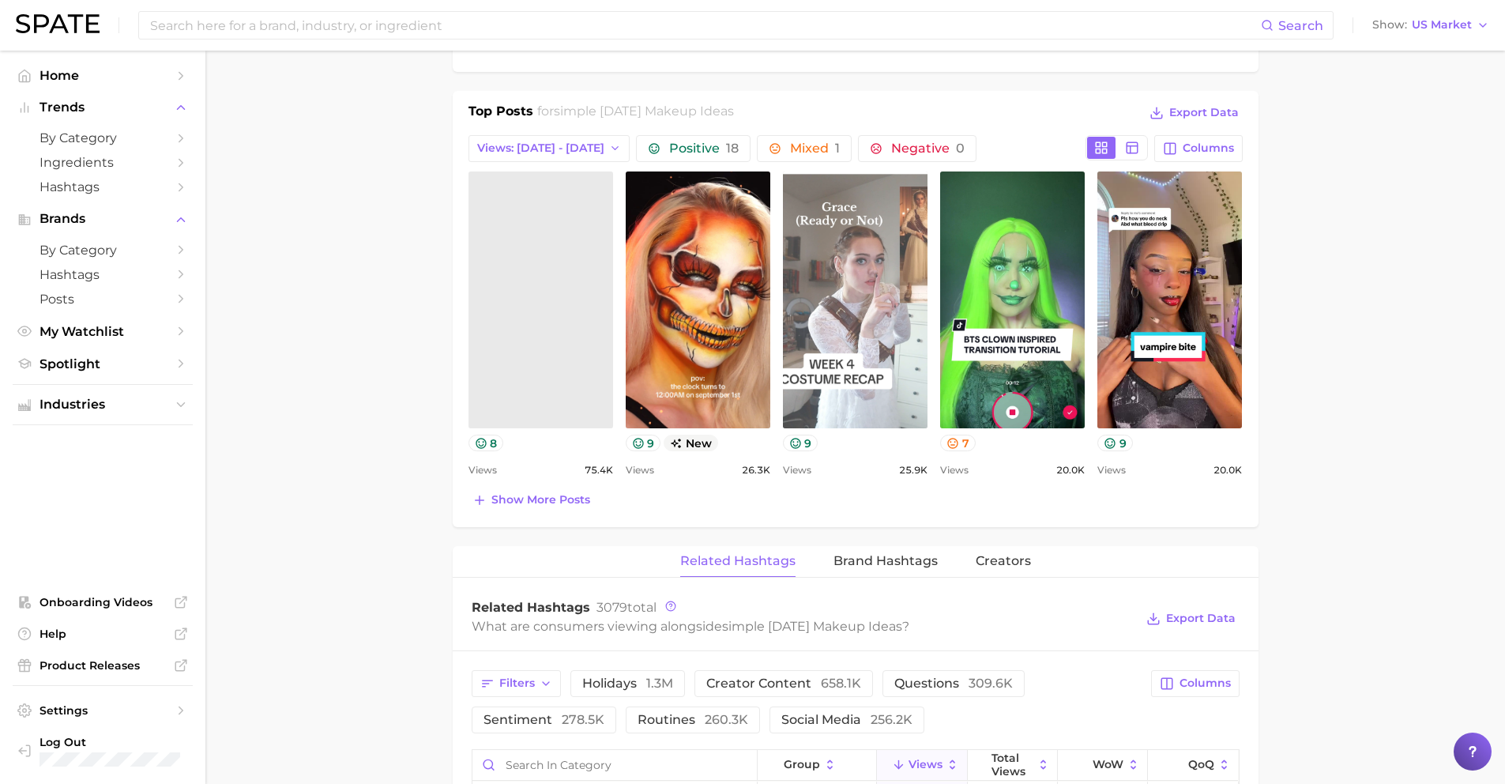
click at [867, 253] on link "view post on TikTok" at bounding box center [855, 299] width 145 height 257
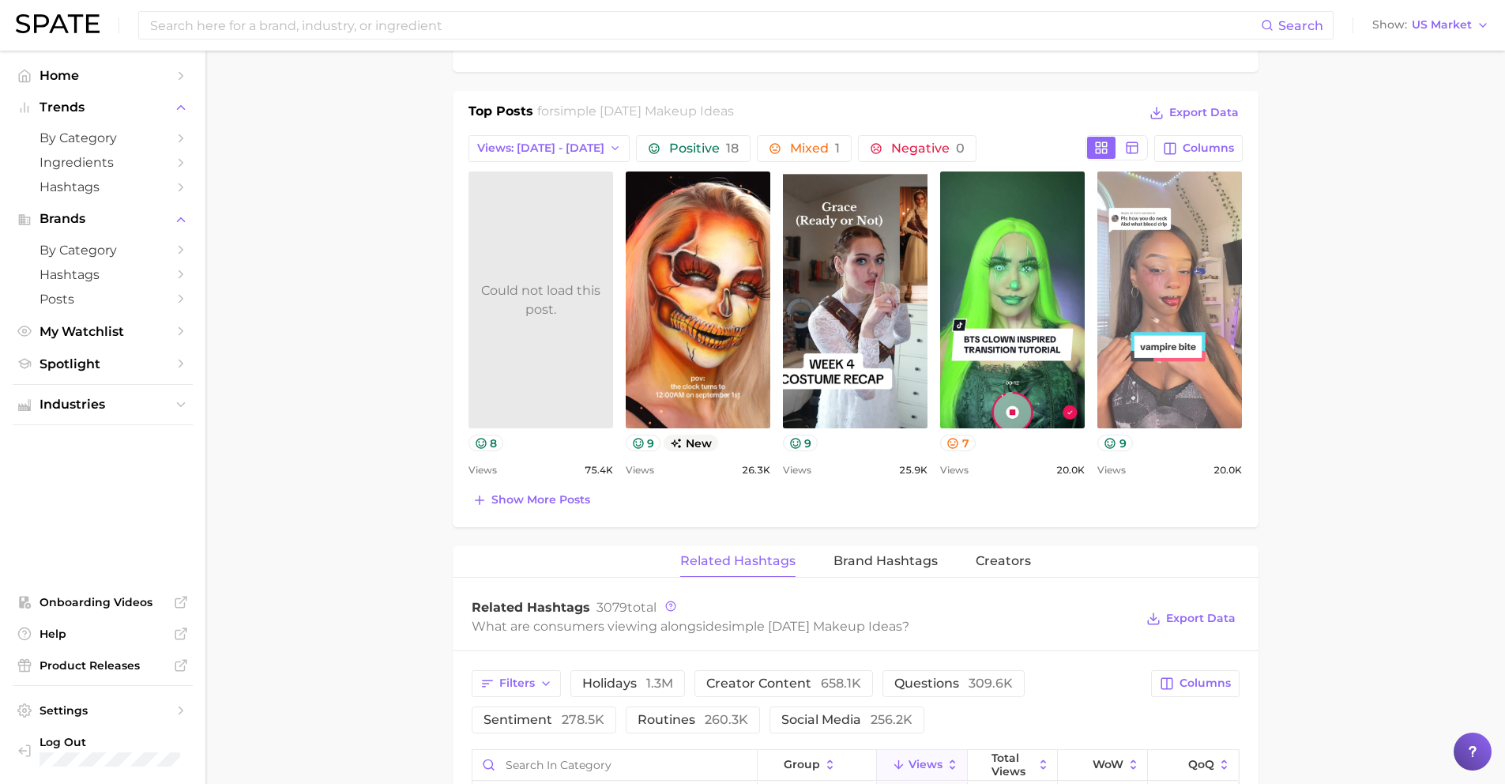
click at [1158, 272] on link "view post on TikTok" at bounding box center [1169, 299] width 145 height 257
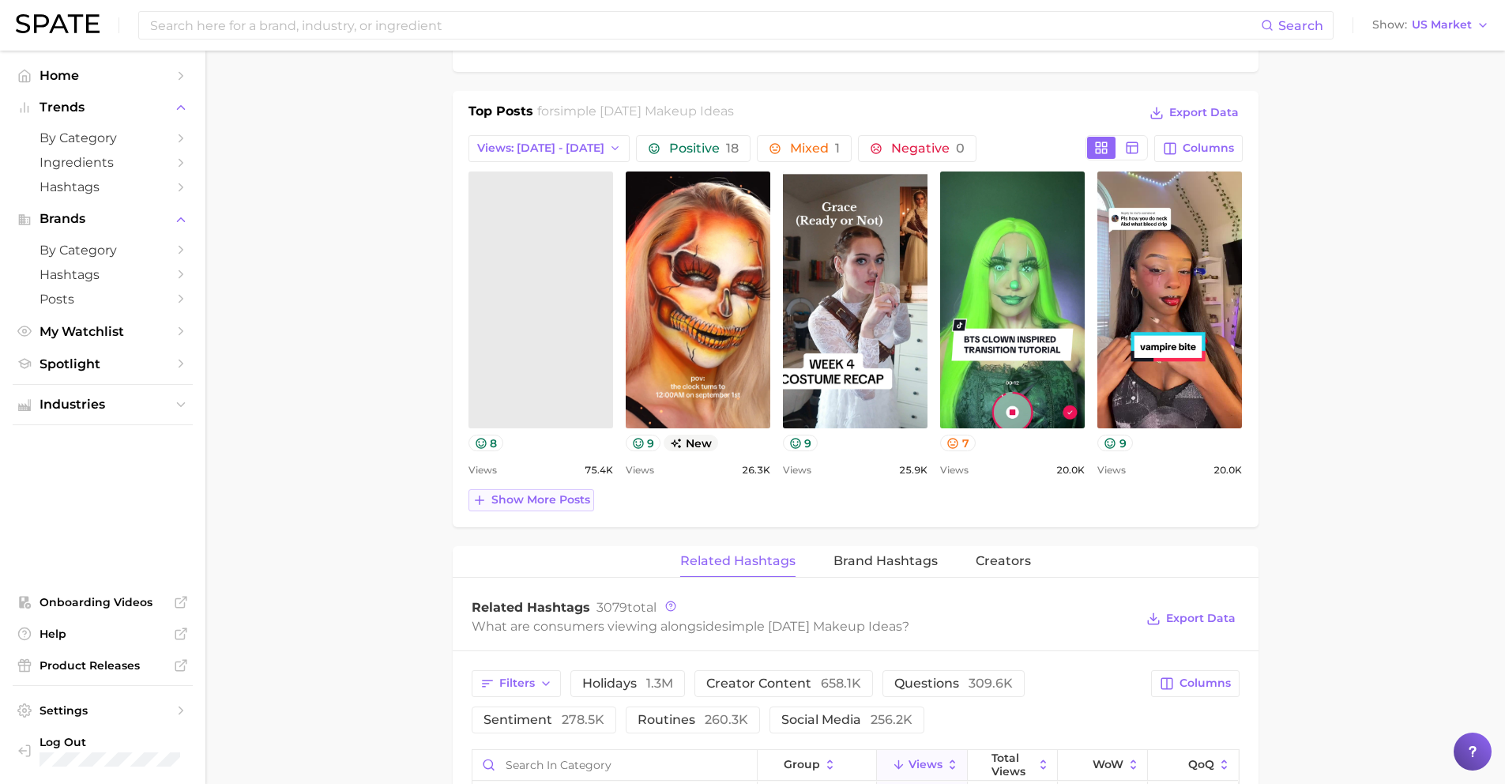
click at [528, 499] on span "Show more posts" at bounding box center [540, 499] width 99 height 13
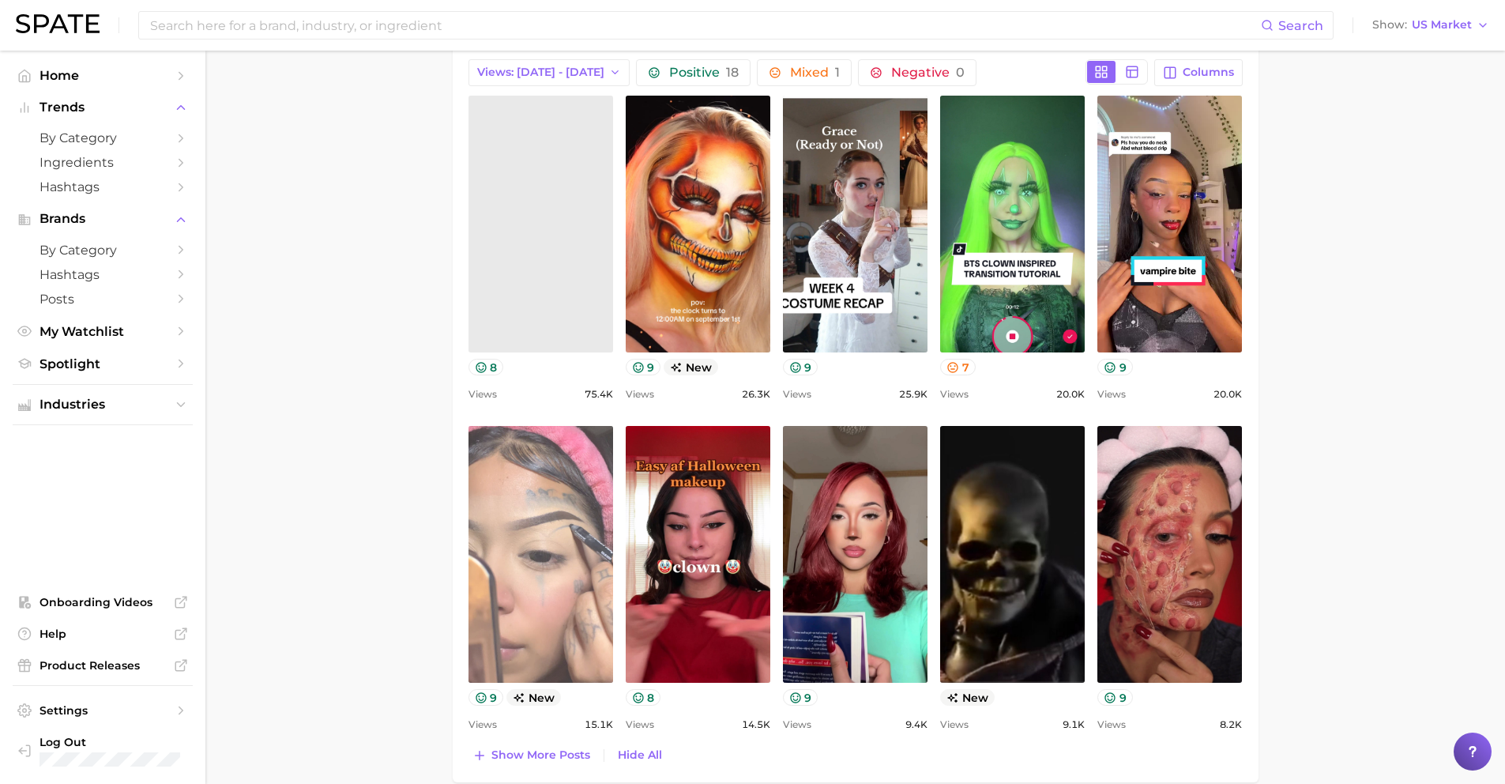
scroll to position [784, 0]
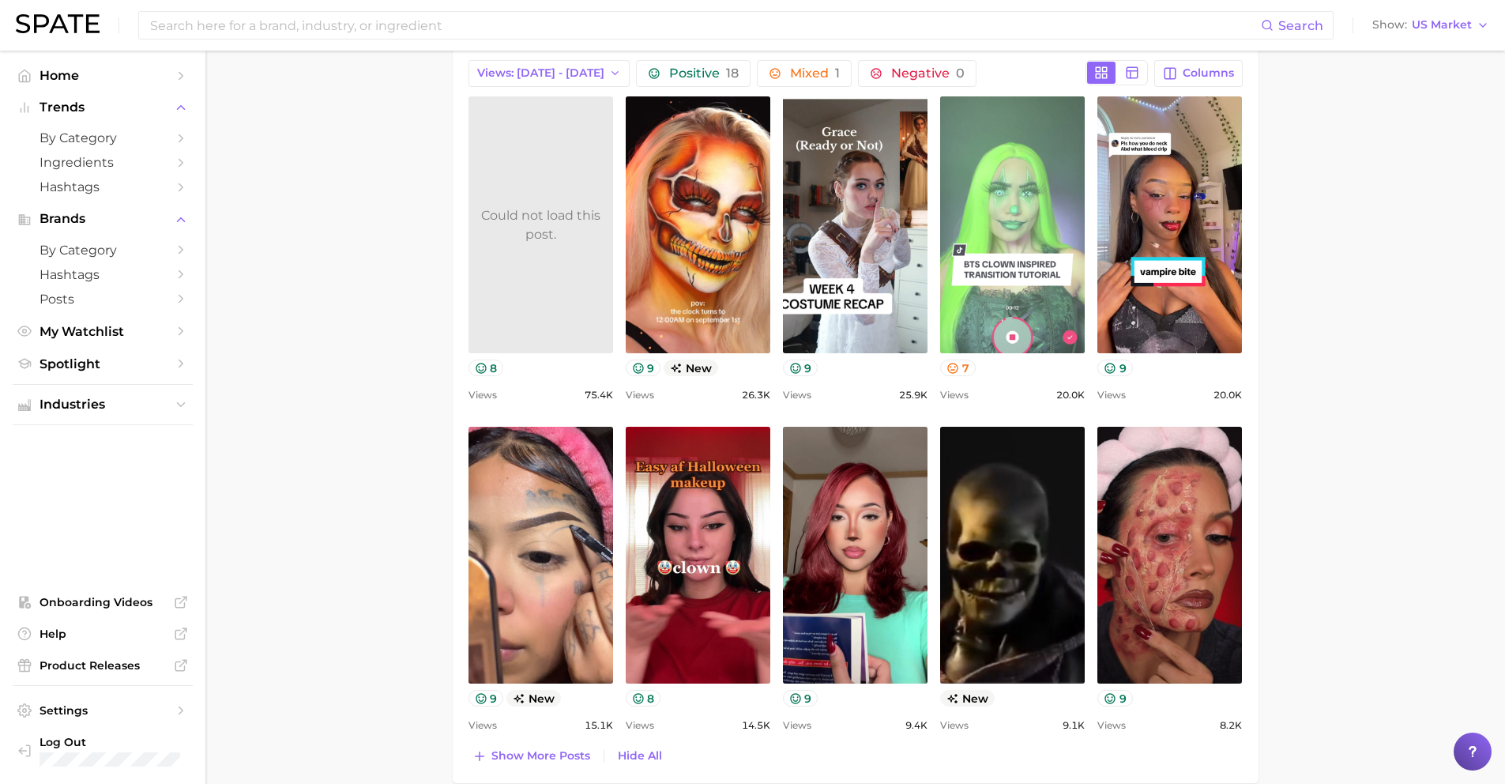
click at [1005, 208] on link "view post on TikTok" at bounding box center [1012, 224] width 145 height 257
